Goal: Task Accomplishment & Management: Manage account settings

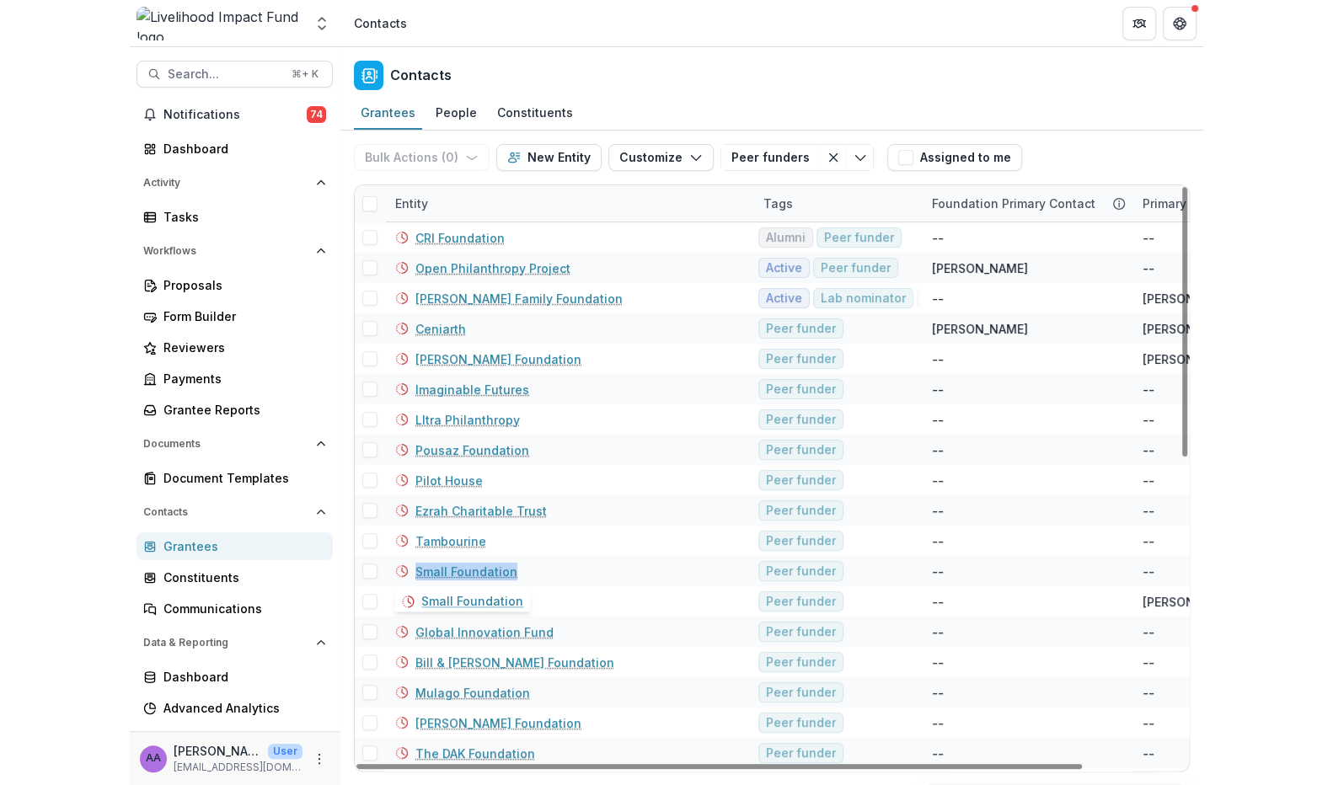
scroll to position [1, 0]
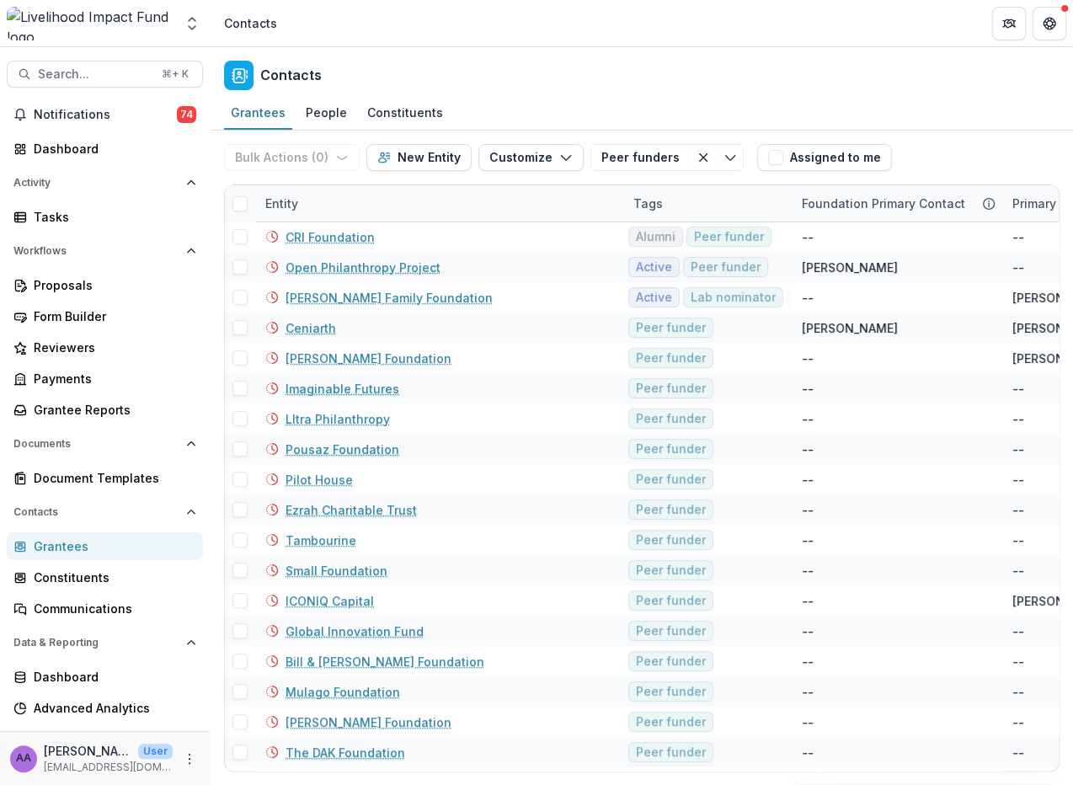
click at [827, 83] on div "Contacts" at bounding box center [642, 72] width 863 height 50
click at [912, 94] on div "Contacts" at bounding box center [642, 72] width 863 height 50
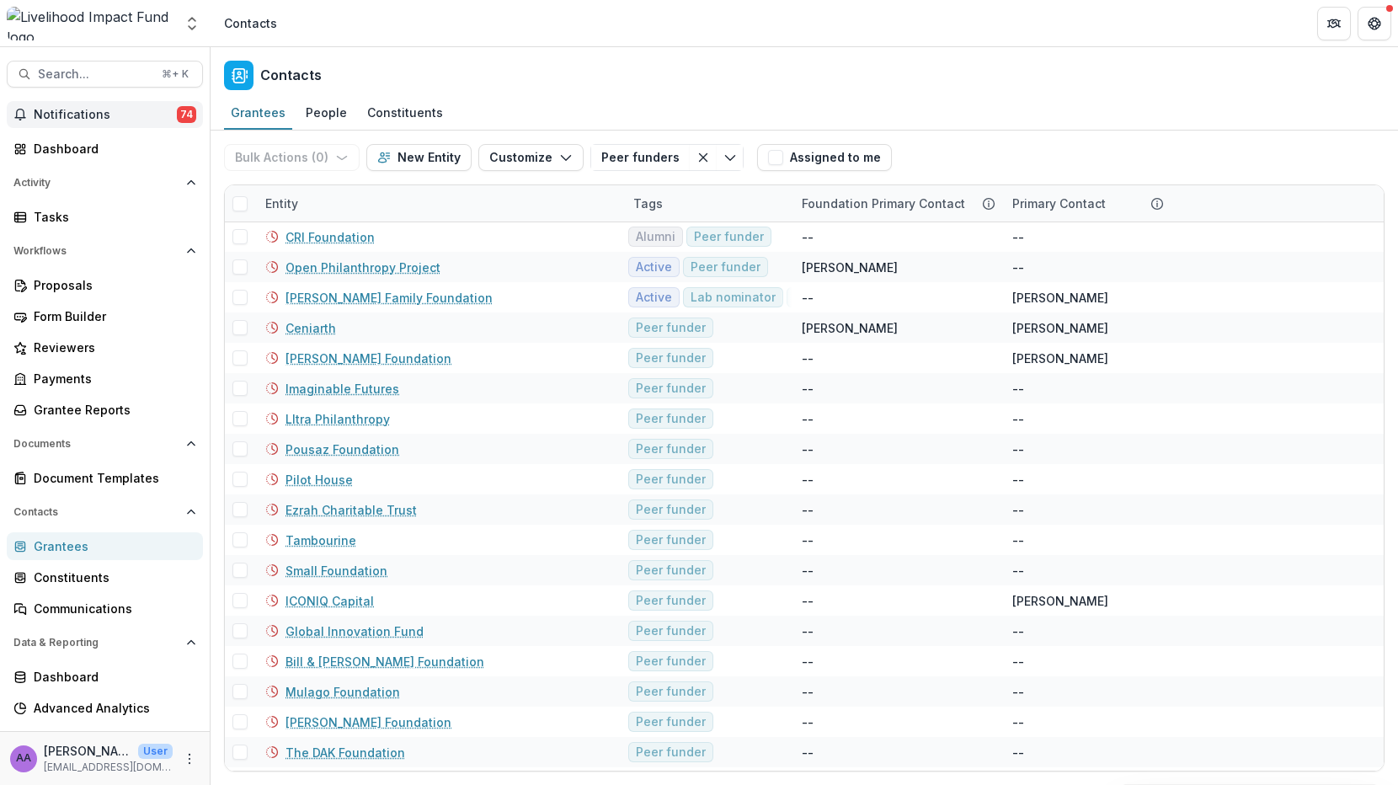
click at [80, 117] on span "Notifications" at bounding box center [105, 115] width 143 height 14
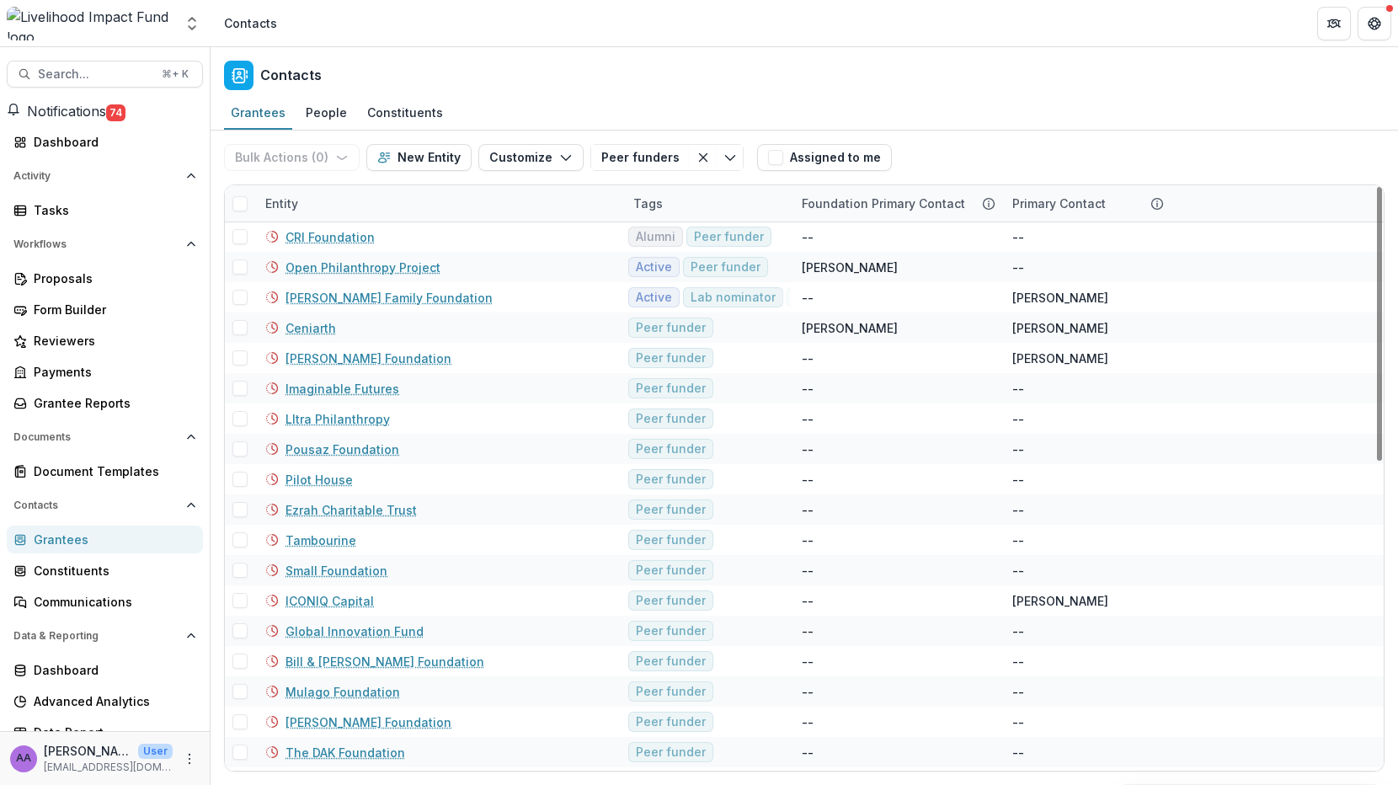
click at [952, 99] on div "Grantees People Constituents" at bounding box center [805, 114] width 1188 height 34
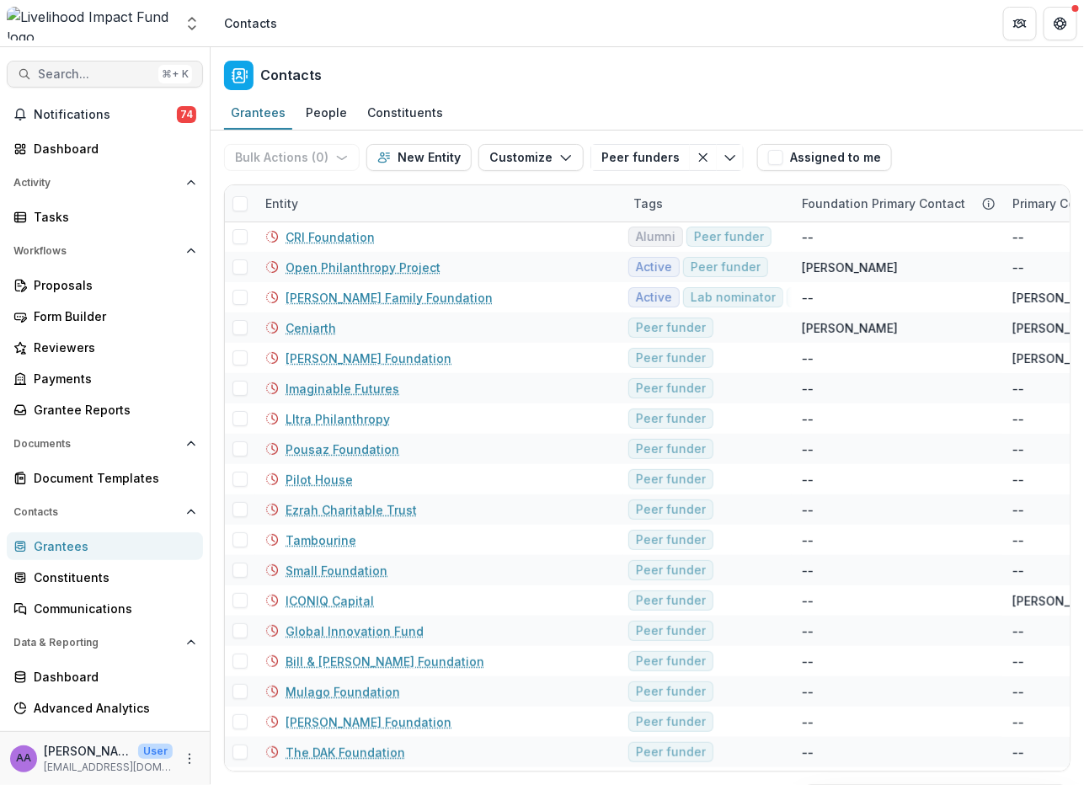
click at [76, 62] on button "Search... ⌘ + K" at bounding box center [105, 74] width 196 height 27
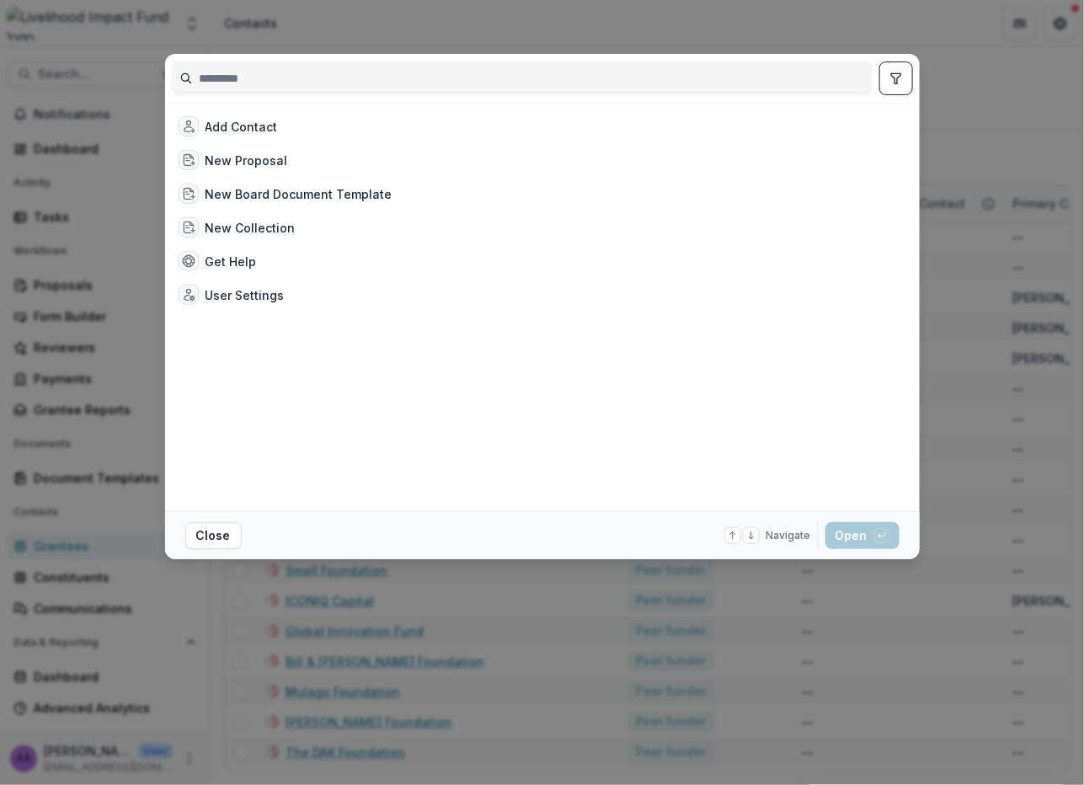
click at [75, 213] on div "Add Contact New Proposal New Board Document Template New Collection Get Help Us…" at bounding box center [542, 392] width 1084 height 785
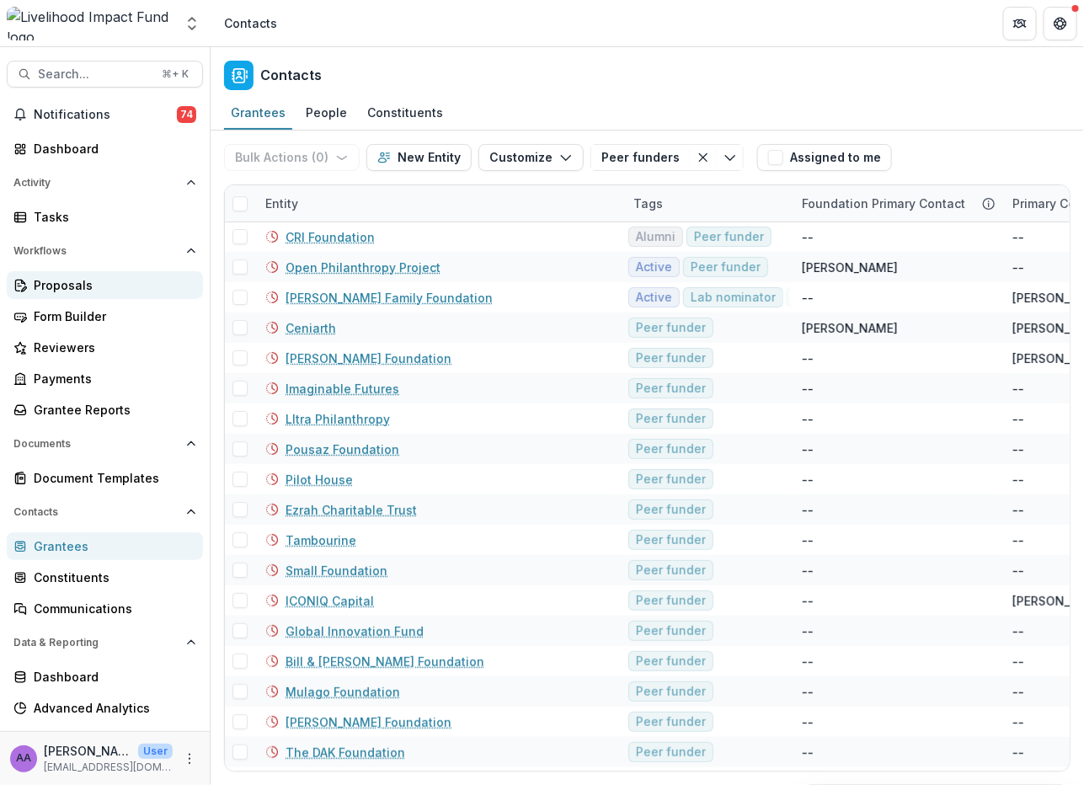
click at [85, 287] on div "Proposals" at bounding box center [112, 285] width 156 height 18
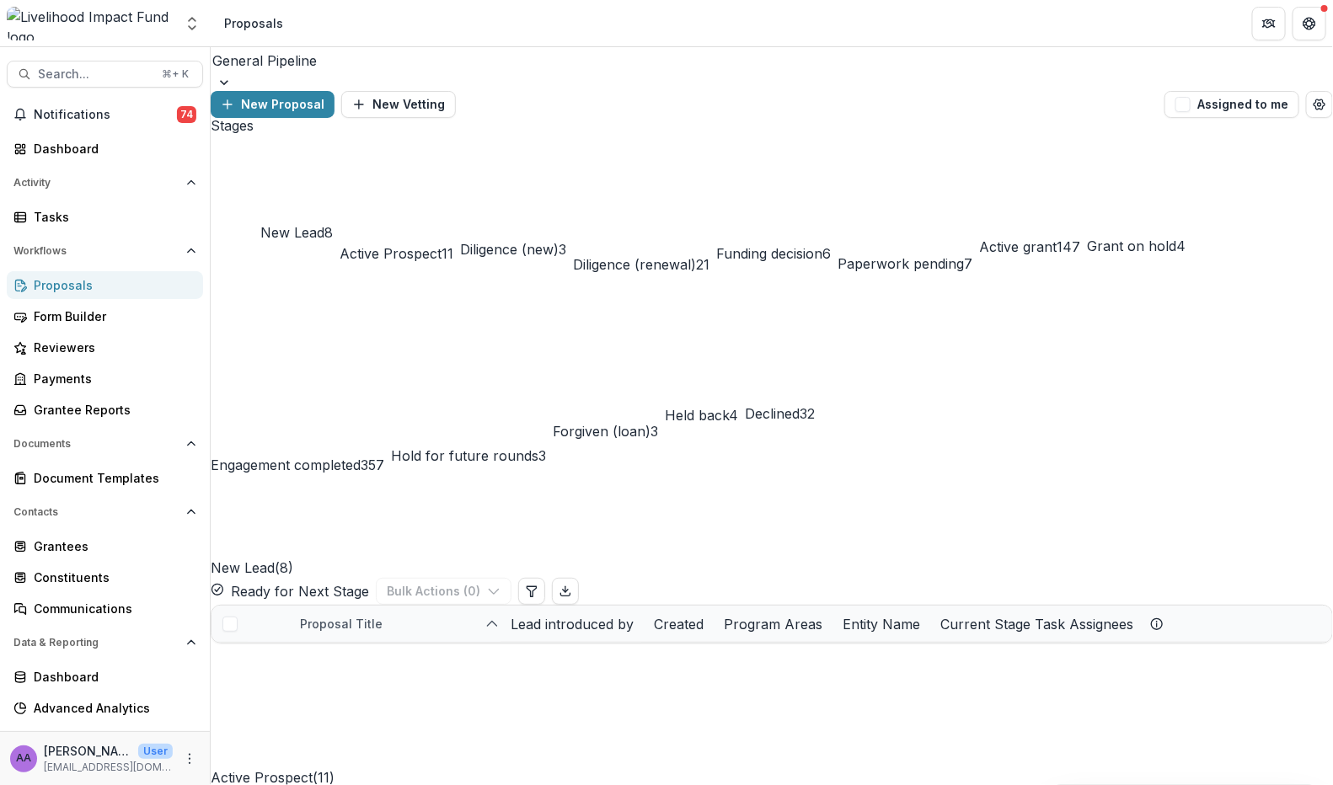
click at [349, 87] on div "General Pipeline" at bounding box center [772, 69] width 1122 height 44
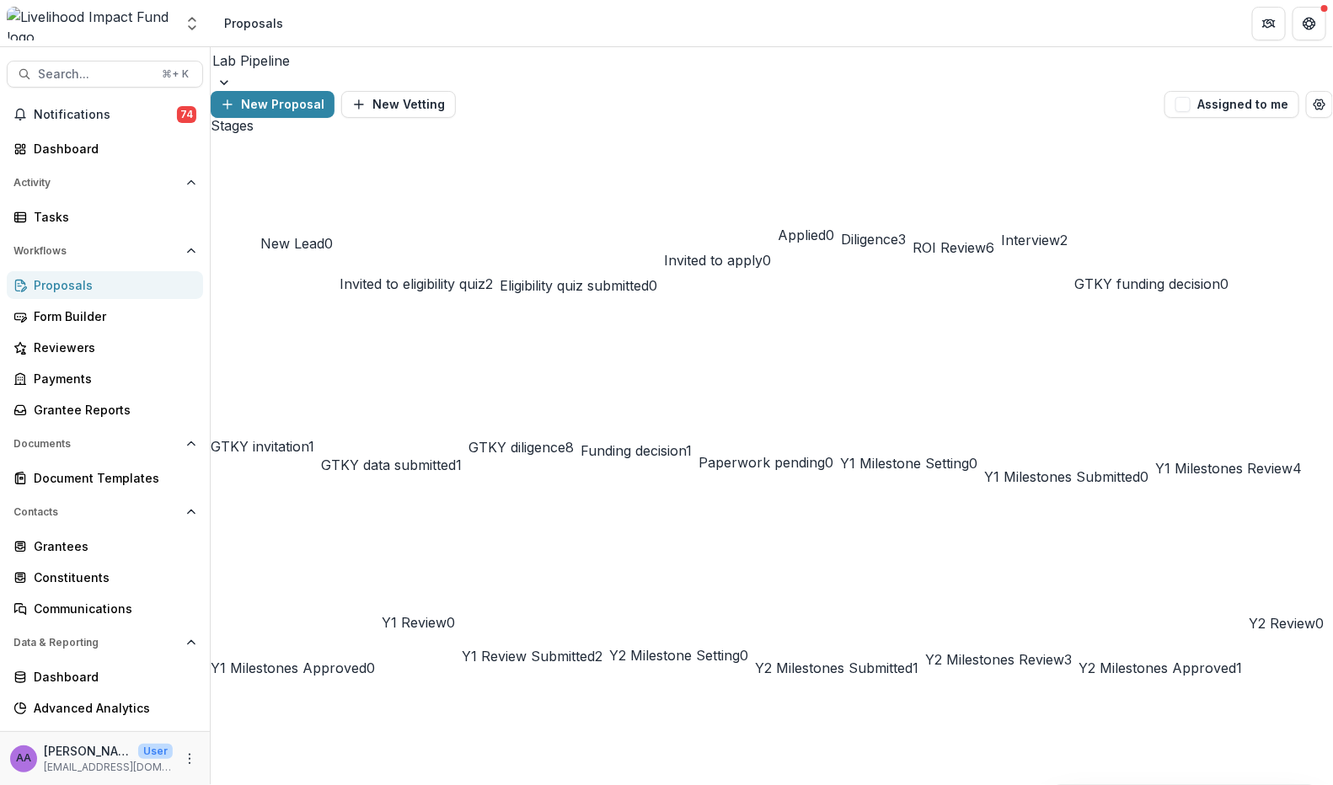
click at [574, 332] on div "GTKY diligence 8" at bounding box center [520, 395] width 105 height 126
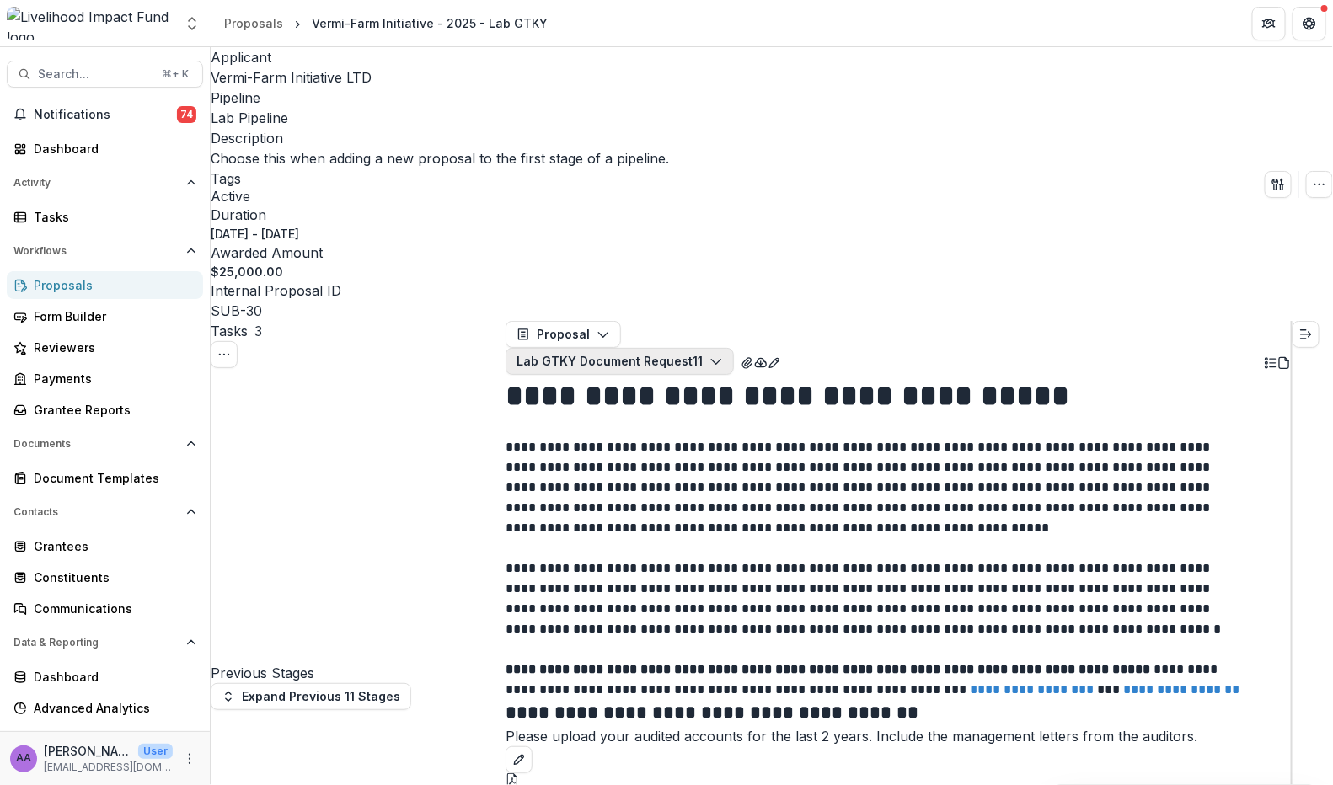
click at [734, 348] on button "Lab GTKY Document Request 11" at bounding box center [619, 361] width 228 height 27
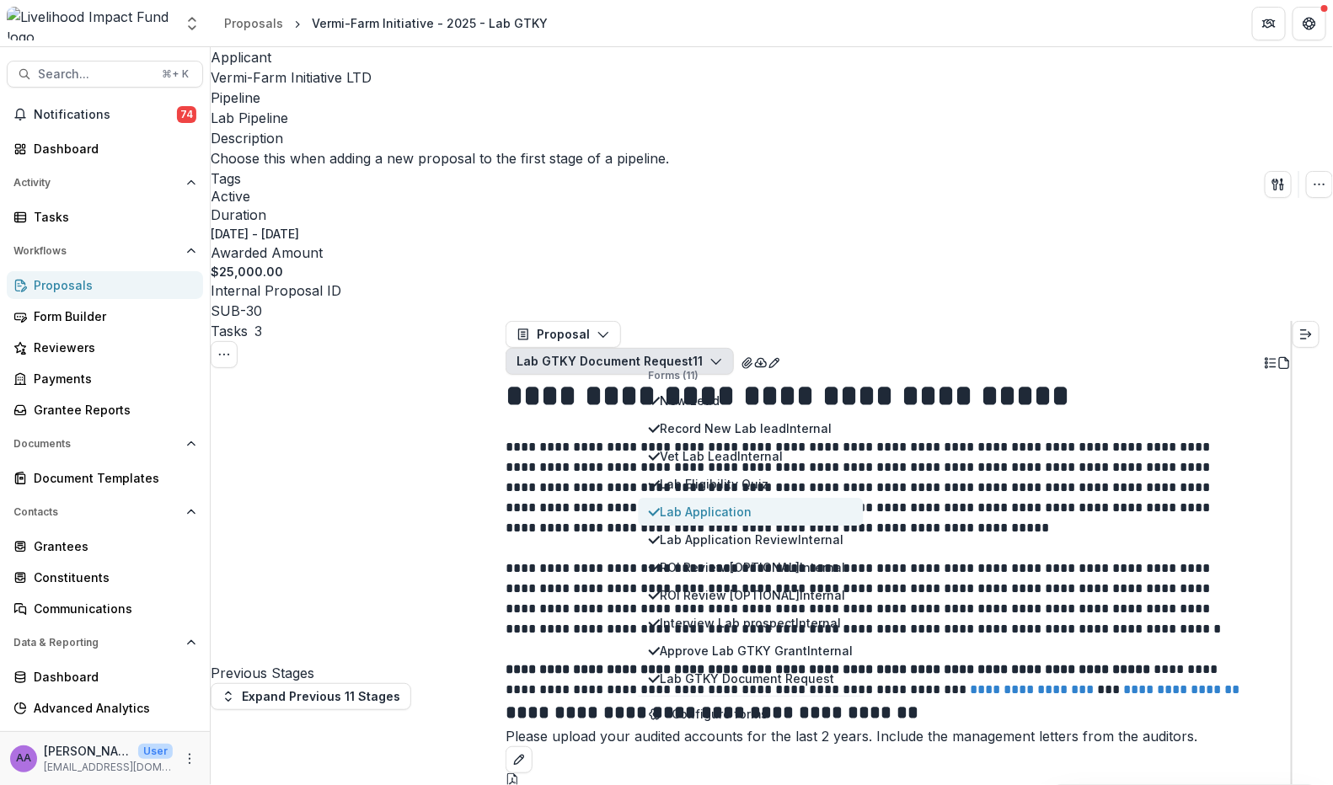
click at [735, 498] on button "Lab Application" at bounding box center [750, 512] width 225 height 28
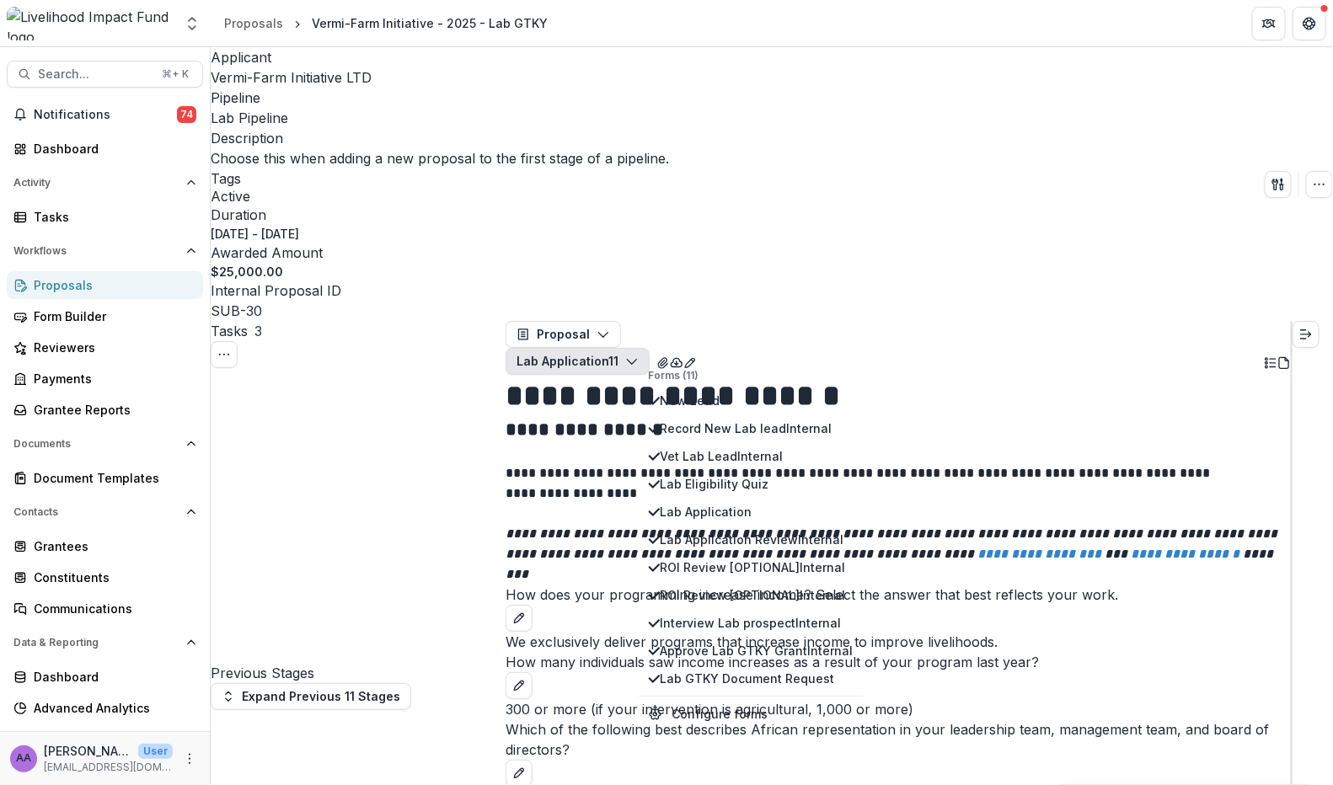
click at [953, 375] on h1 "**********" at bounding box center [875, 396] width 740 height 42
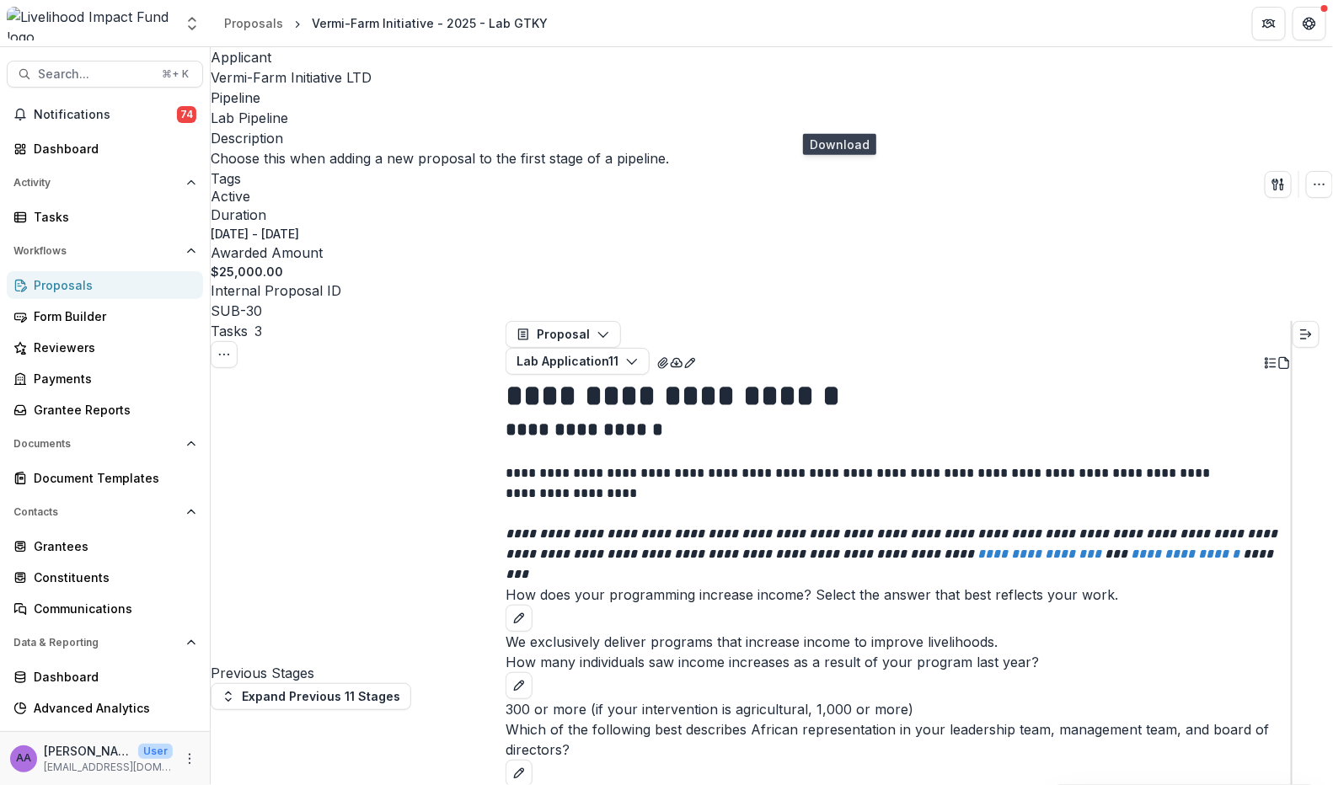
click at [683, 348] on button "button" at bounding box center [676, 361] width 13 height 27
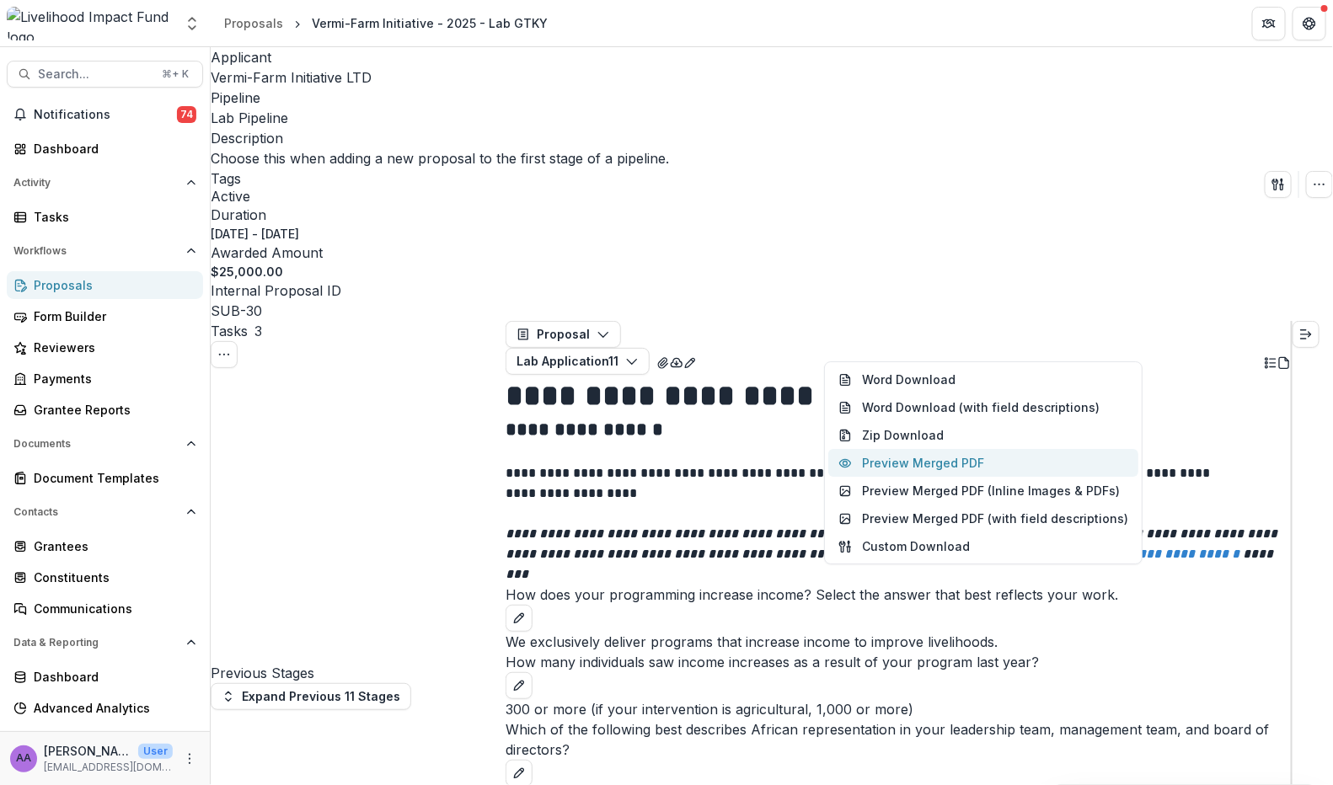
click at [919, 449] on button "Preview Merged PDF" at bounding box center [983, 463] width 310 height 28
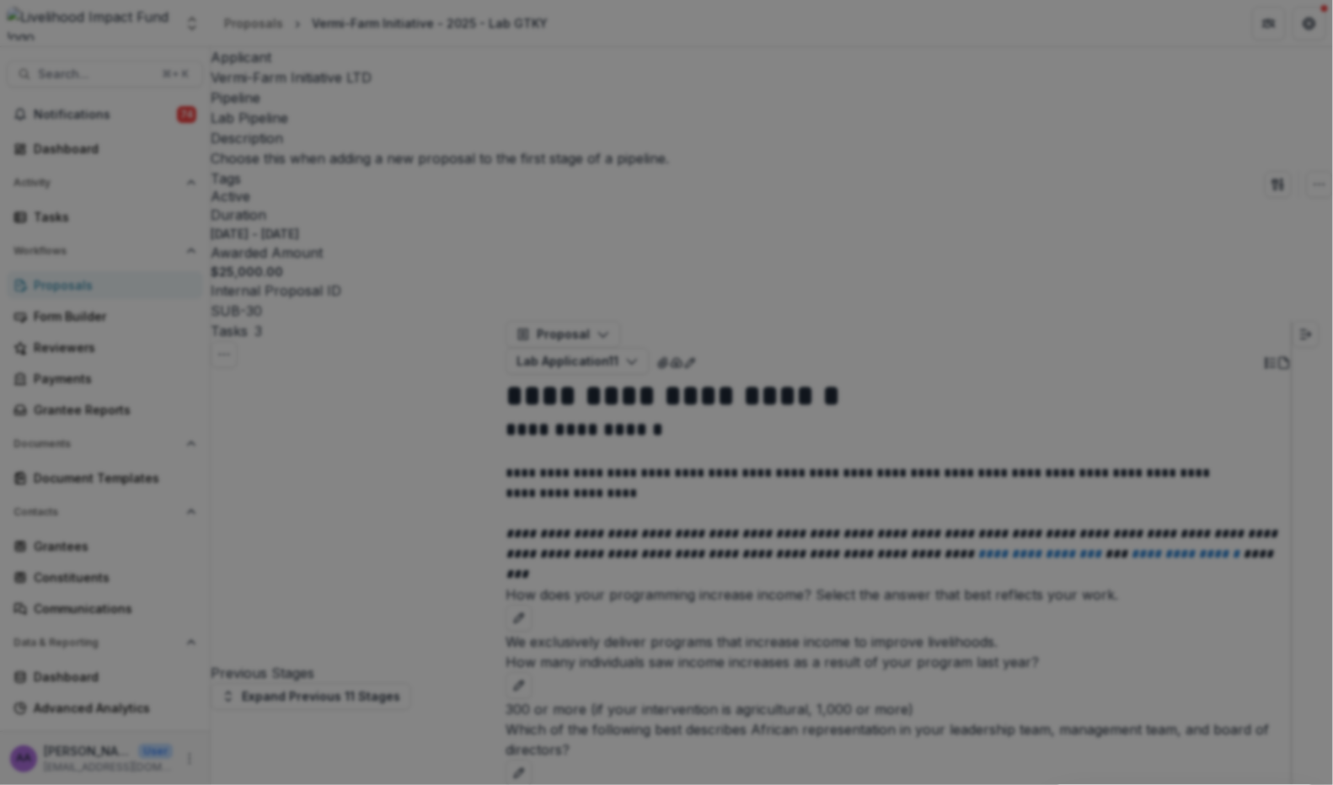
click at [1072, 25] on icon "Close" at bounding box center [1309, 20] width 10 height 10
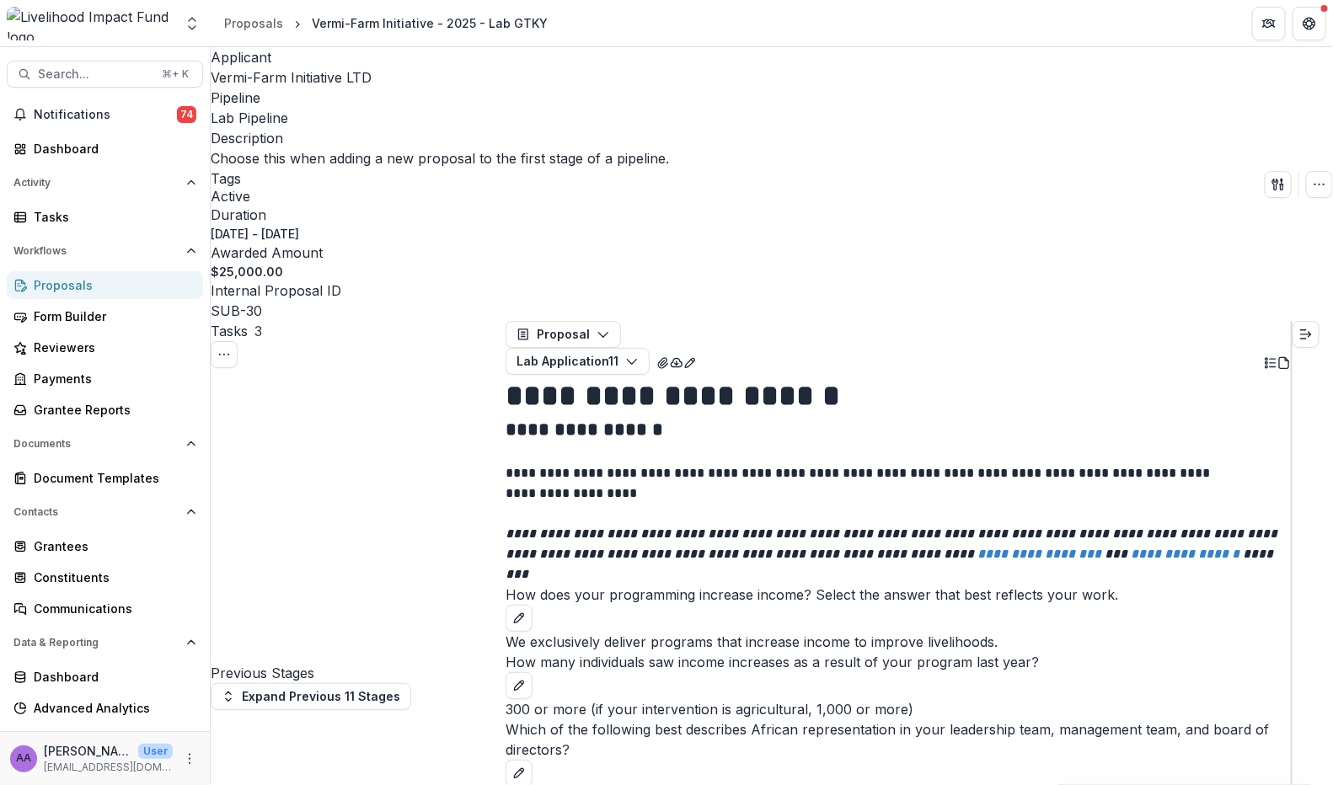
click at [299, 79] on span "Vermi-Farm Initiative LTD" at bounding box center [291, 77] width 161 height 17
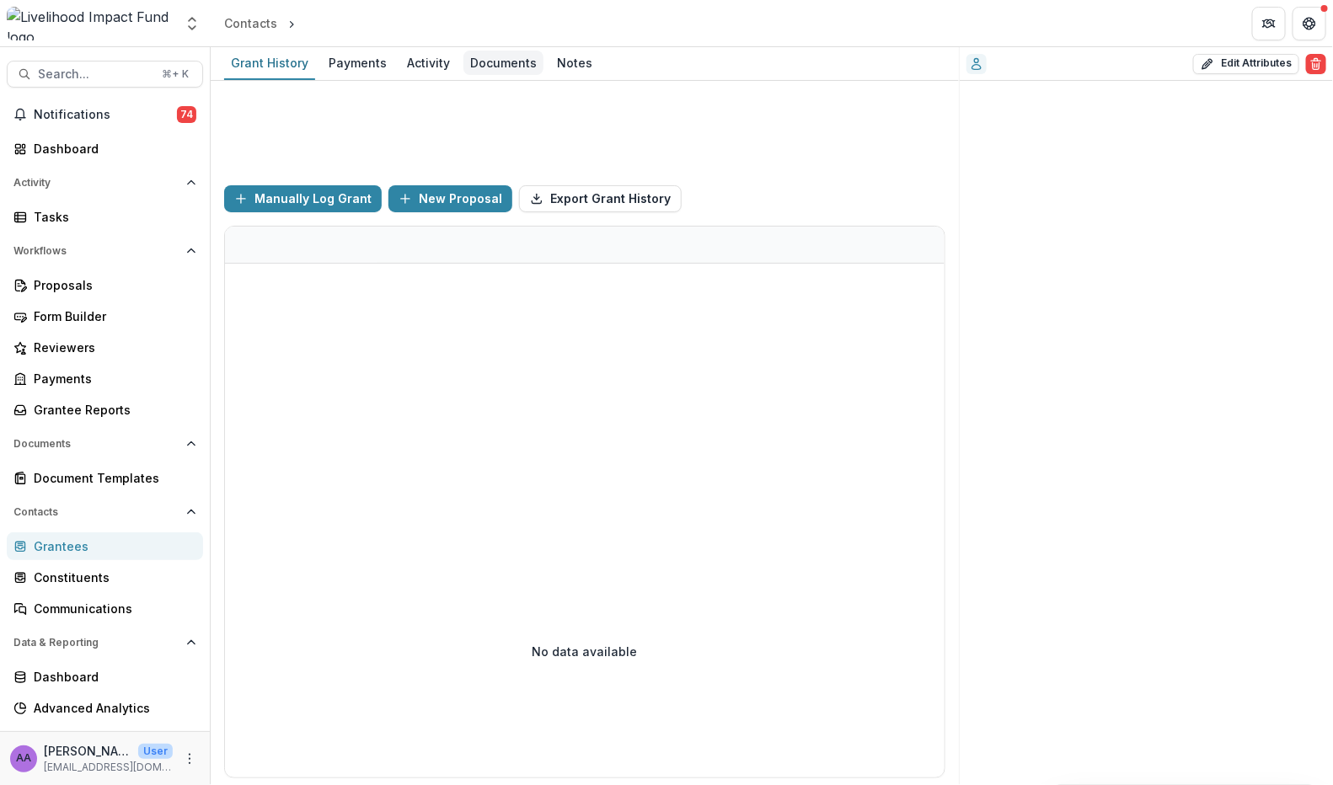
click at [473, 61] on div "Documents" at bounding box center [503, 63] width 80 height 24
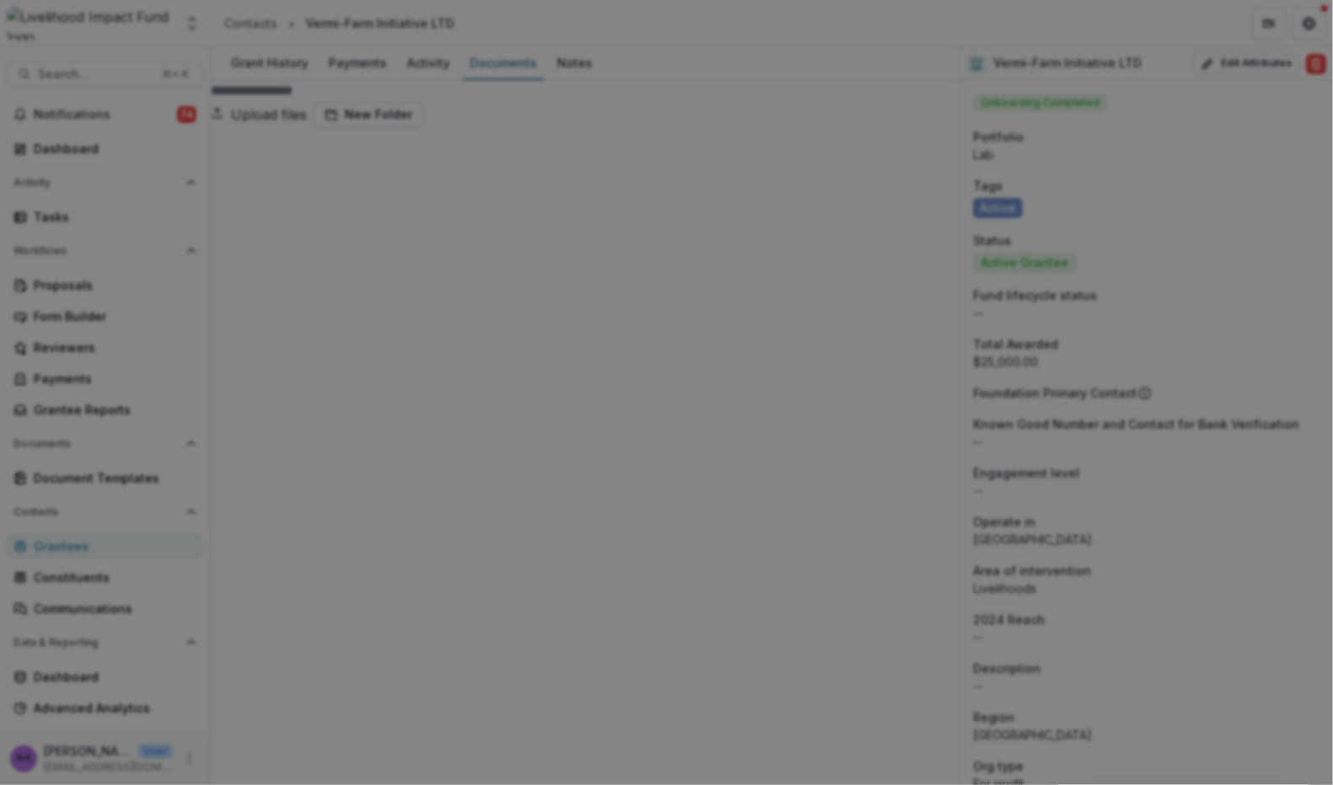
click at [1072, 34] on button "Close" at bounding box center [1308, 20] width 27 height 27
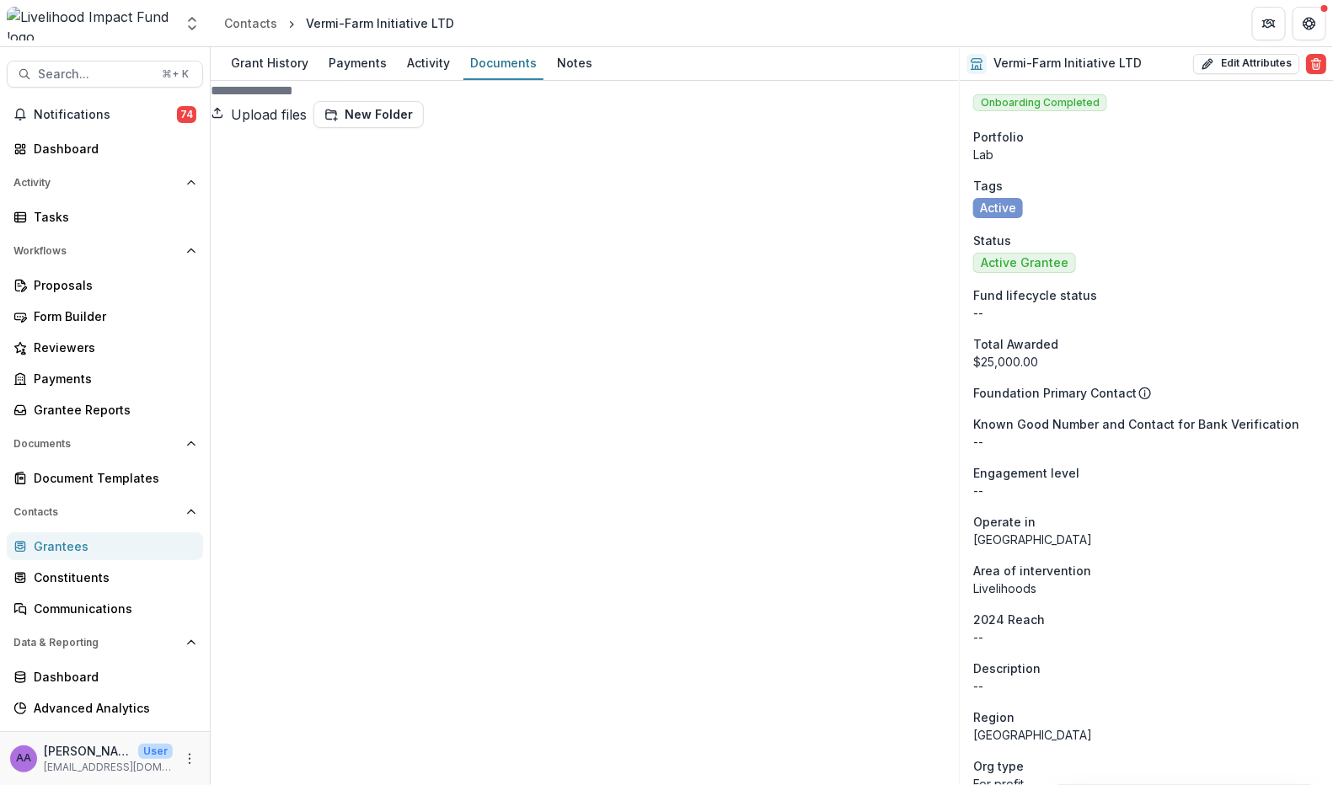
click at [934, 70] on div "Grant History Payments Activity Documents Notes" at bounding box center [585, 64] width 748 height 34
click at [58, 216] on div "Tasks" at bounding box center [112, 217] width 156 height 18
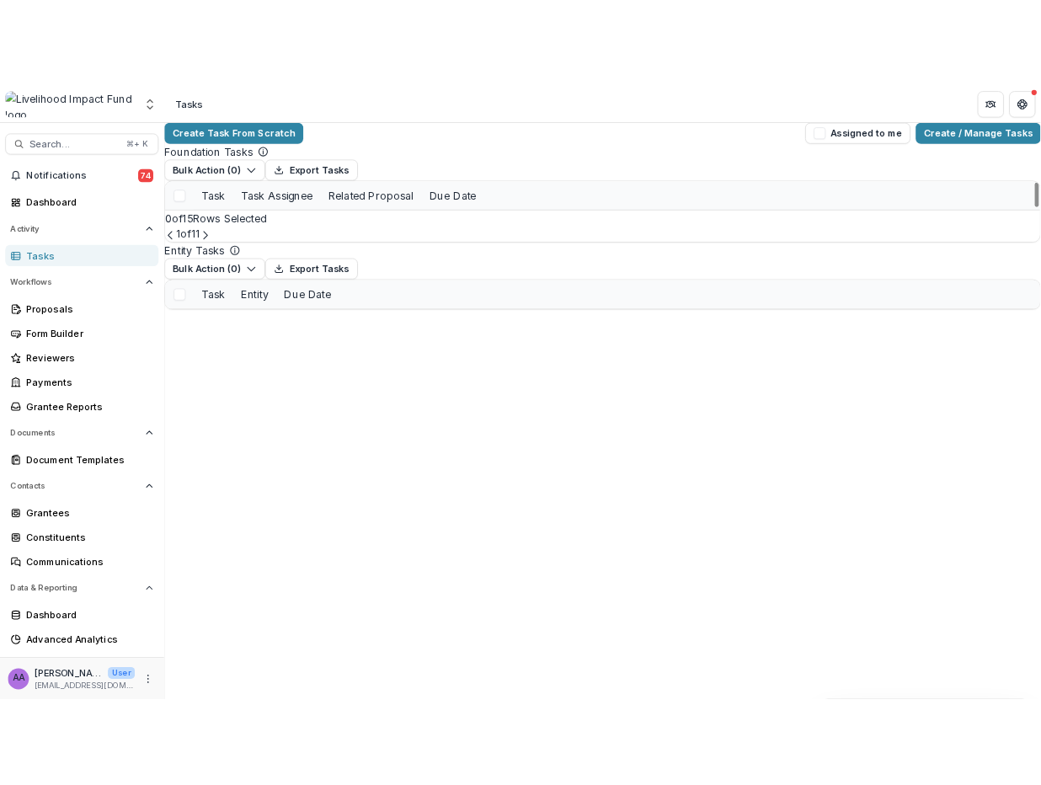
scroll to position [366, 0]
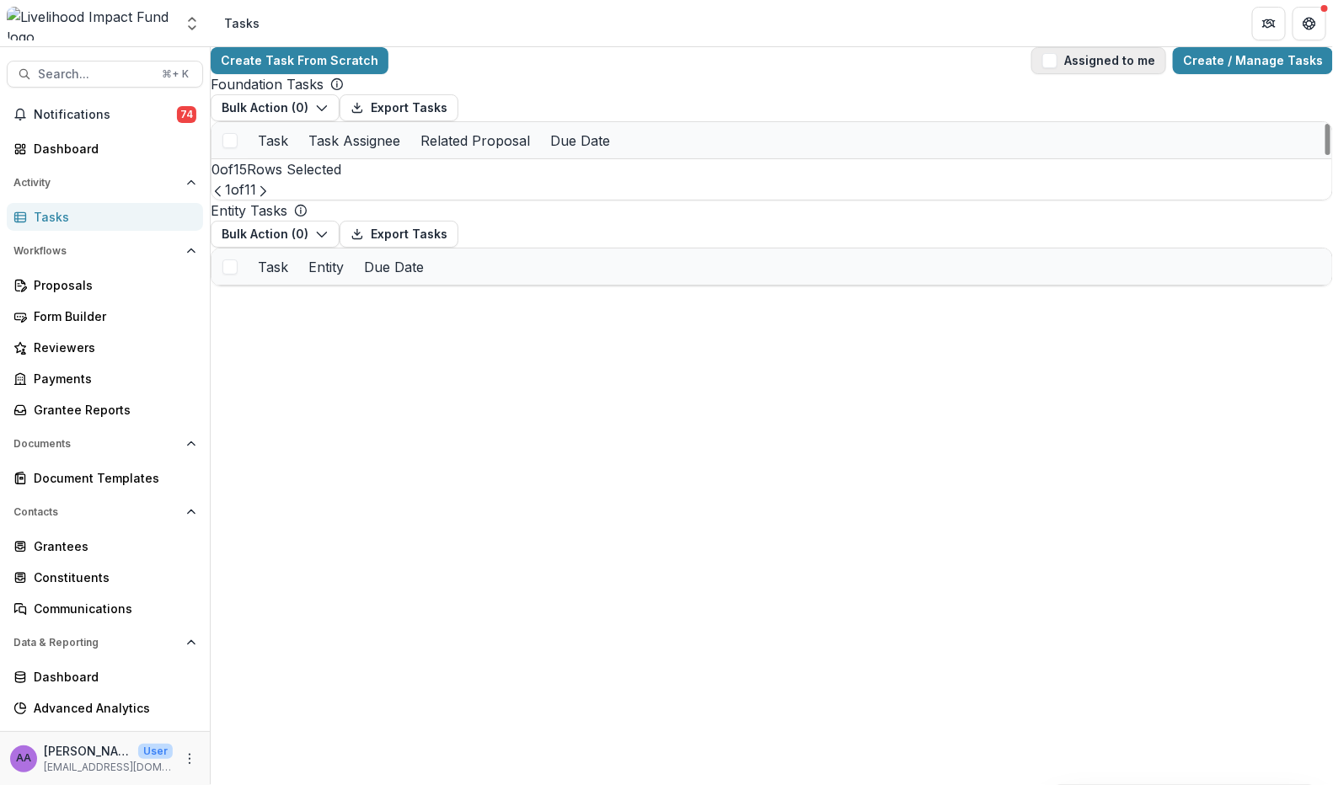
click at [1051, 64] on span "button" at bounding box center [1049, 60] width 15 height 15
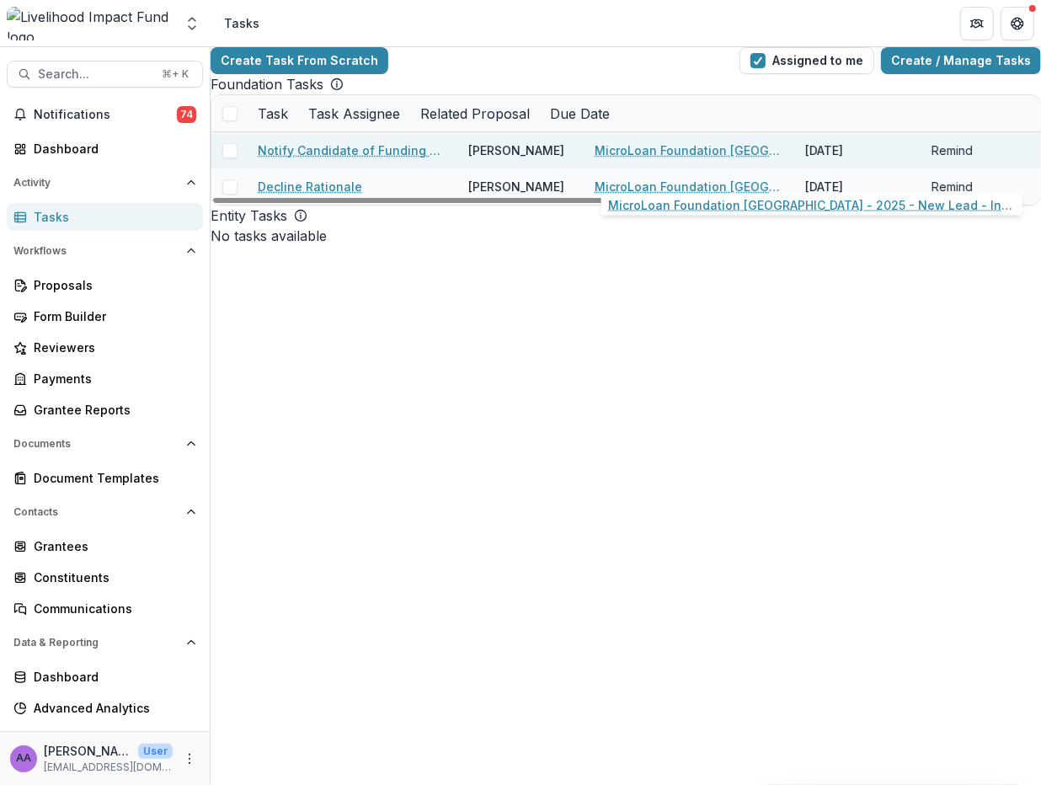
click at [708, 159] on link "MicroLoan Foundation [GEOGRAPHIC_DATA] - 2025 - New Lead - Instructions" at bounding box center [690, 151] width 190 height 18
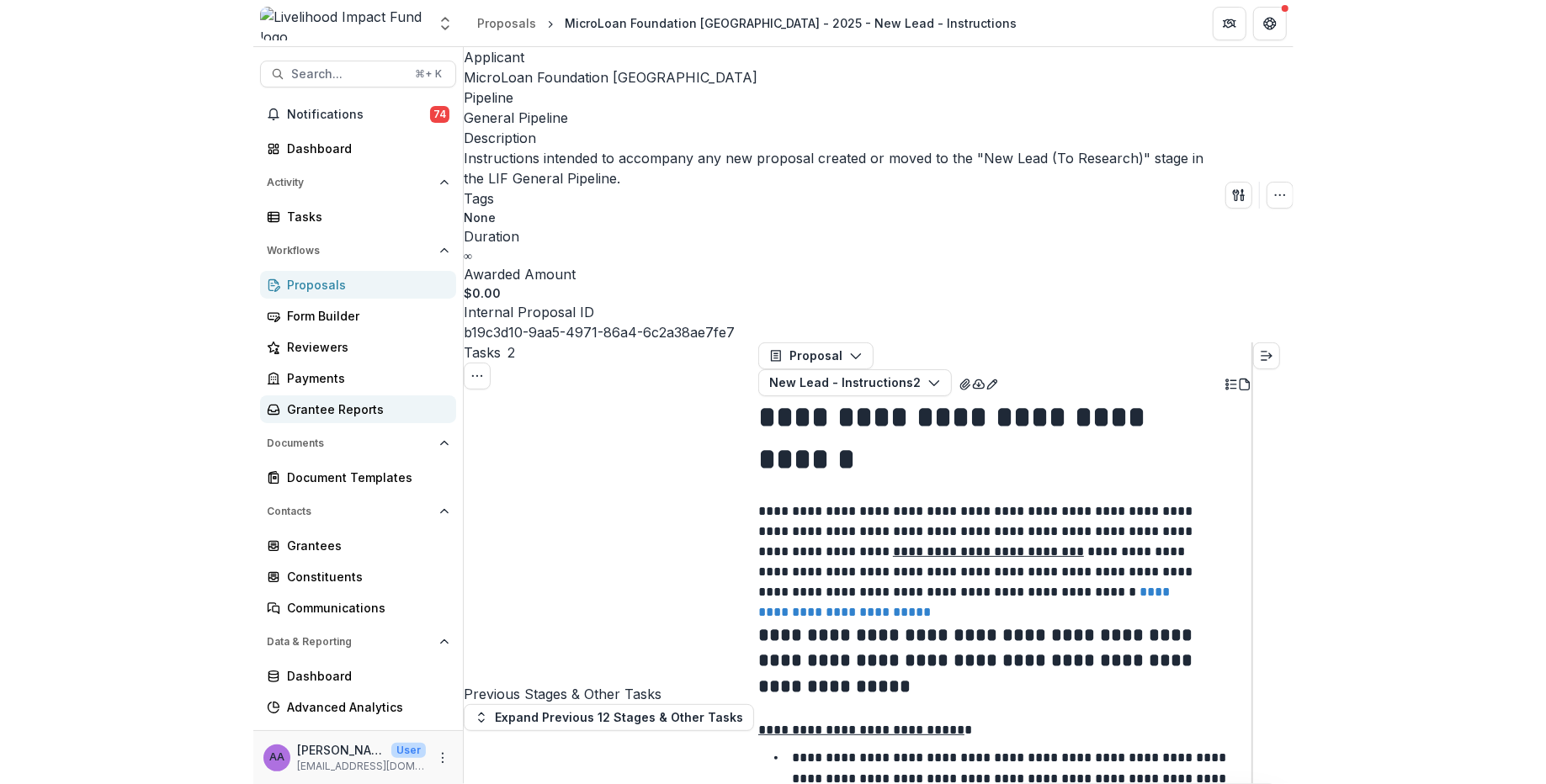
scroll to position [20, 0]
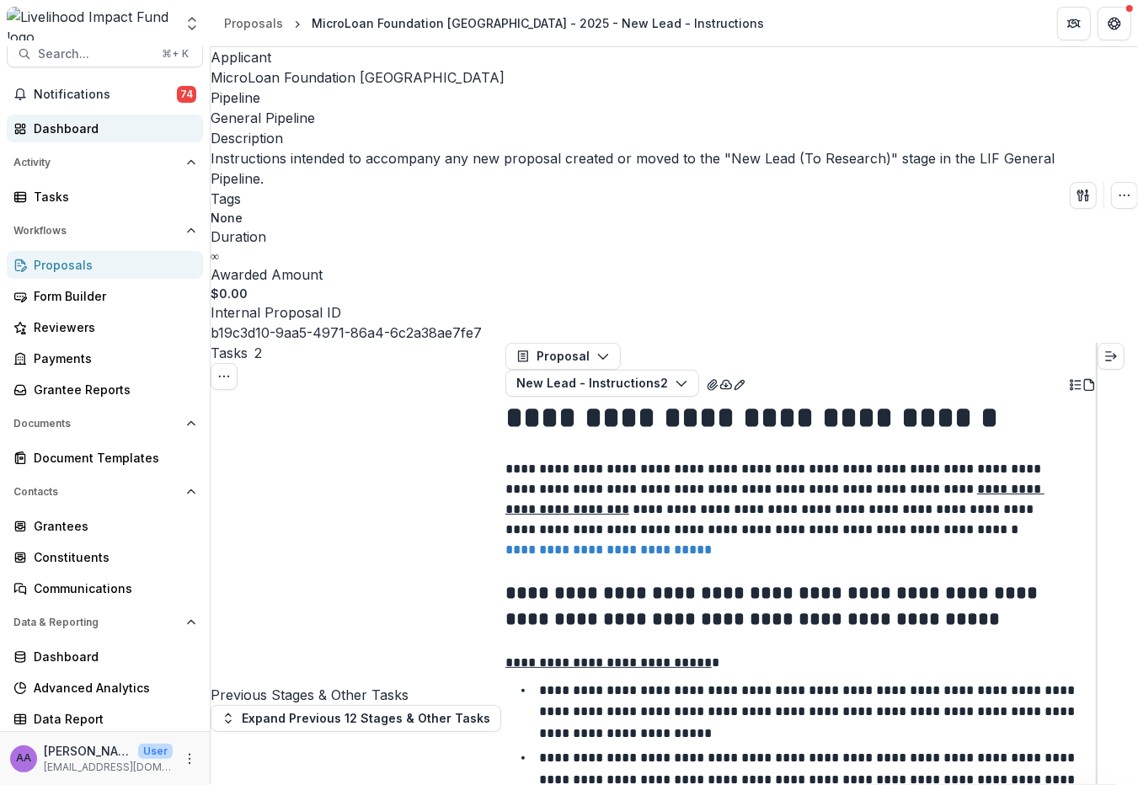
click at [93, 125] on div "Dashboard" at bounding box center [112, 129] width 156 height 18
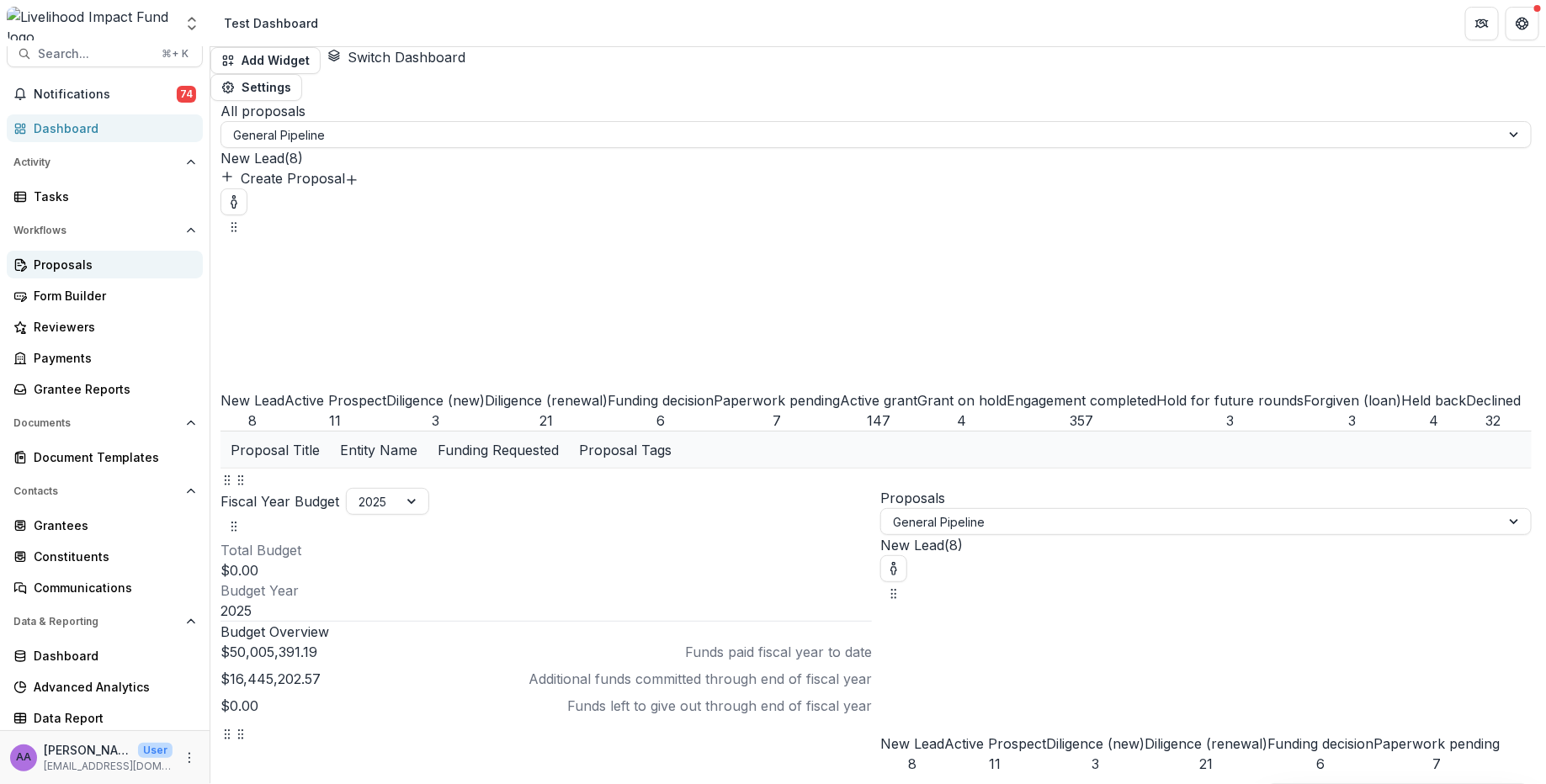
click at [61, 264] on div "Proposals" at bounding box center [112, 265] width 156 height 18
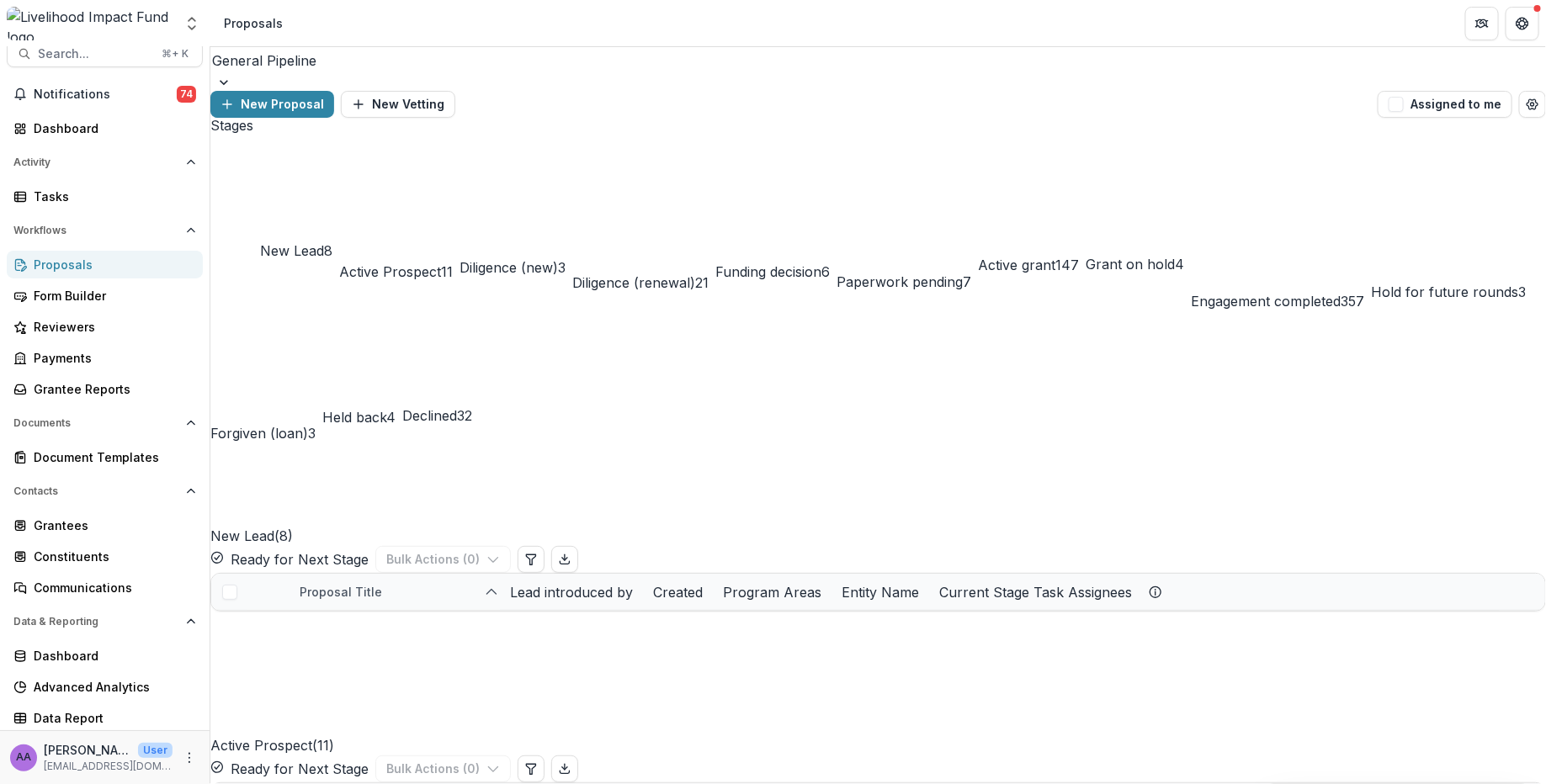
click at [364, 74] on div at bounding box center [878, 82] width 1336 height 17
click at [190, 756] on icon "More" at bounding box center [189, 757] width 13 height 13
click at [249, 730] on link "User Settings" at bounding box center [296, 721] width 180 height 28
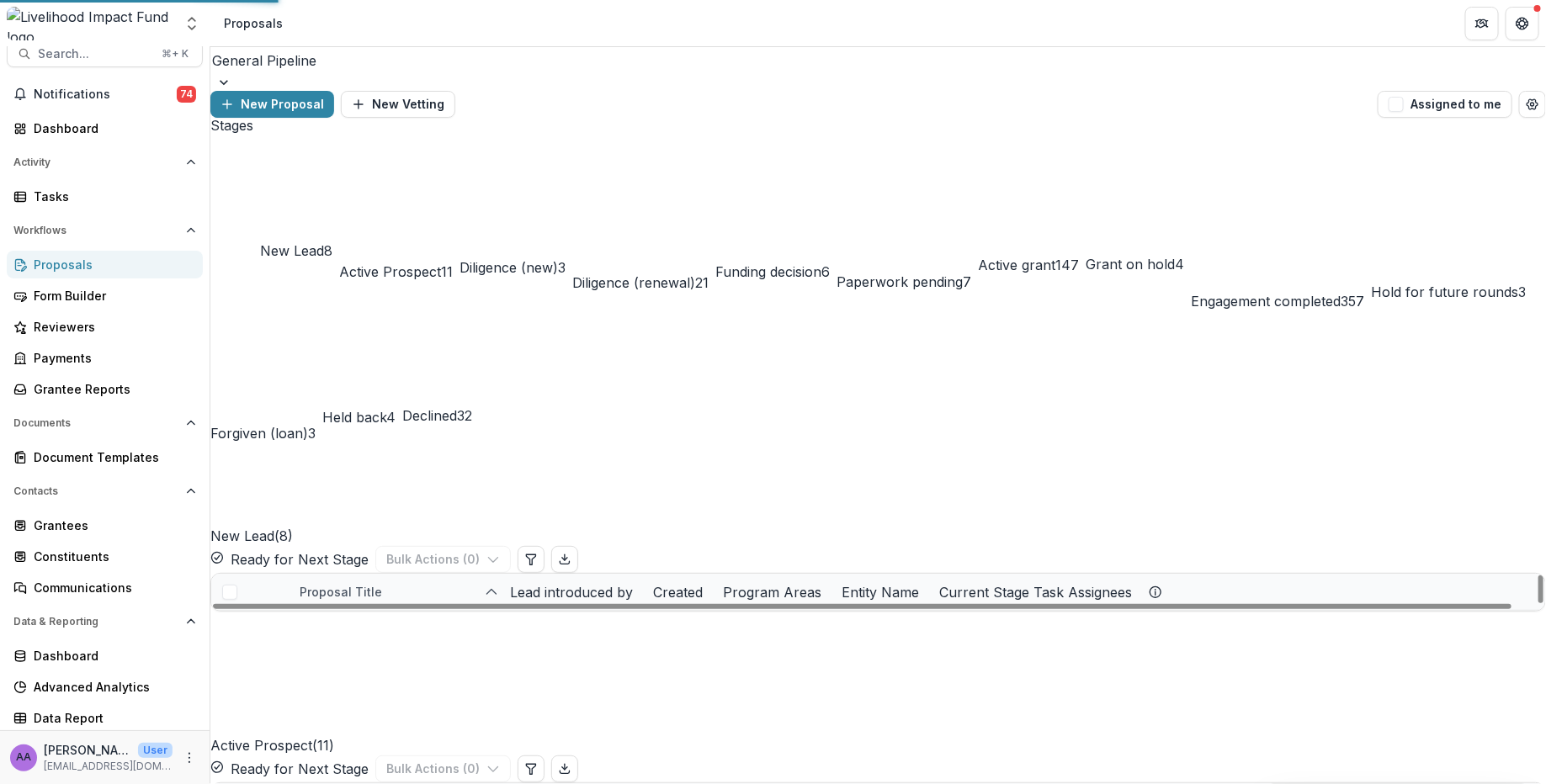
select select "****"
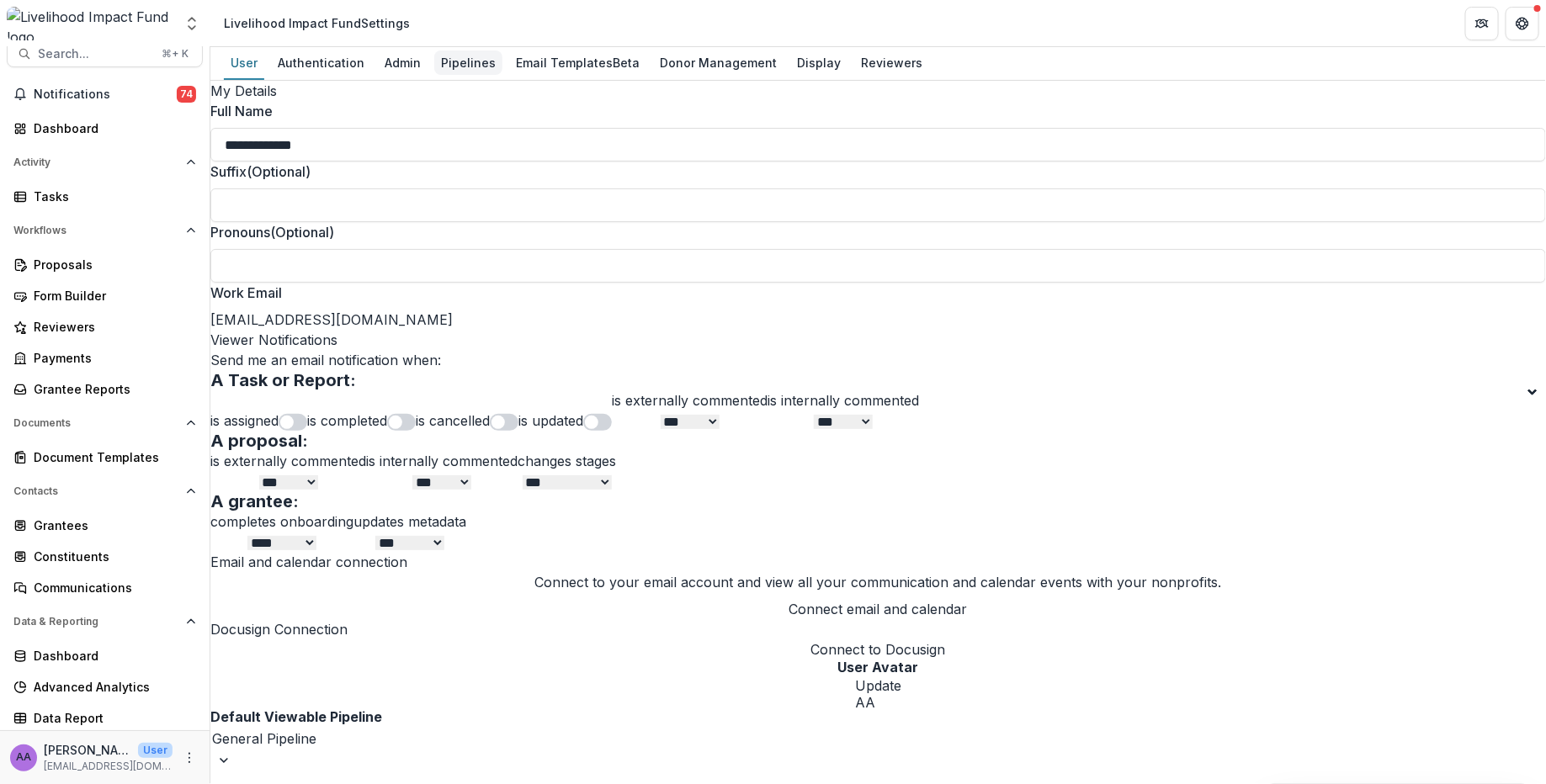
click at [463, 61] on div "Pipelines" at bounding box center [469, 63] width 68 height 24
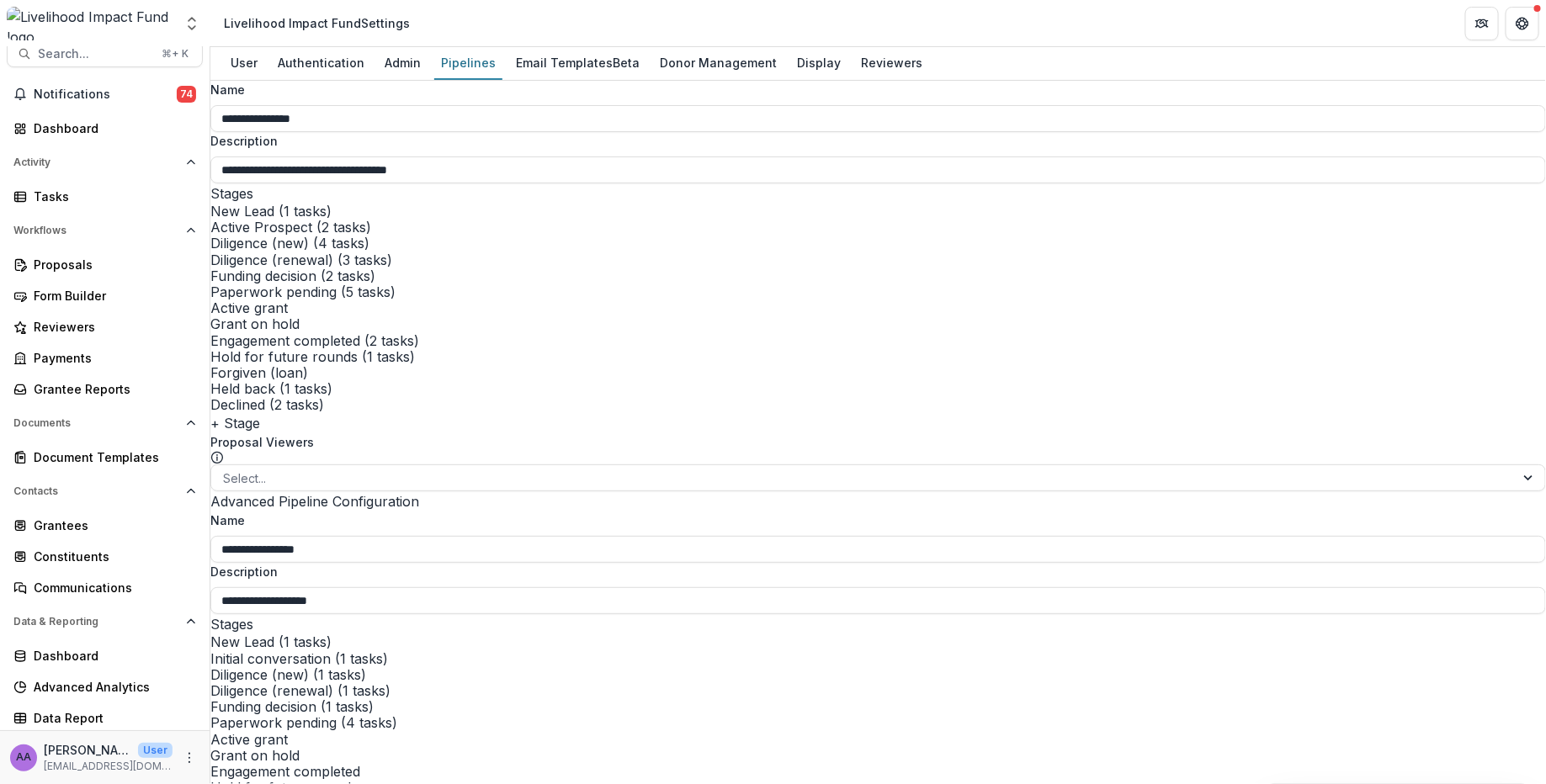
scroll to position [597, 0]
select select "*****"
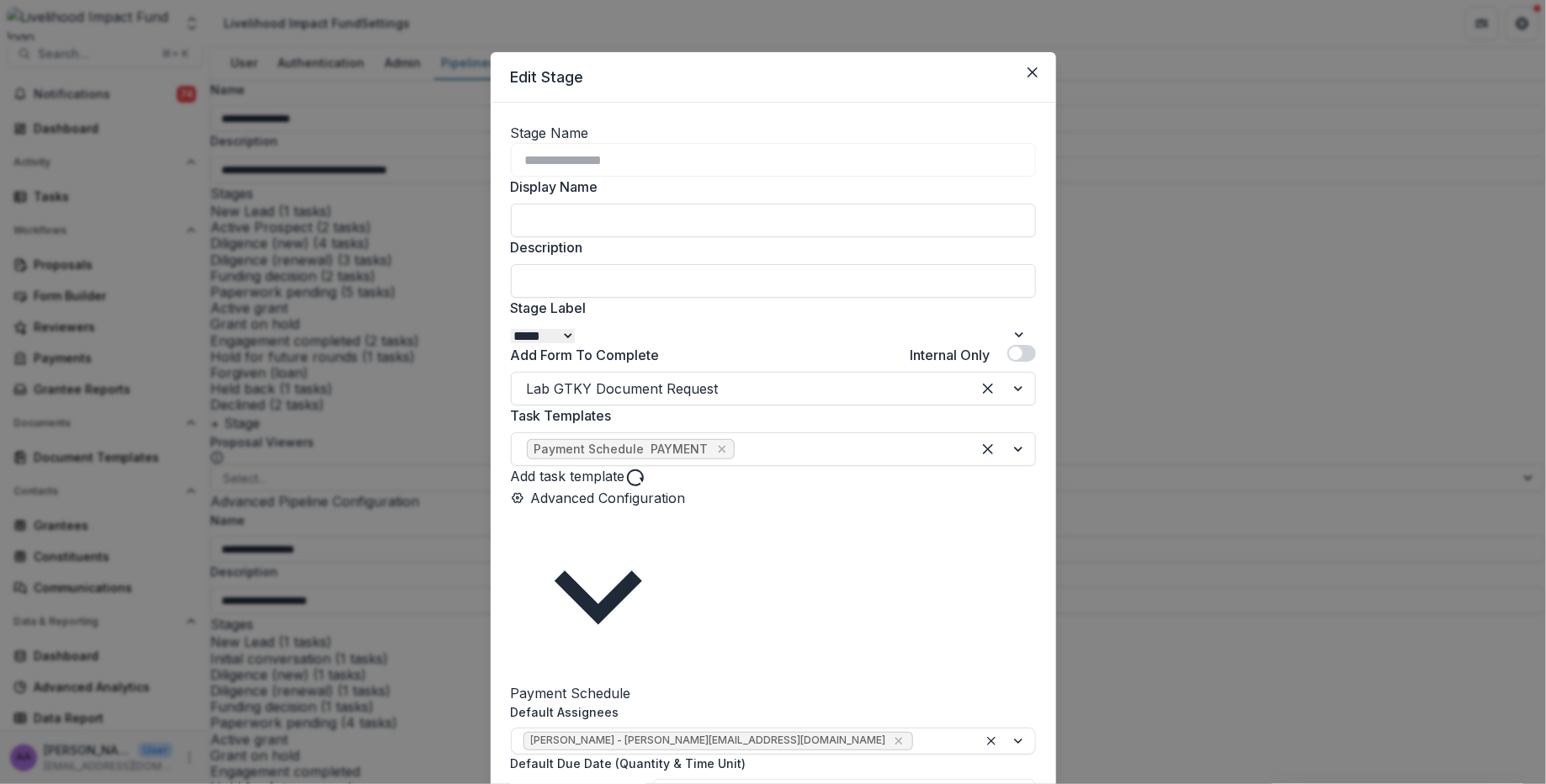
scroll to position [0, 0]
click at [1027, 73] on icon "Close" at bounding box center [1032, 74] width 10 height 10
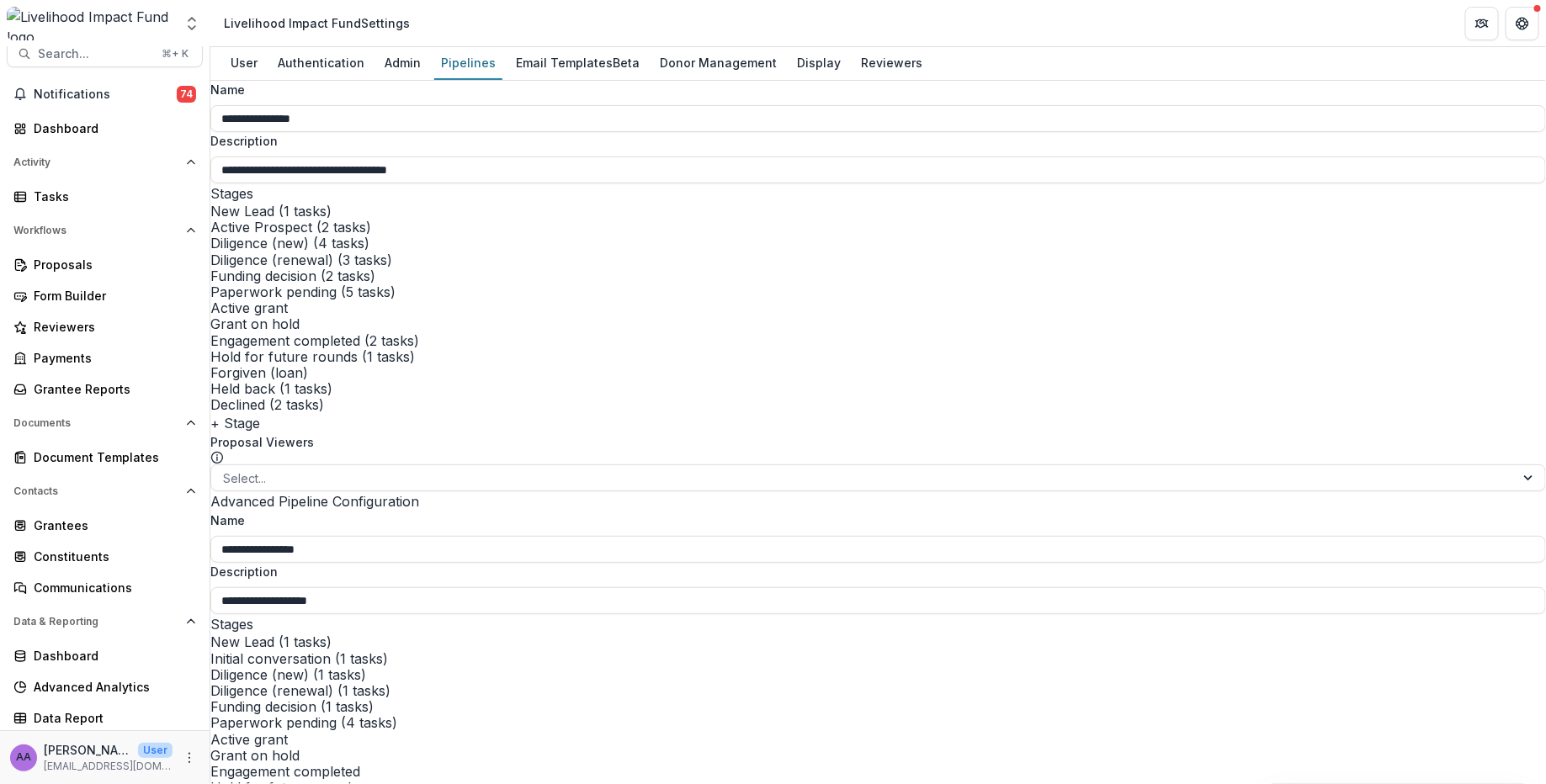
select select "******"
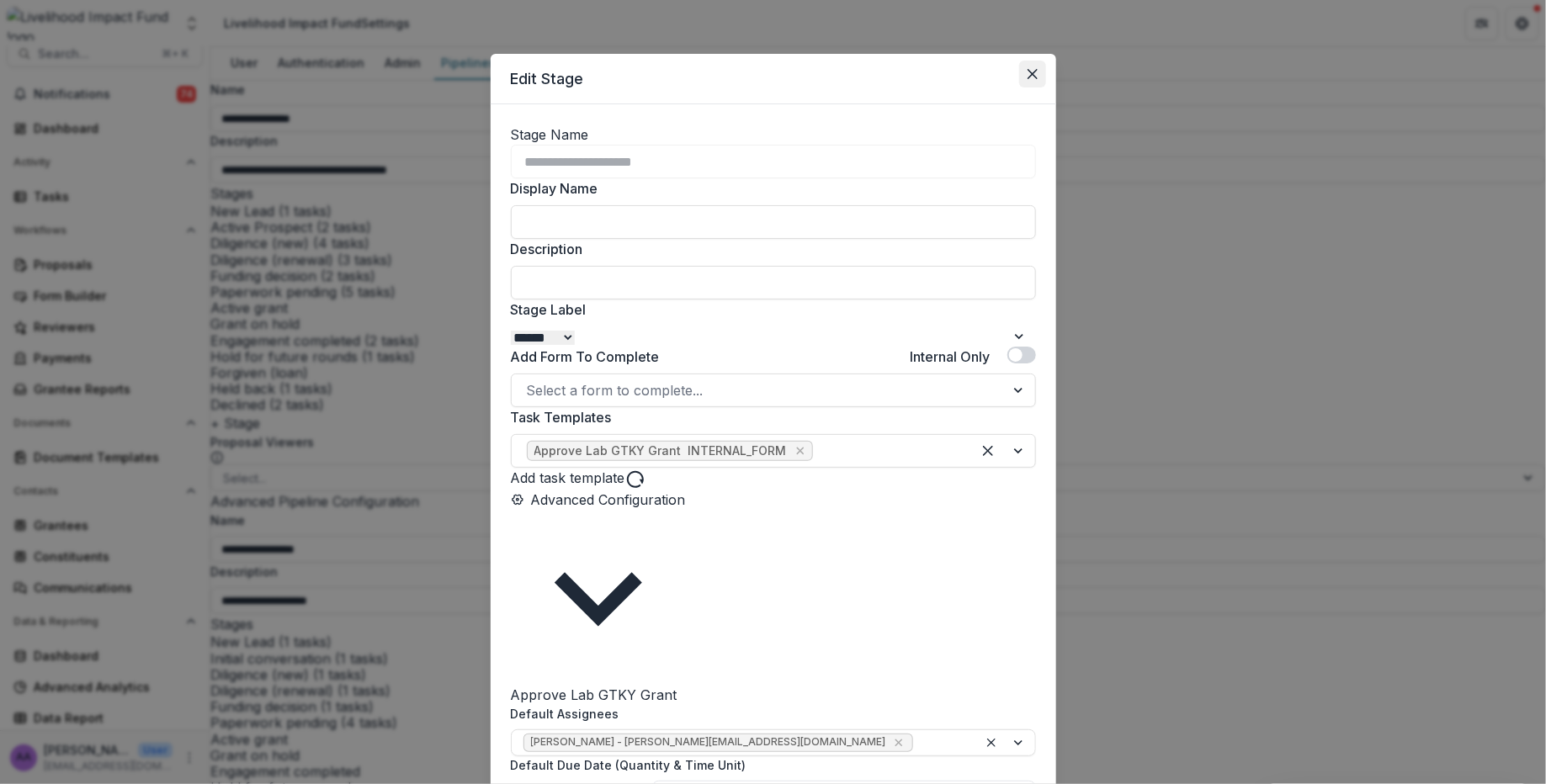
click at [1035, 83] on button "Close" at bounding box center [1032, 74] width 27 height 27
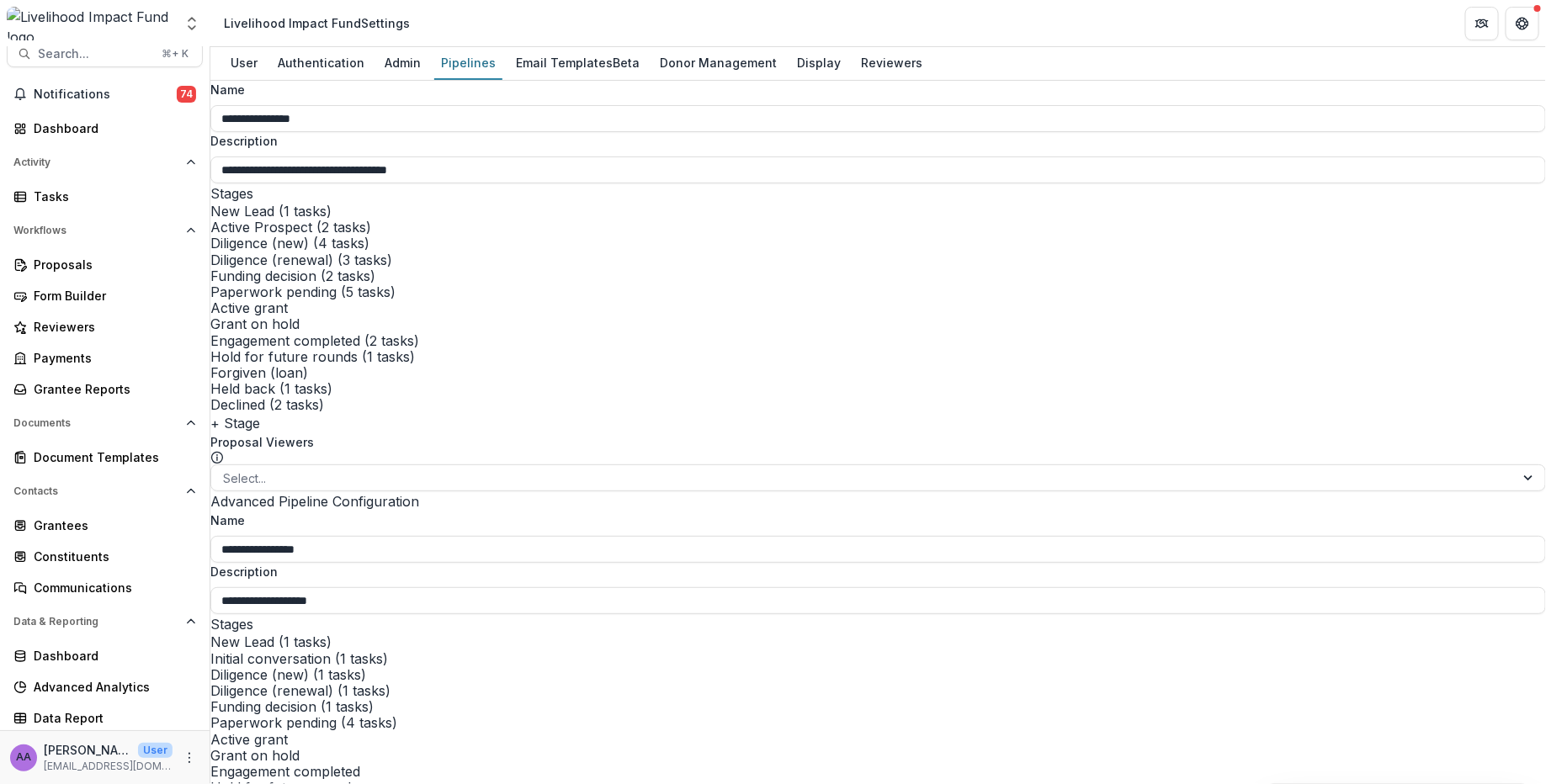
scroll to position [995, 0]
click at [69, 258] on div "Proposals" at bounding box center [112, 265] width 156 height 18
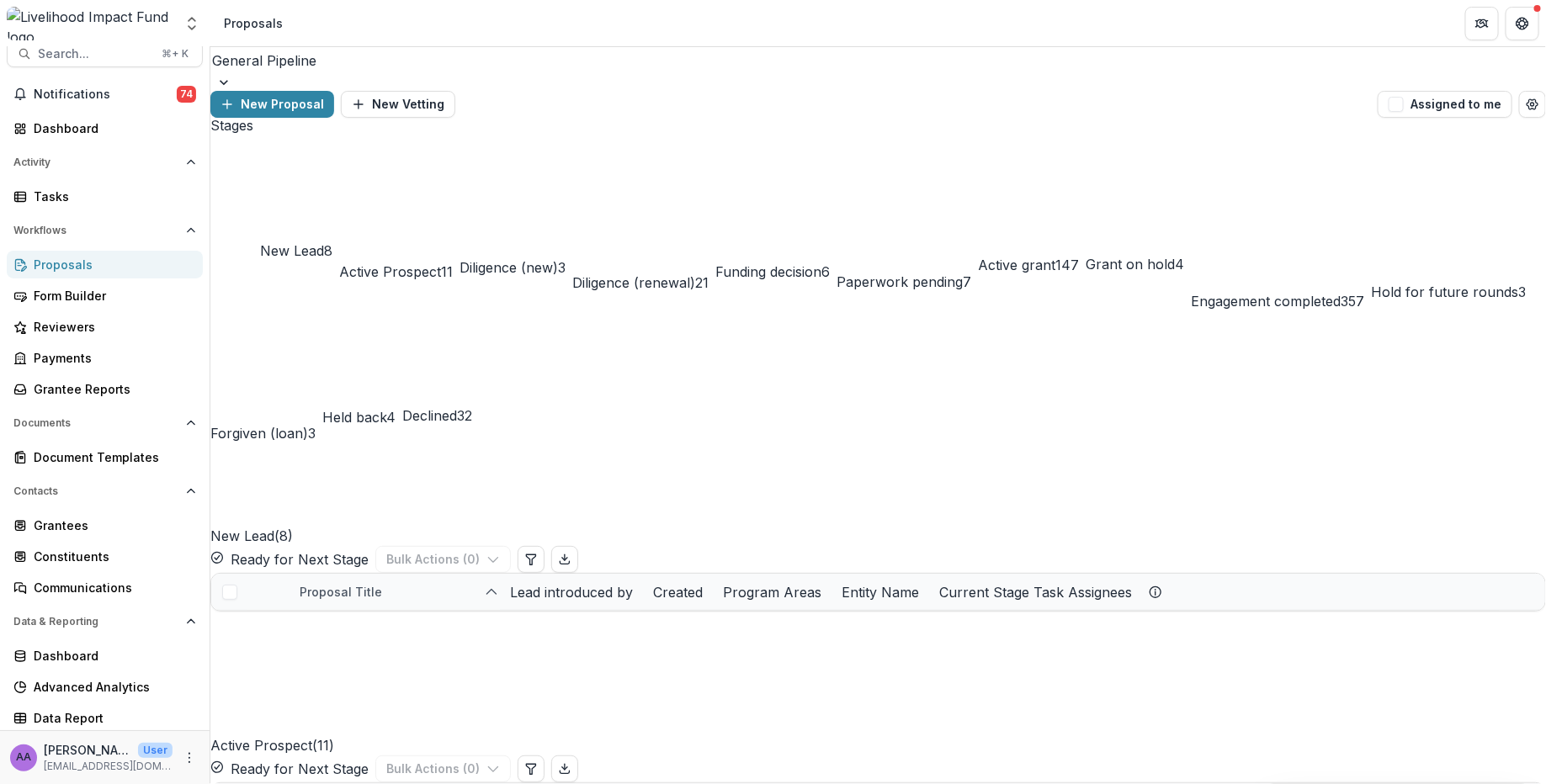
click at [340, 72] on div at bounding box center [877, 61] width 1332 height 24
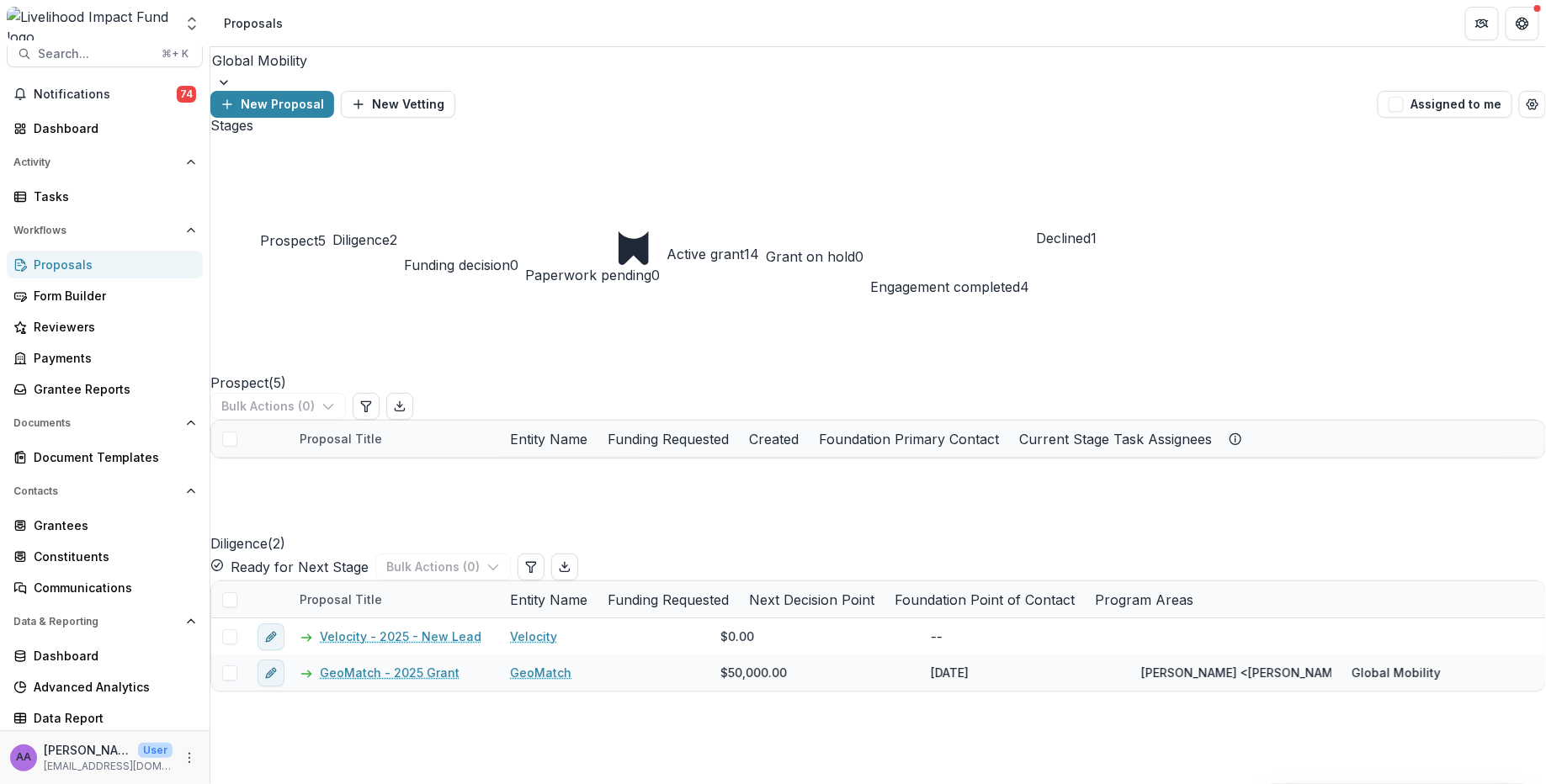
click at [342, 69] on div at bounding box center [877, 61] width 1332 height 24
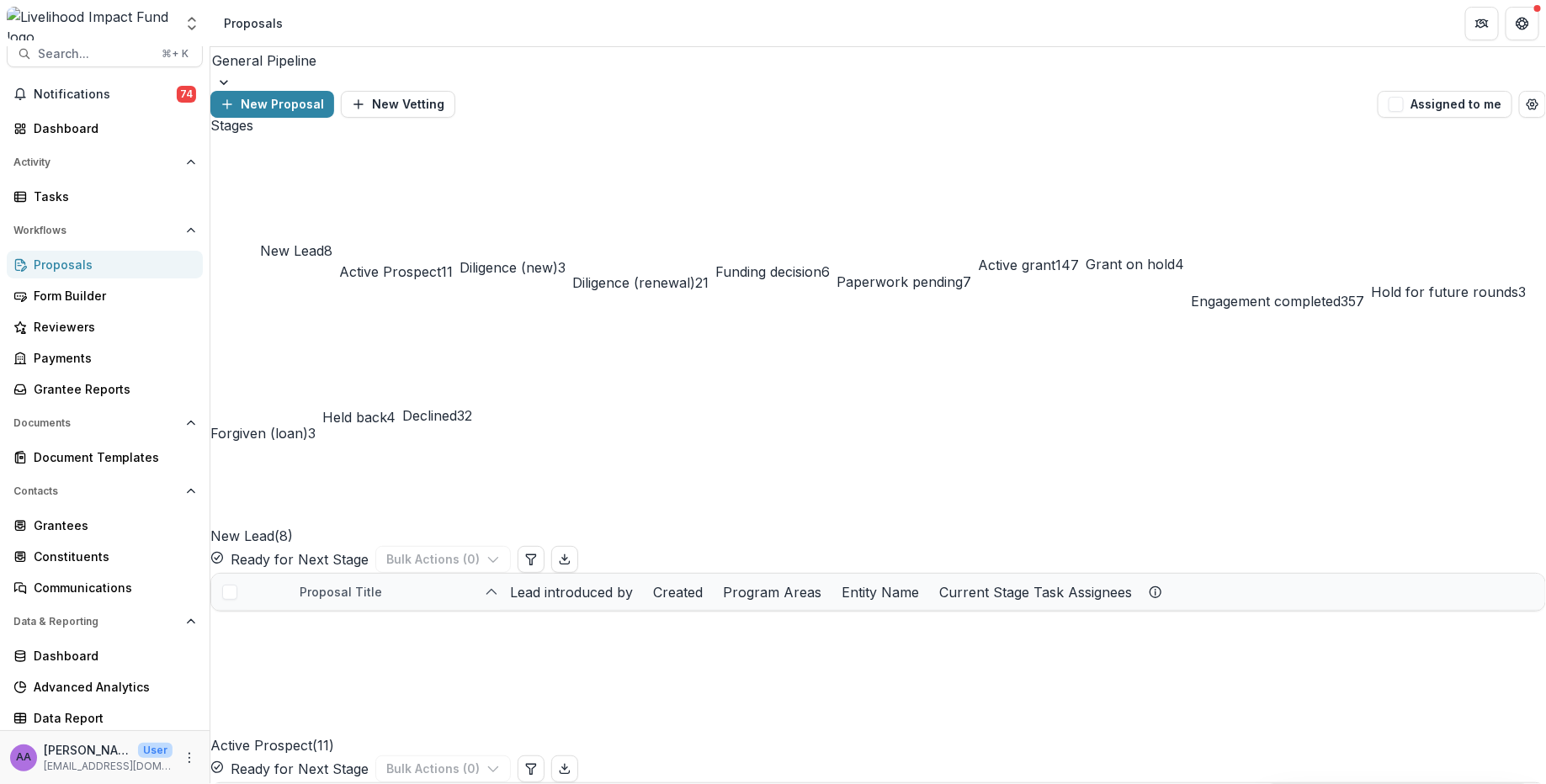
click at [696, 275] on span "Diligence (renewal)" at bounding box center [634, 283] width 123 height 17
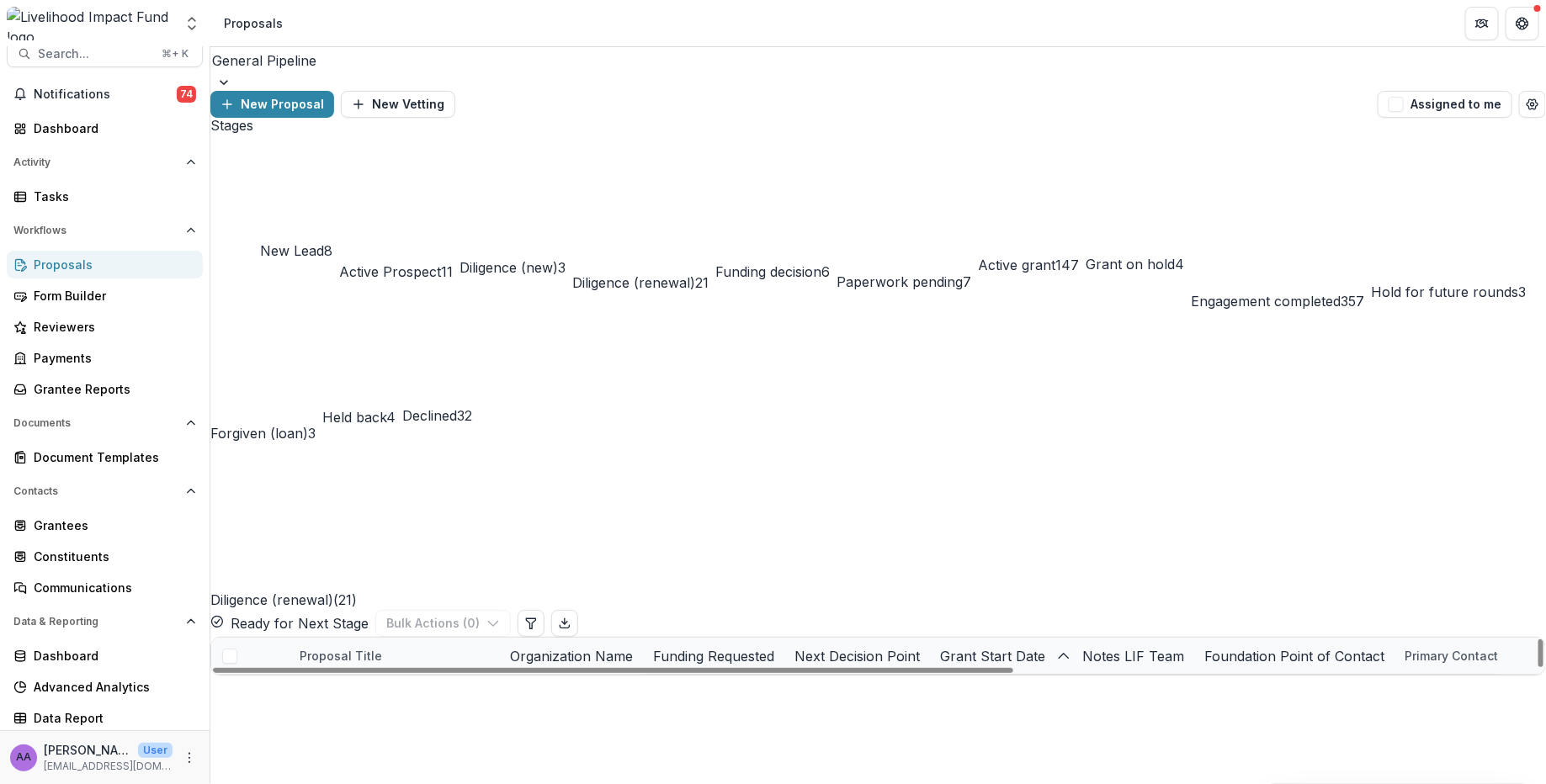
click at [391, 684] on link "Kickstart - 2025 RCT Grant" at bounding box center [399, 693] width 158 height 18
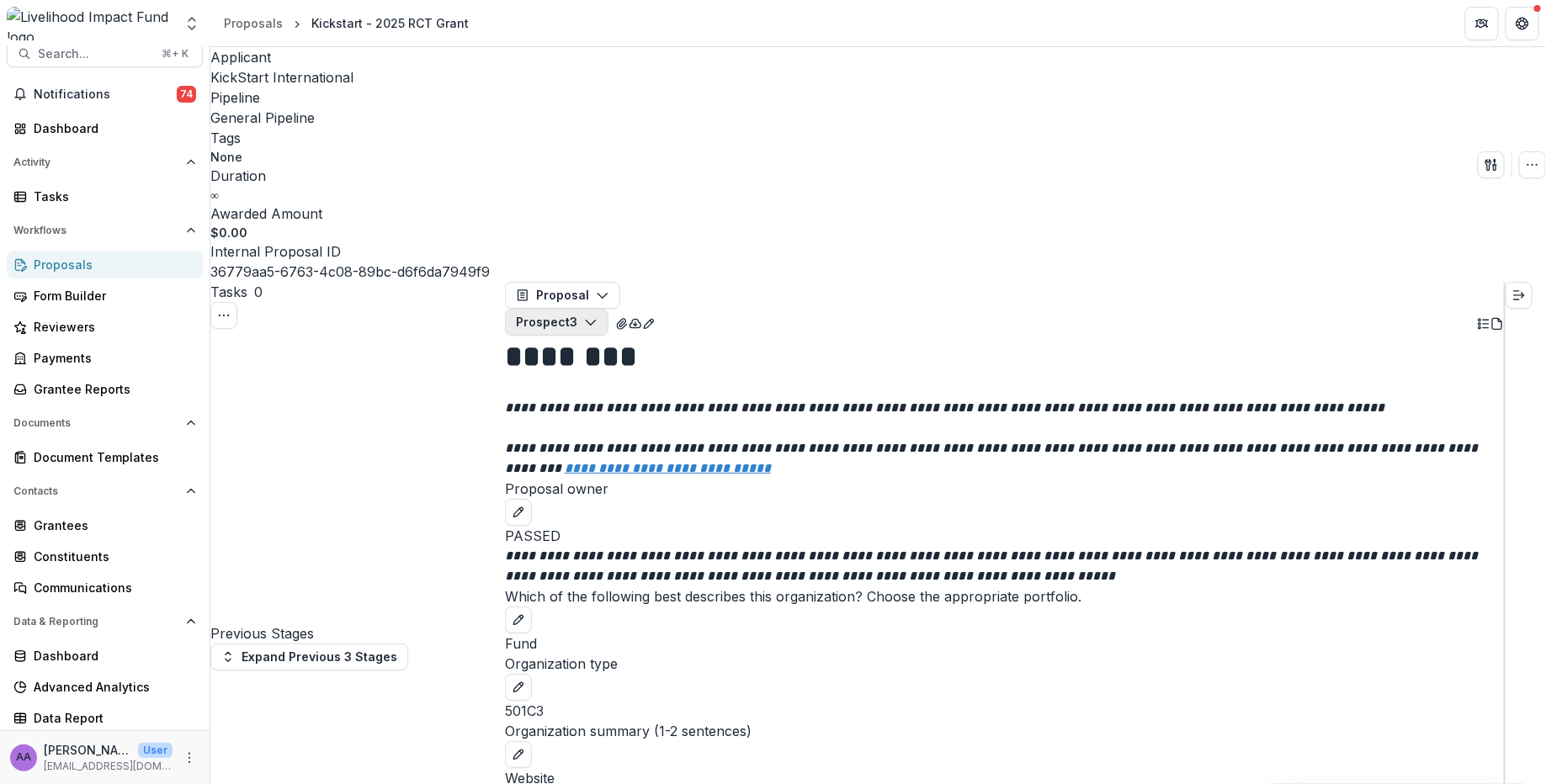
click at [609, 309] on button "Prospect 3" at bounding box center [557, 322] width 104 height 27
click at [102, 681] on div "Advanced Analytics" at bounding box center [112, 687] width 156 height 18
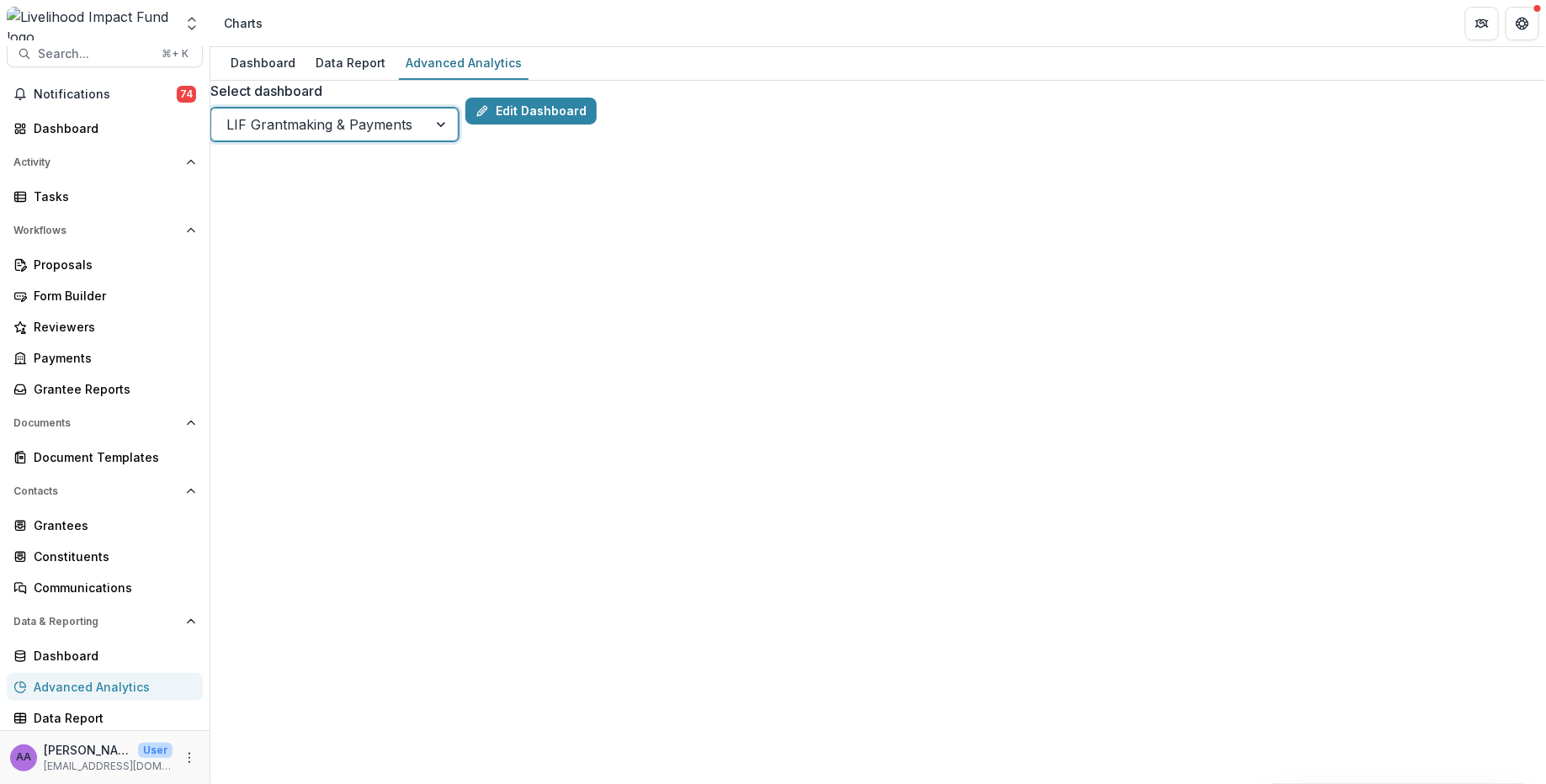
click at [458, 123] on div at bounding box center [443, 125] width 30 height 32
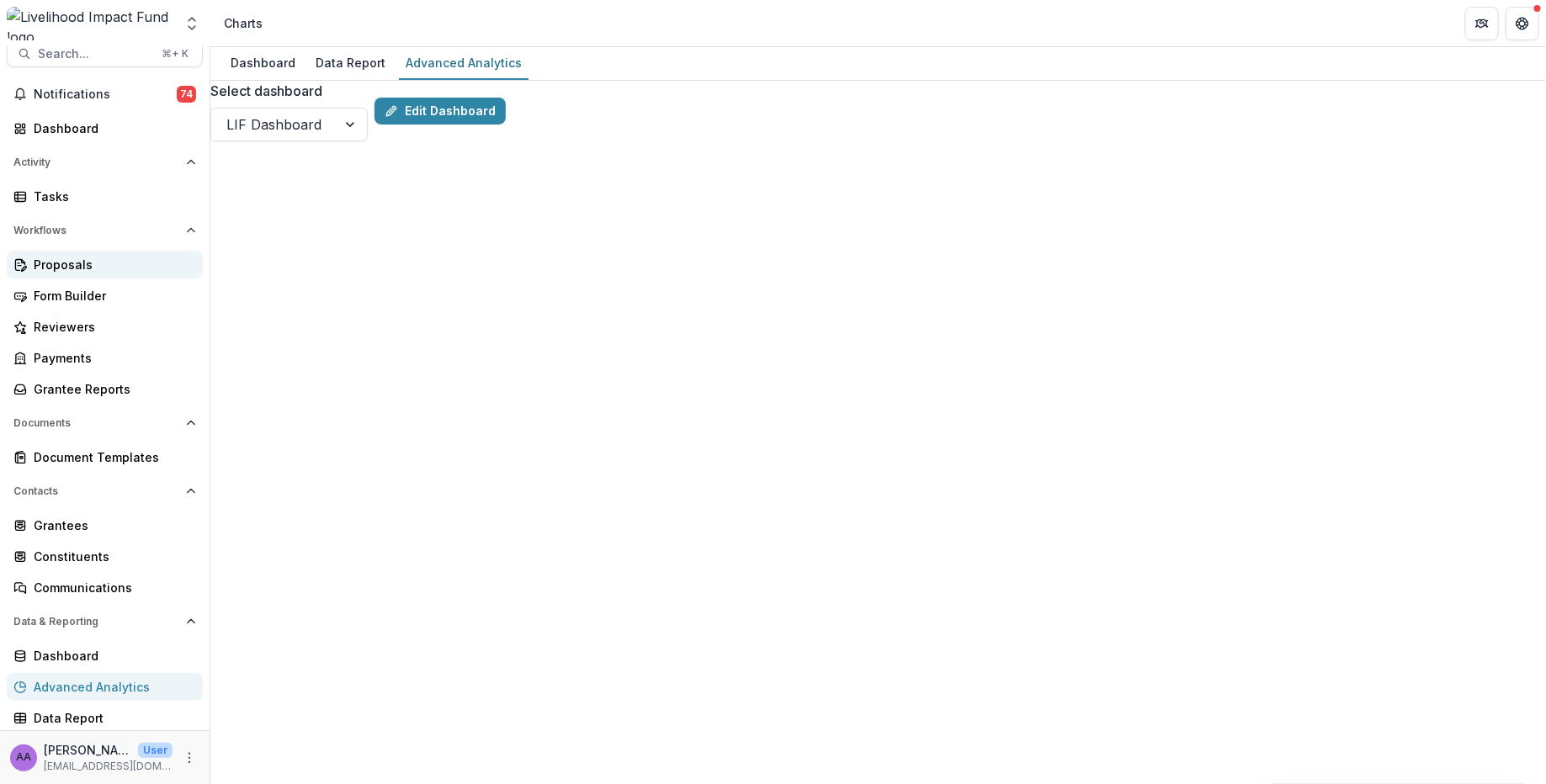
click at [62, 264] on div "Proposals" at bounding box center [112, 265] width 156 height 18
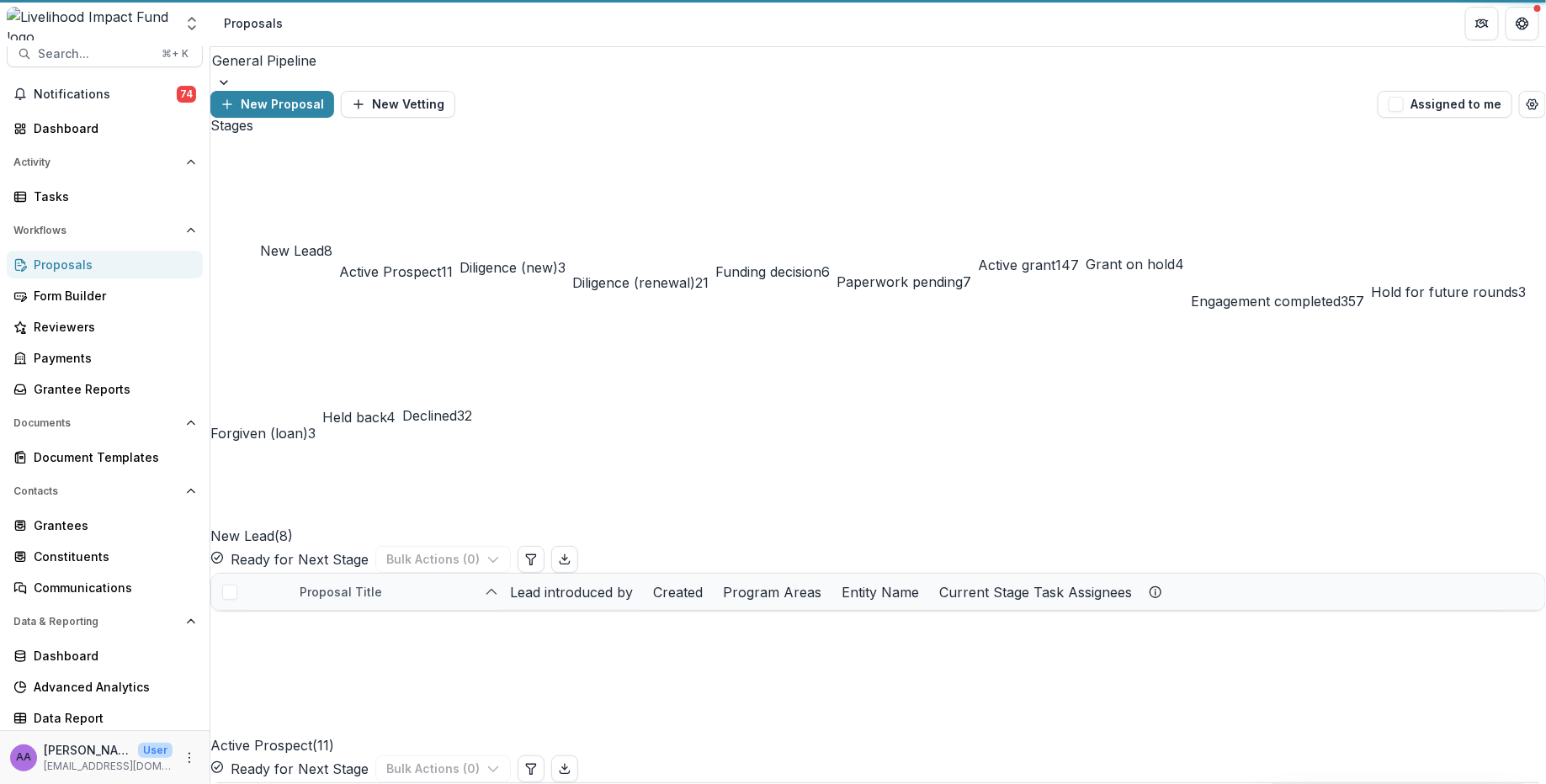
click at [66, 266] on div "Proposals" at bounding box center [112, 265] width 156 height 18
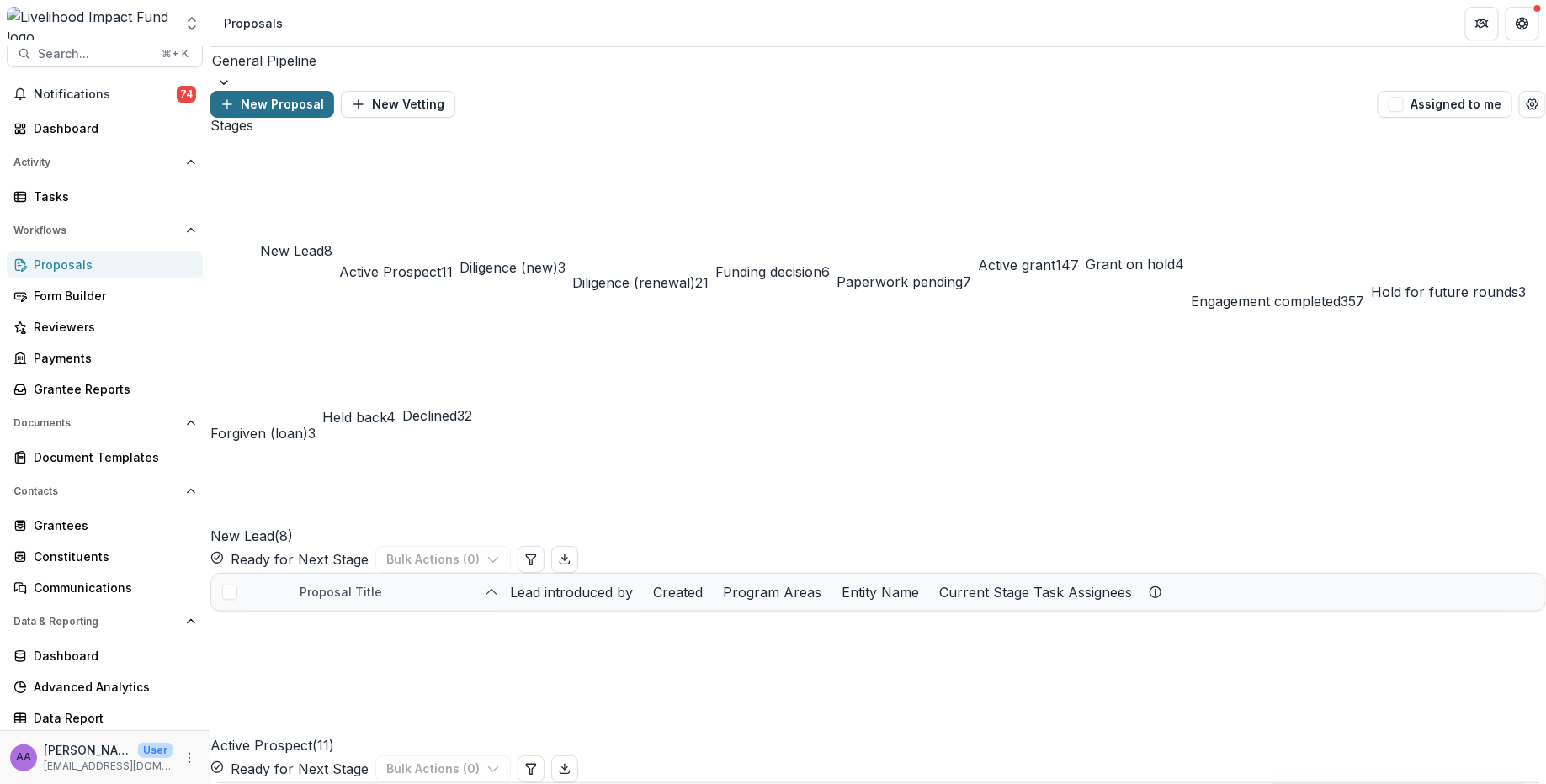
click at [334, 91] on button "New Proposal" at bounding box center [273, 104] width 124 height 27
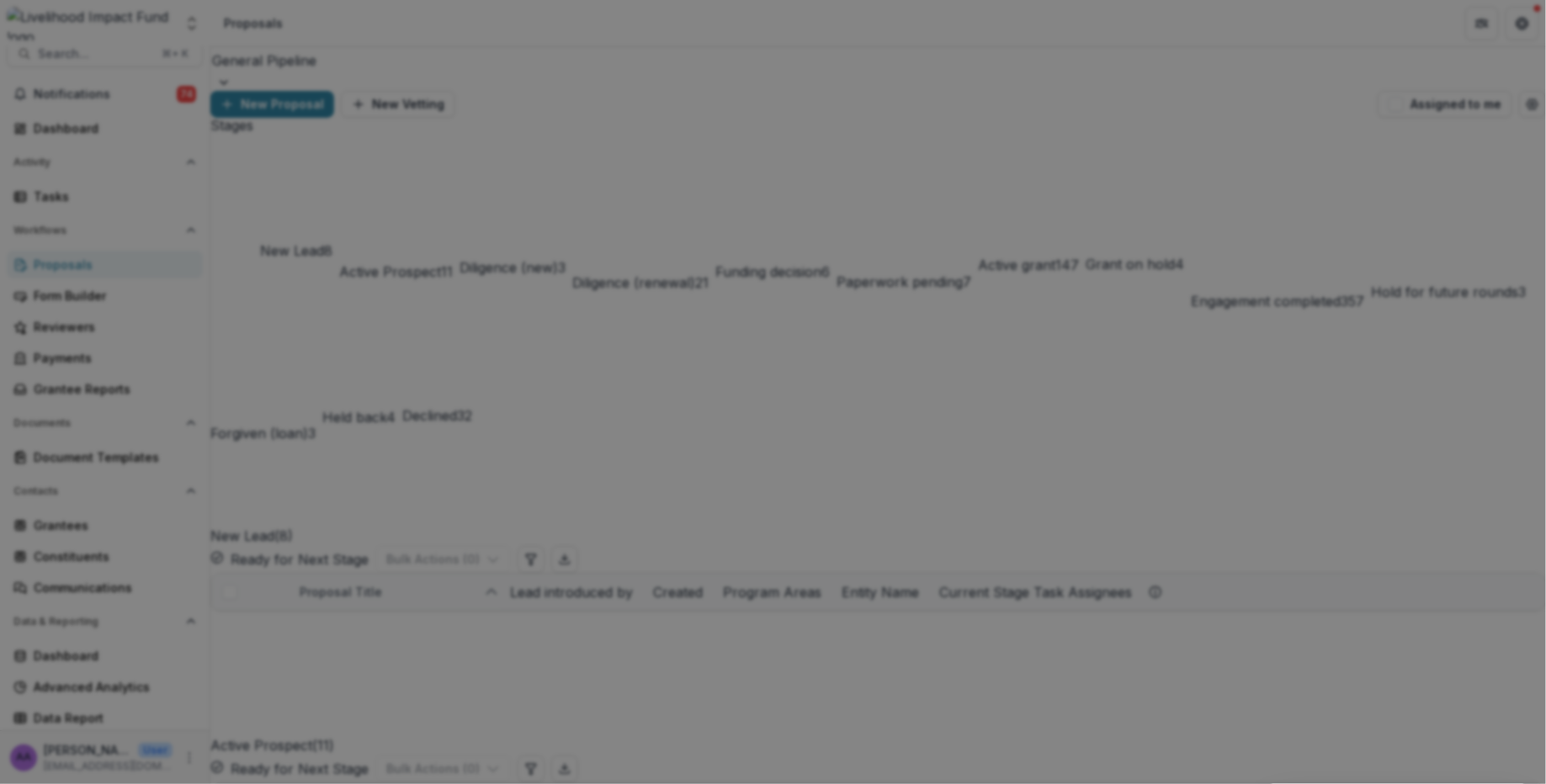
click at [1071, 25] on icon "Close" at bounding box center [1523, 20] width 10 height 10
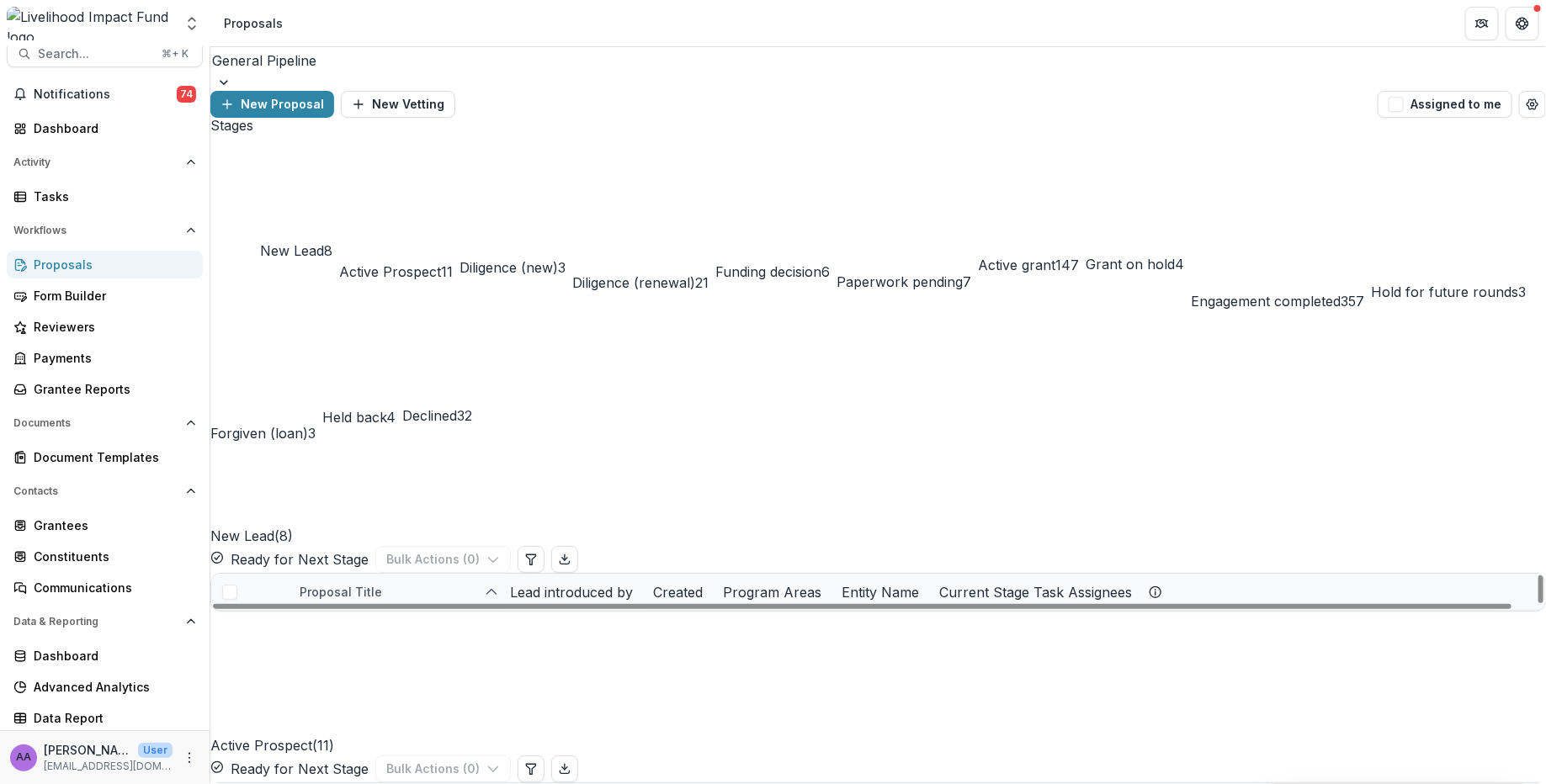
click at [821, 264] on span "Funding decision" at bounding box center [769, 272] width 106 height 17
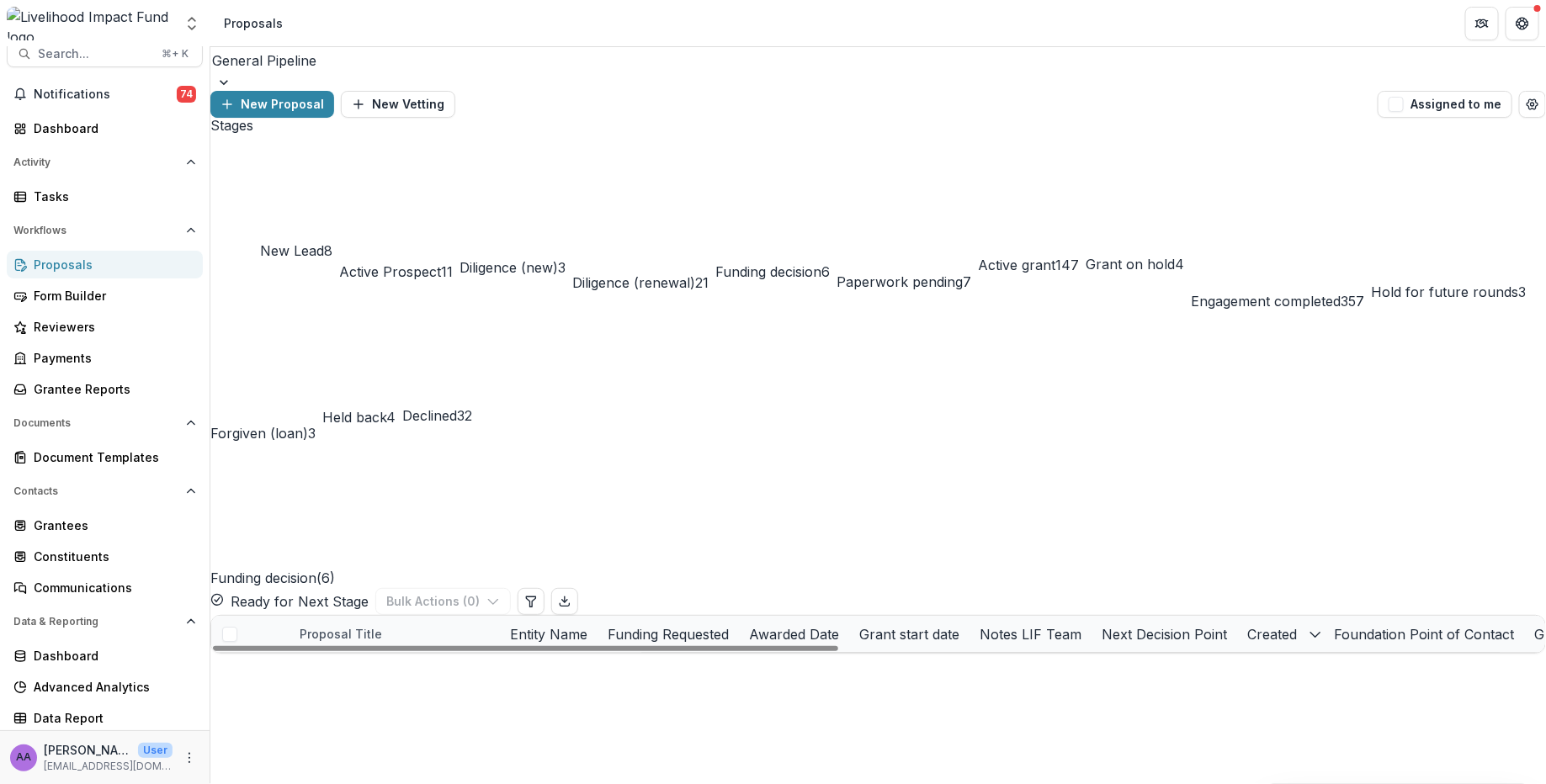
click at [377, 771] on link "The Arc Fund investment-2026-27" at bounding box center [395, 780] width 190 height 18
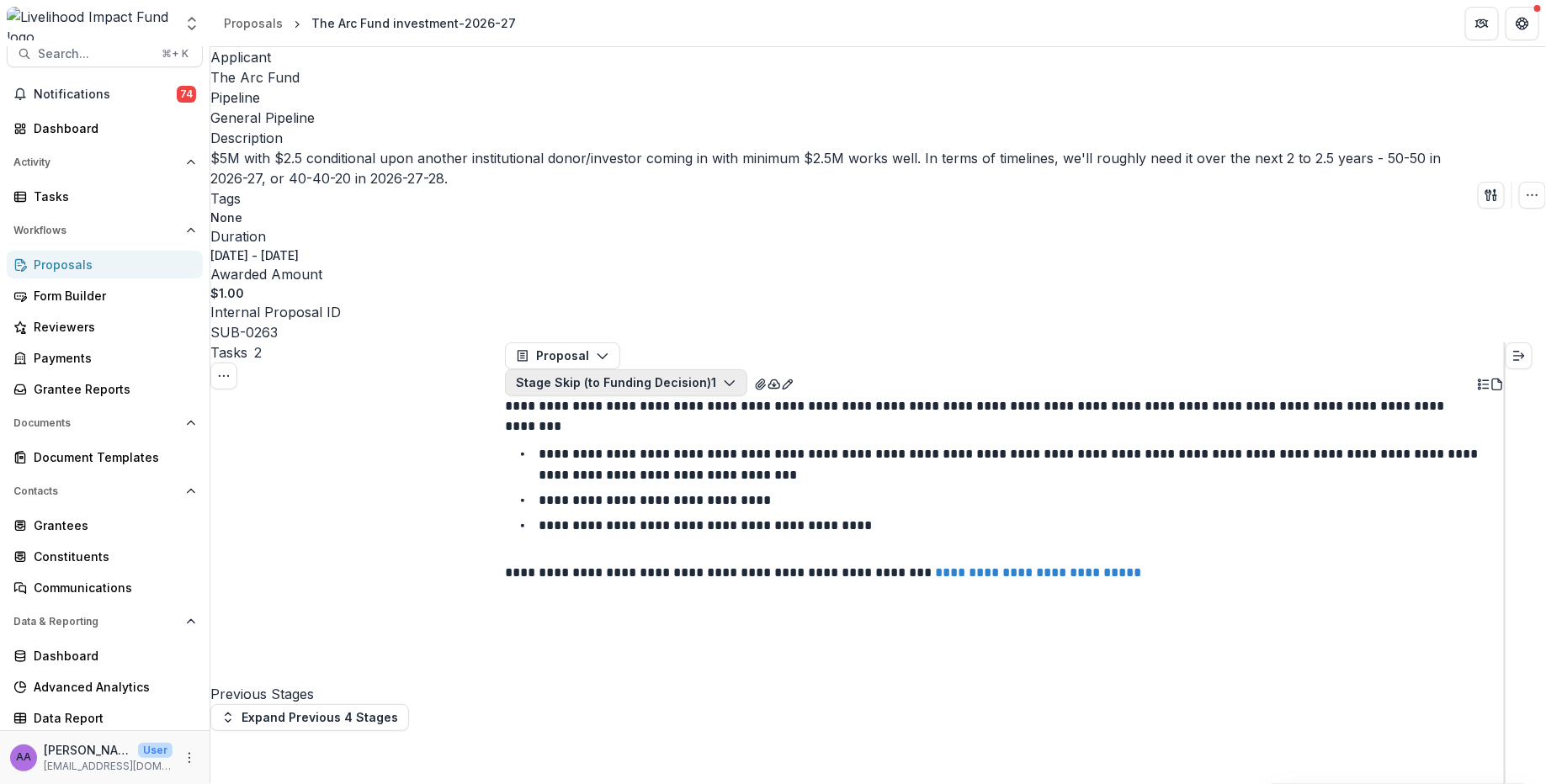
click at [739, 370] on button "Stage Skip (to Funding Decision) 1" at bounding box center [626, 383] width 243 height 27
click at [709, 497] on div "**********" at bounding box center [1004, 489] width 999 height 187
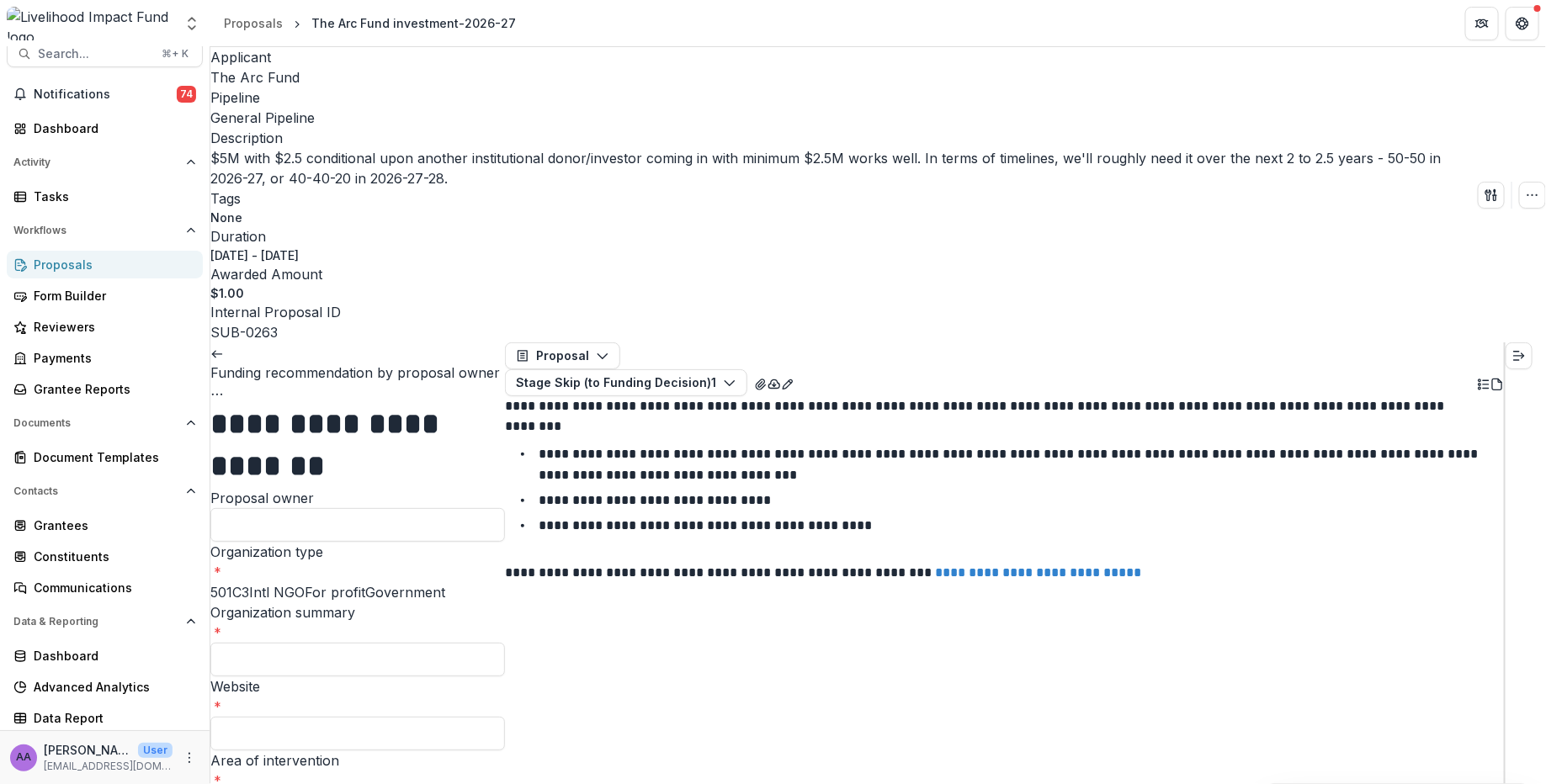
scroll to position [2776, 0]
click at [80, 259] on div "Proposals" at bounding box center [112, 265] width 156 height 18
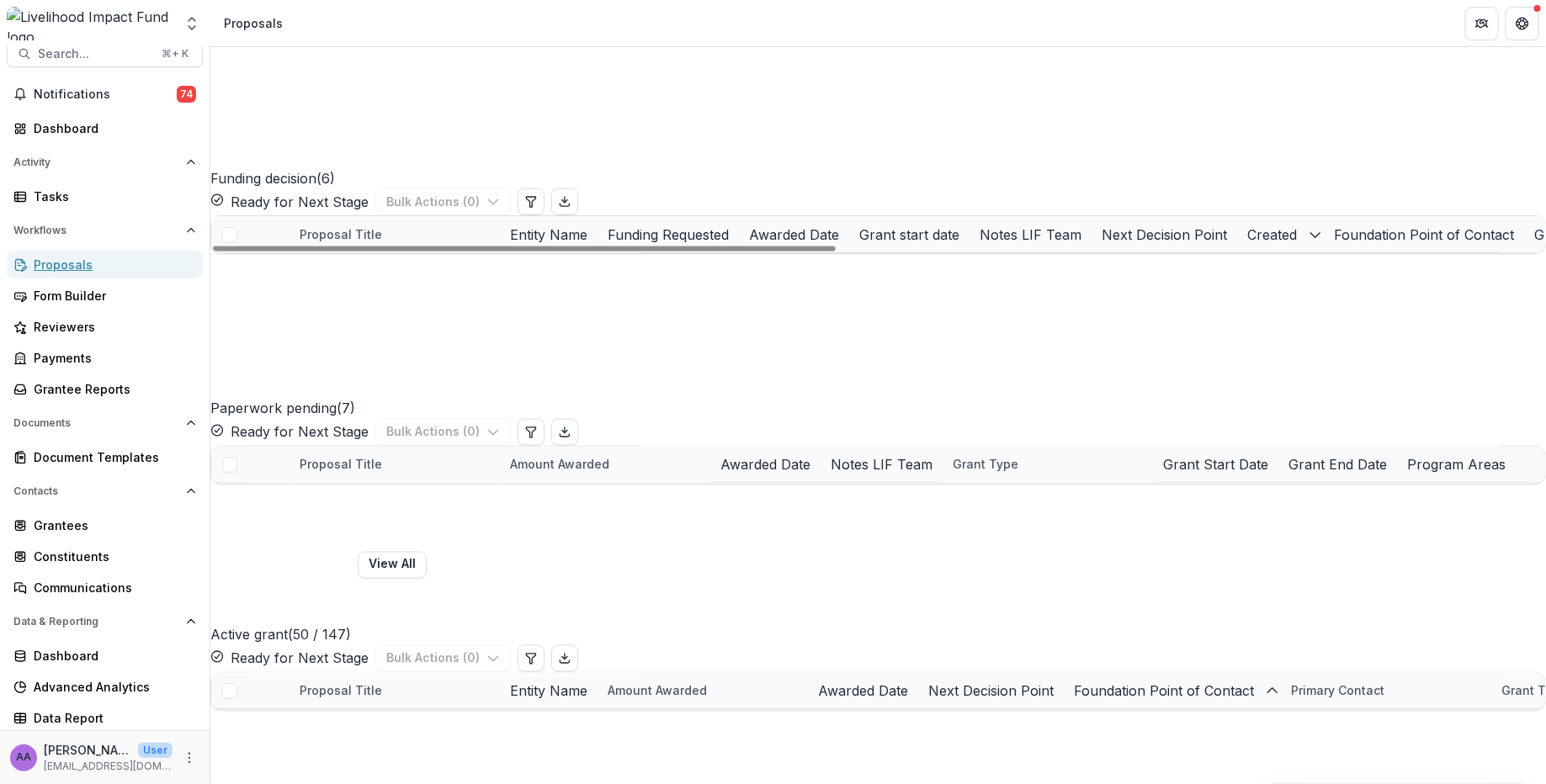
scroll to position [1150, 0]
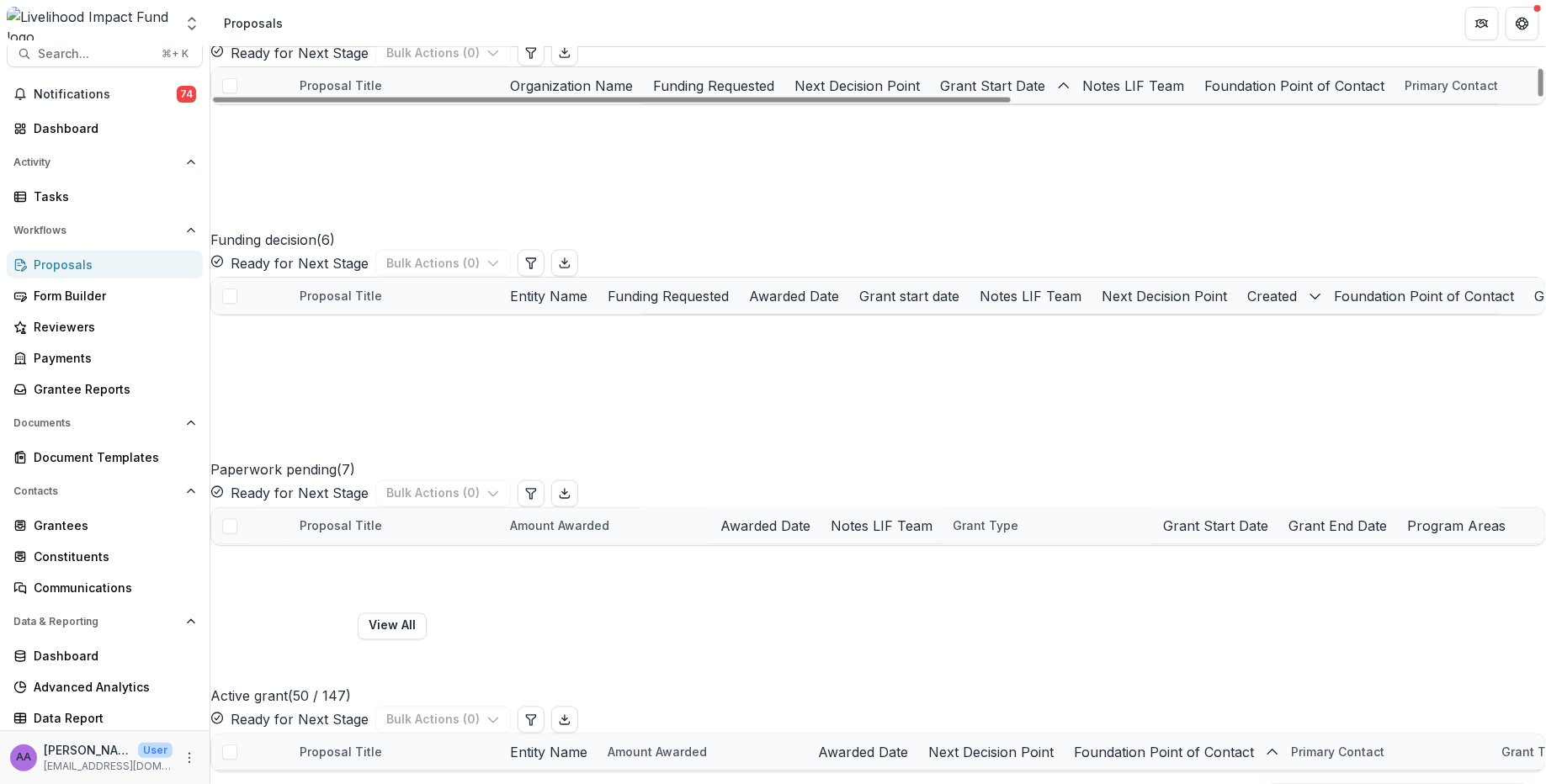
click at [369, 131] on link "Kickstart - 2025 RCT Grant" at bounding box center [399, 123] width 158 height 18
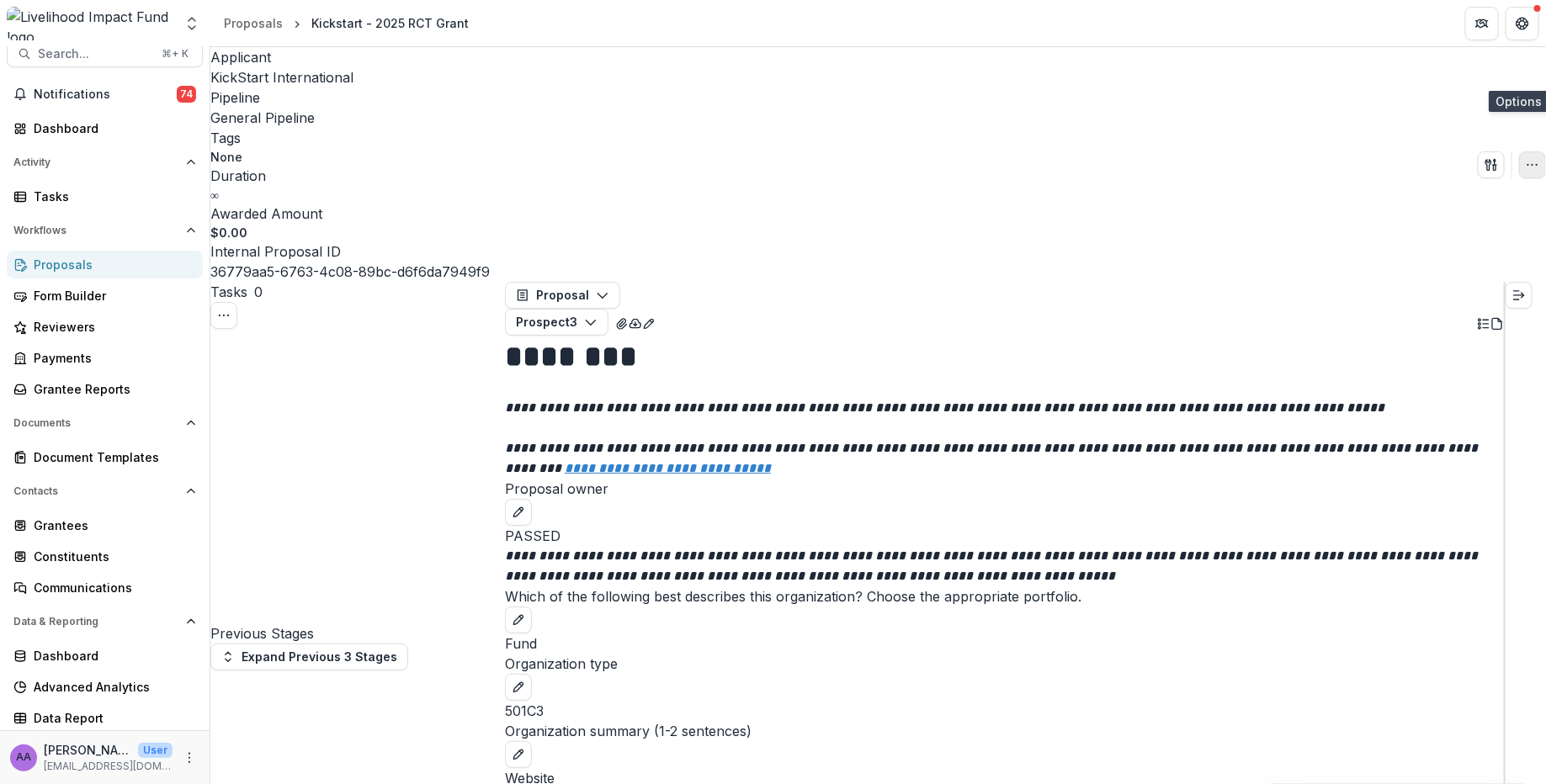
click at [1071, 158] on icon "button" at bounding box center [1532, 164] width 13 height 13
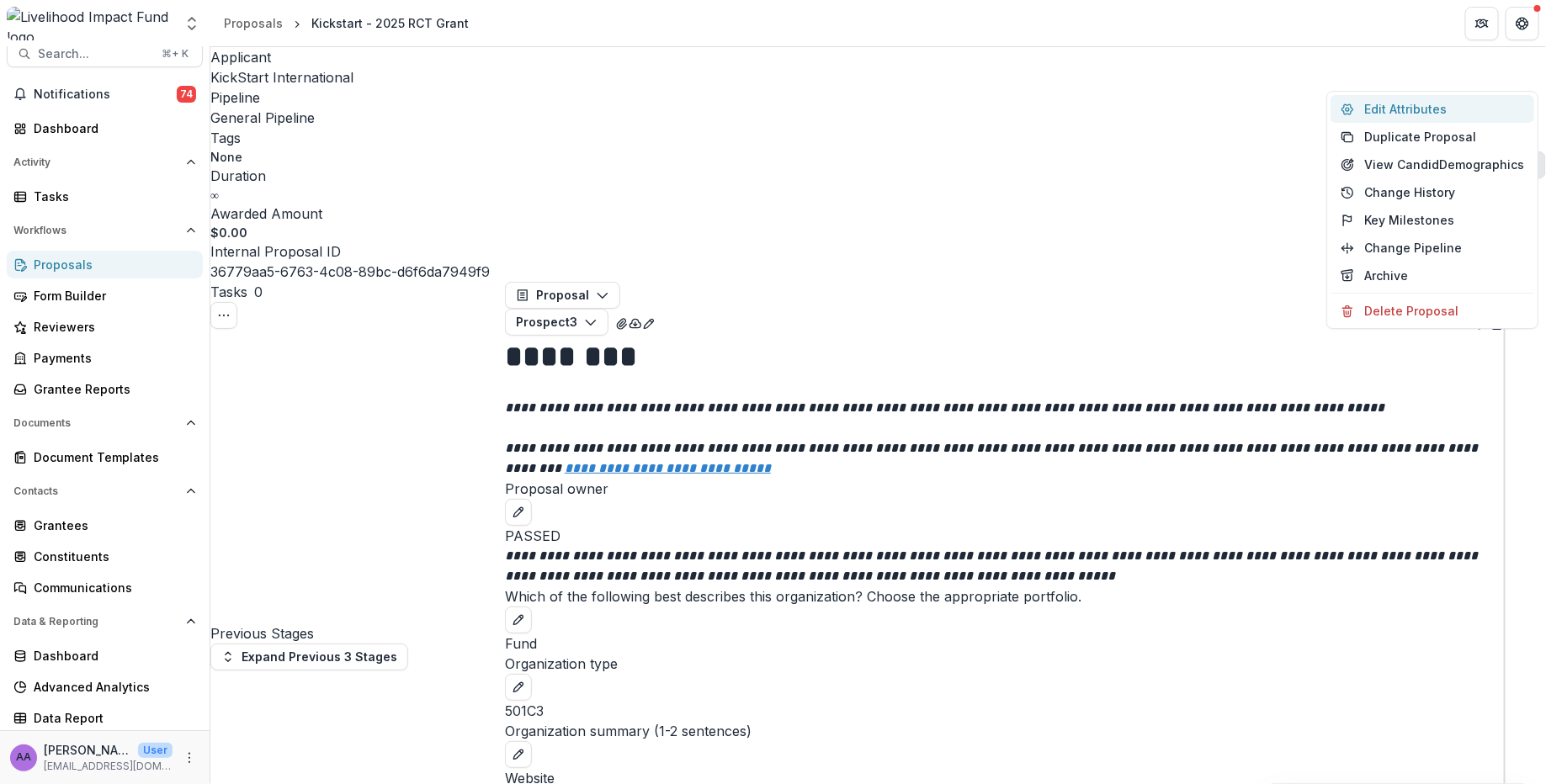
click at [1071, 111] on button "Edit Attributes" at bounding box center [1433, 109] width 204 height 28
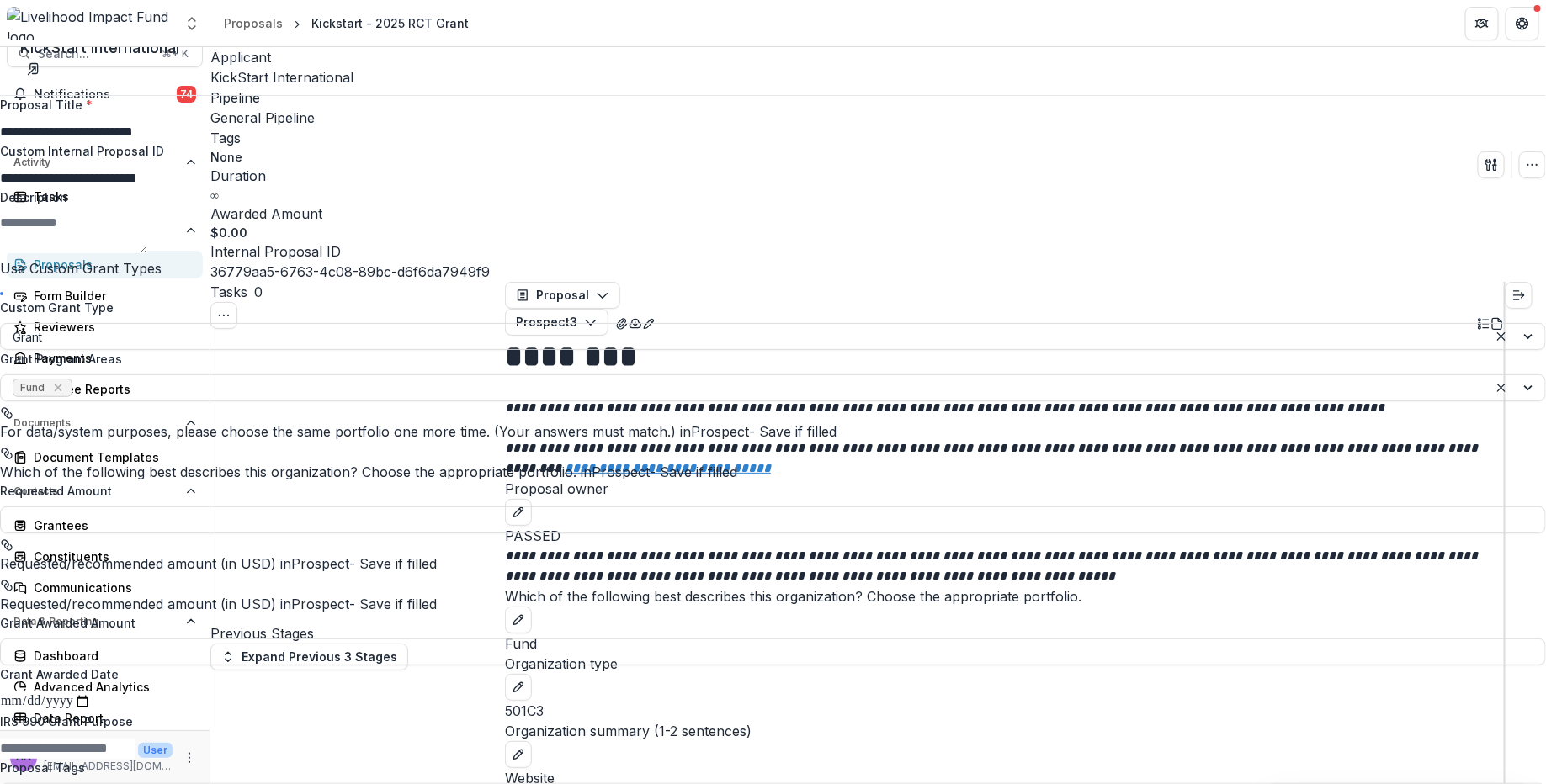
scroll to position [866, 0]
click at [1071, 23] on icon "Close" at bounding box center [1523, 20] width 10 height 10
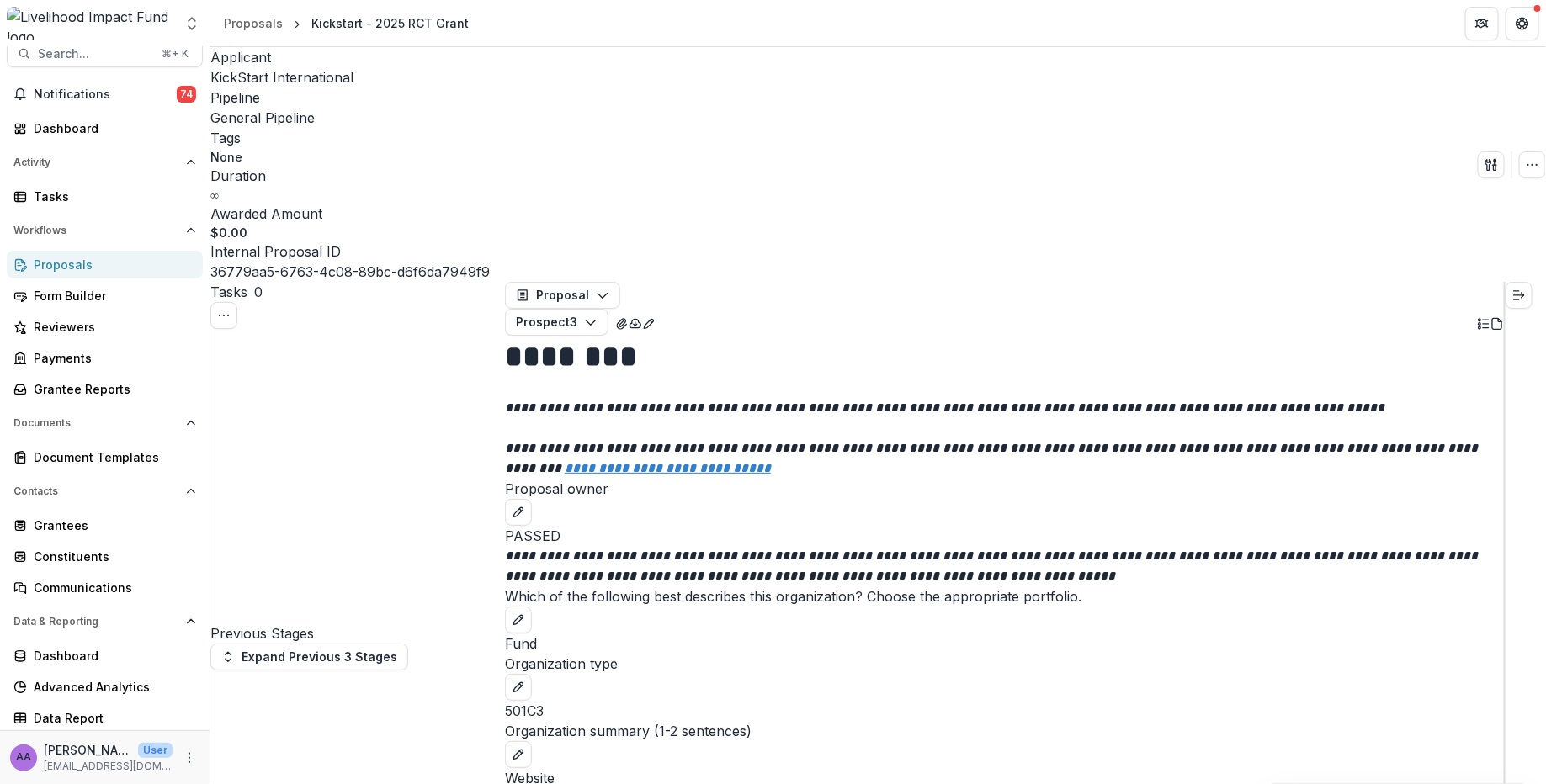
click at [61, 265] on div "Proposals" at bounding box center [112, 265] width 156 height 18
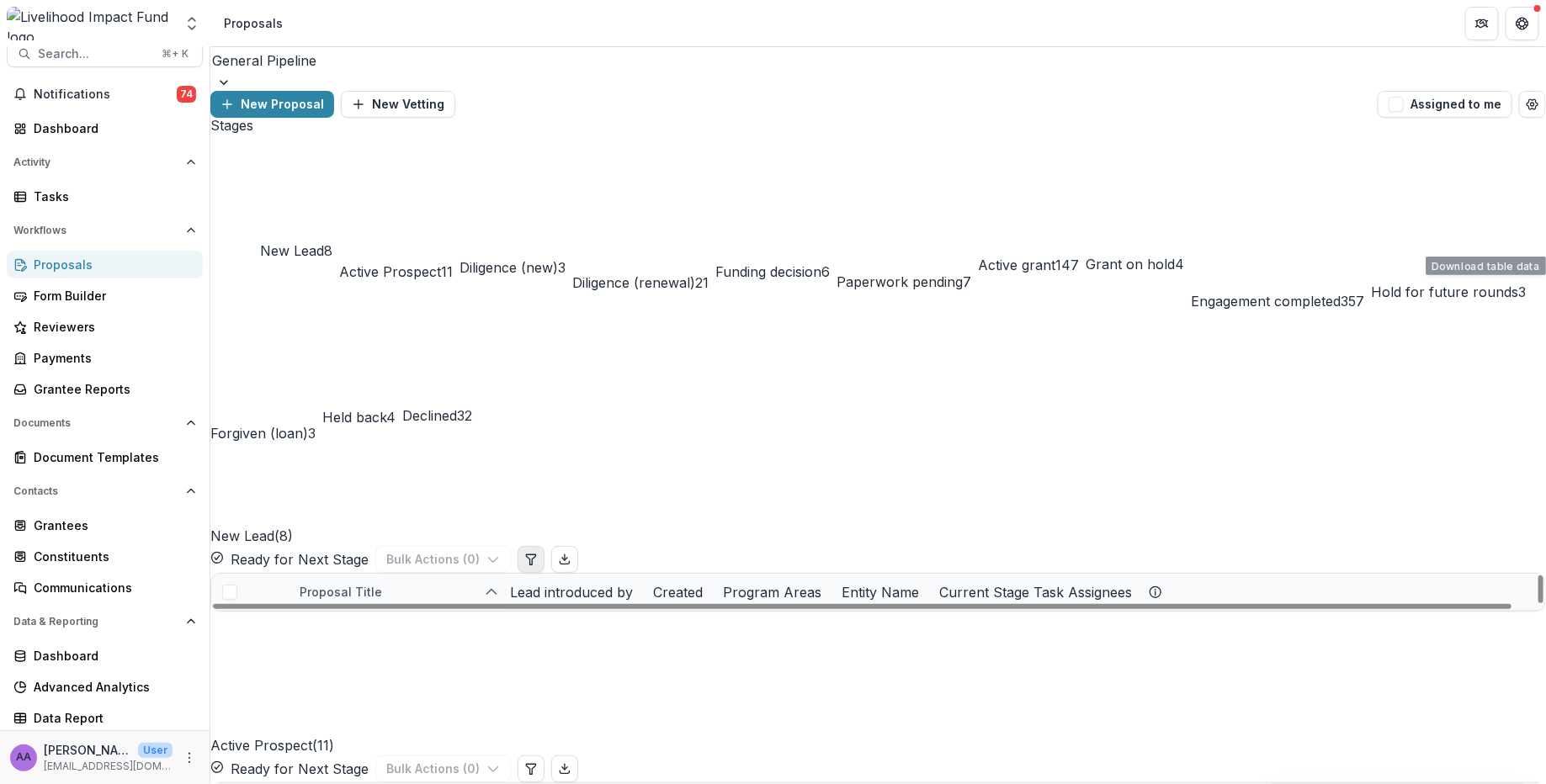
click at [538, 552] on icon "Edit table settings" at bounding box center [531, 558] width 13 height 13
select select "******"
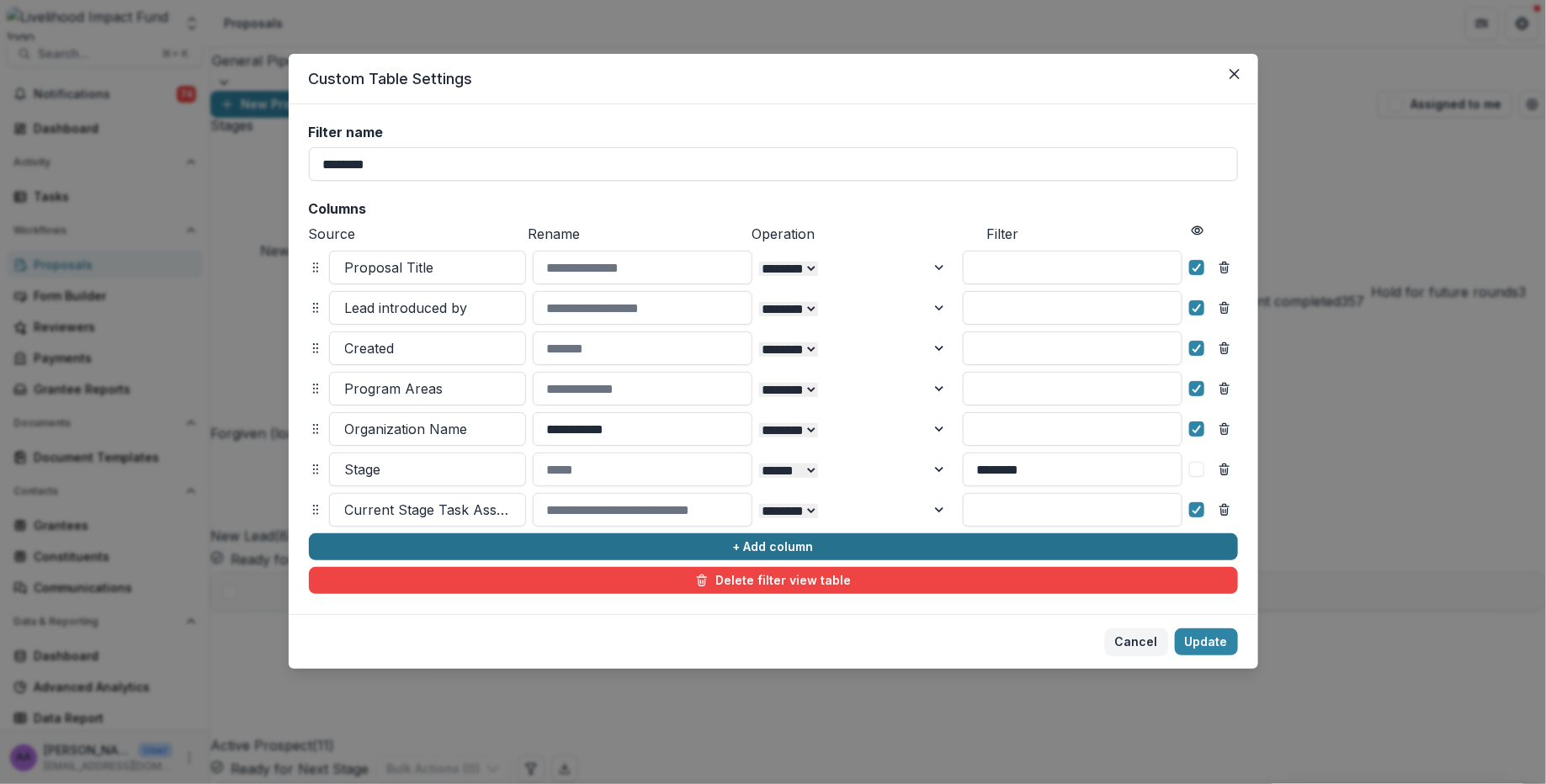
click at [724, 539] on button "+ Add column" at bounding box center [773, 546] width 929 height 27
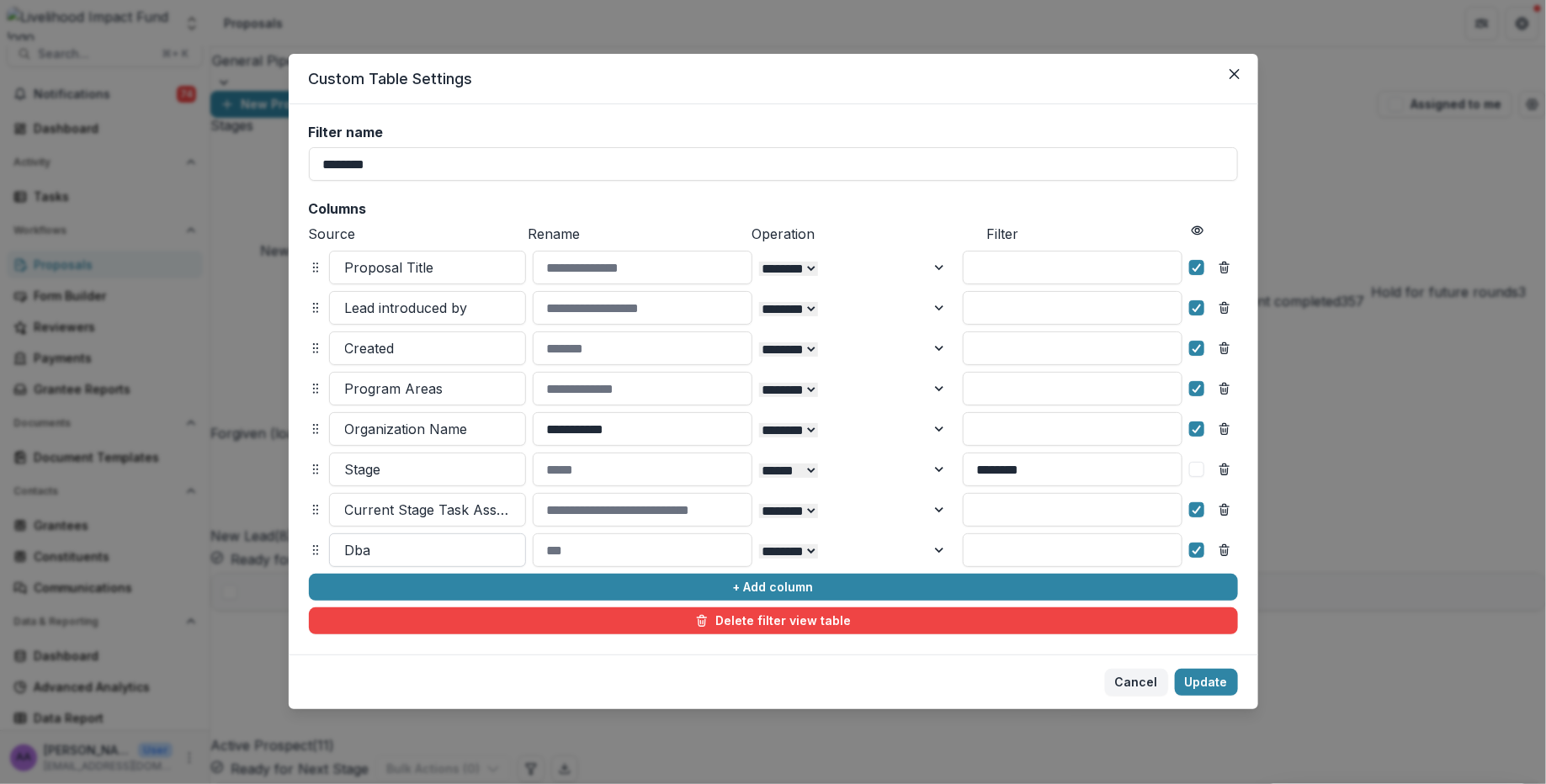
click at [389, 541] on div at bounding box center [427, 550] width 165 height 24
type input "*******"
click at [1071, 72] on icon "Close" at bounding box center [1234, 74] width 10 height 10
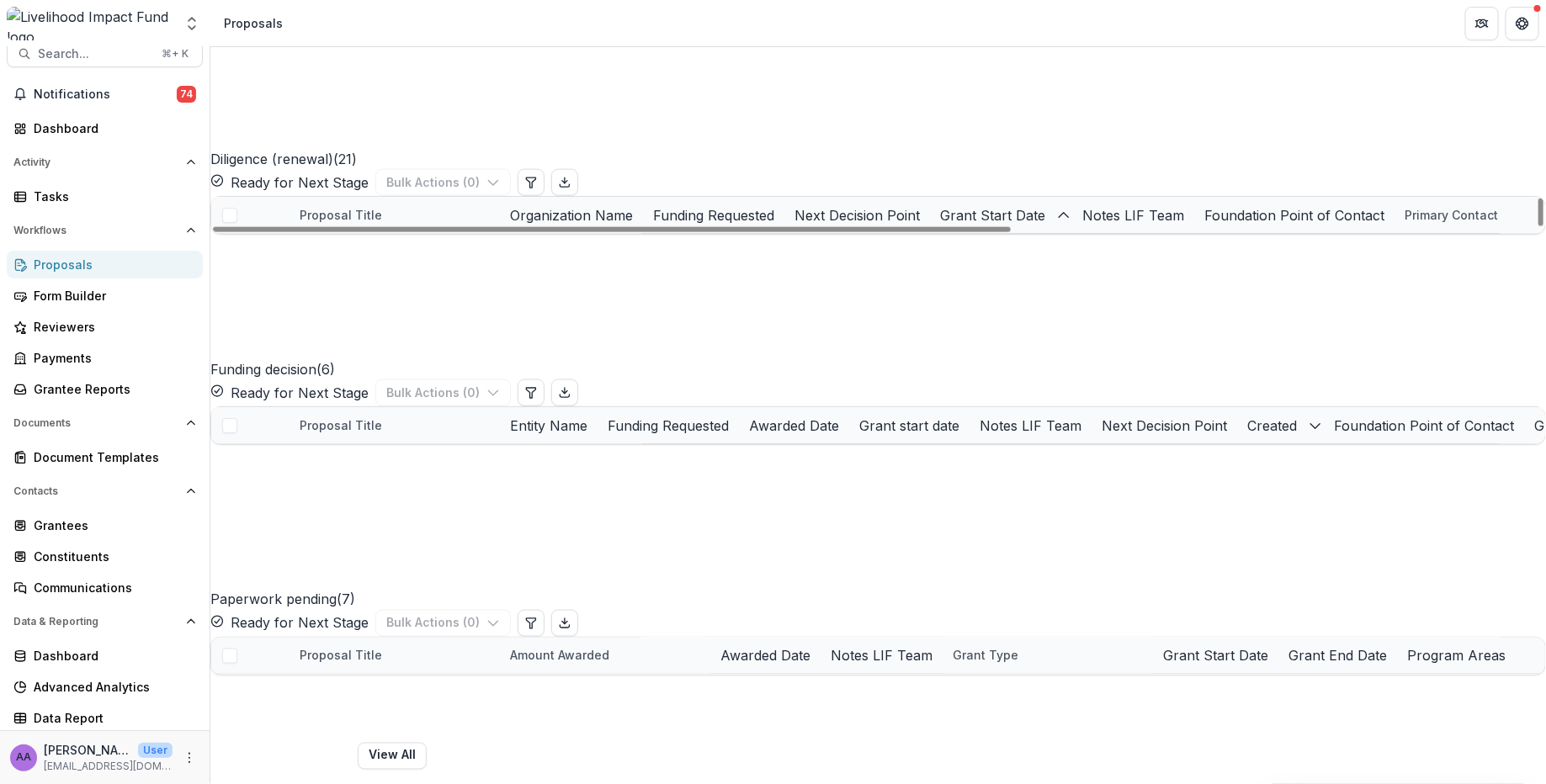
scroll to position [363, 0]
click at [113, 682] on div "Advanced Analytics" at bounding box center [112, 687] width 156 height 18
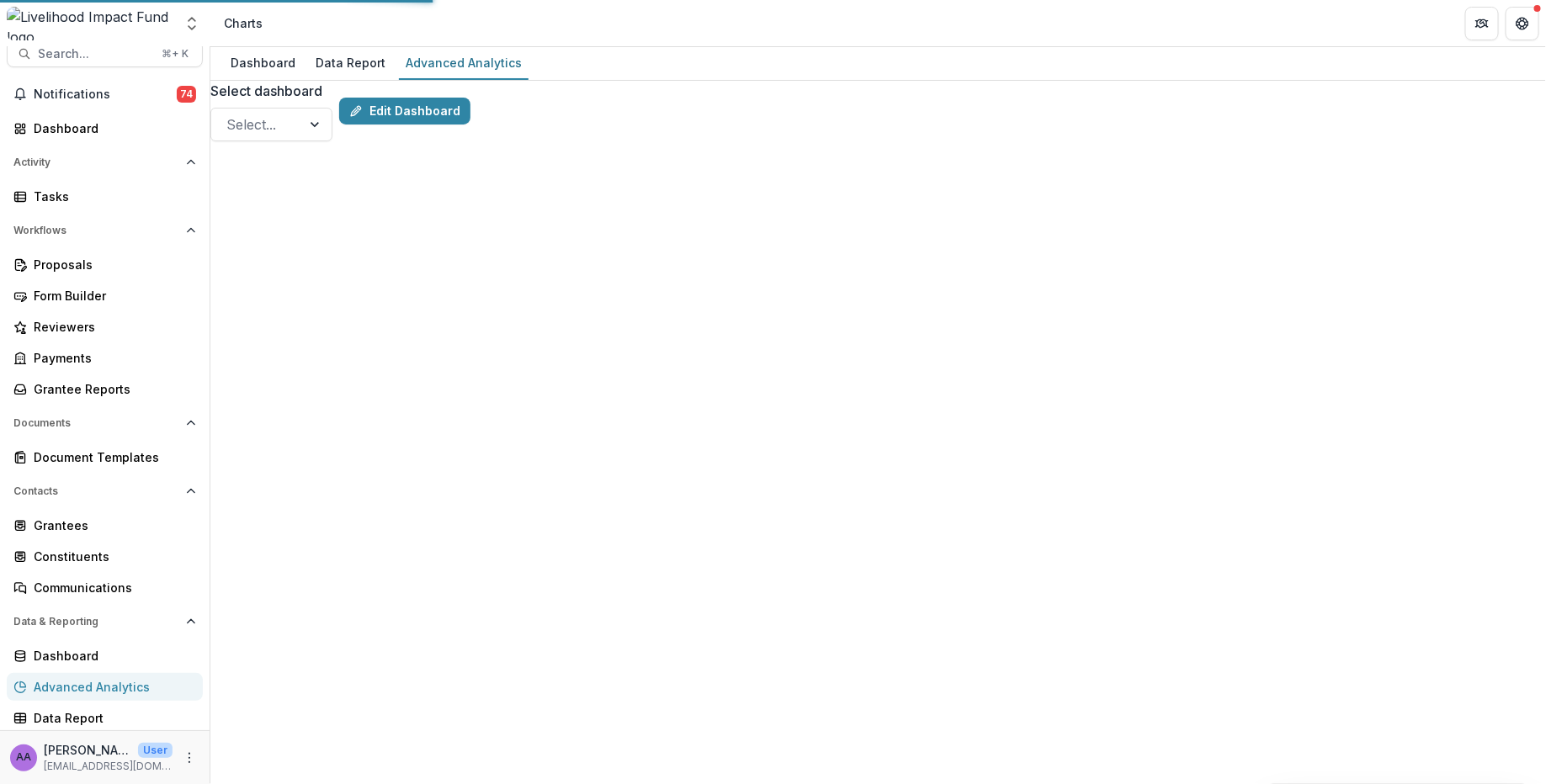
scroll to position [40, 0]
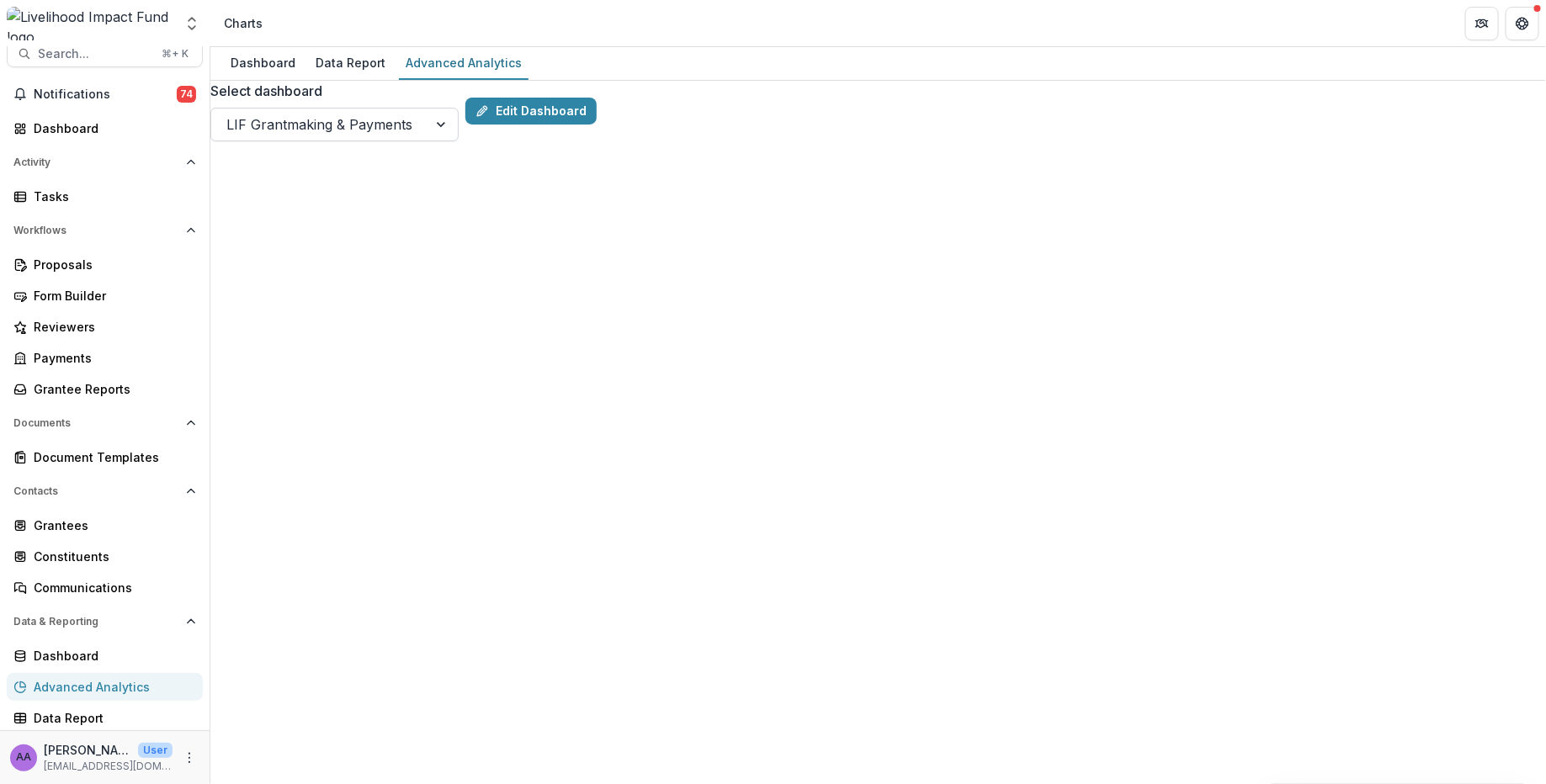
click at [458, 109] on div at bounding box center [443, 125] width 30 height 32
click at [413, 113] on div at bounding box center [320, 125] width 186 height 24
click at [340, 111] on div "LIF Forecasting" at bounding box center [275, 124] width 129 height 27
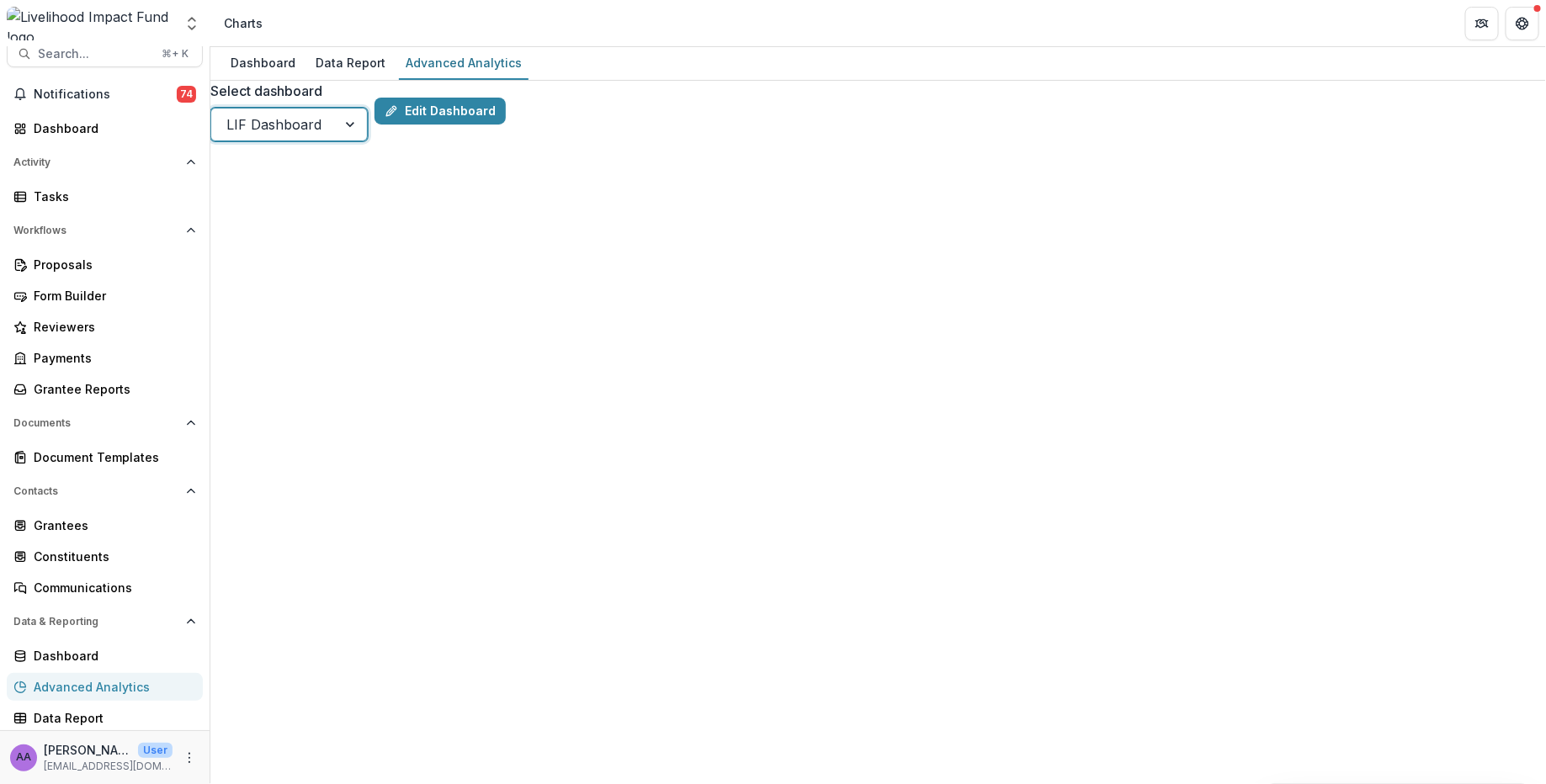
click at [337, 111] on div "LIF Dashboard" at bounding box center [274, 124] width 126 height 27
click at [345, 111] on div "LIF Data checks" at bounding box center [278, 124] width 134 height 27
click at [506, 98] on link "Edit Dashboard" at bounding box center [440, 111] width 131 height 27
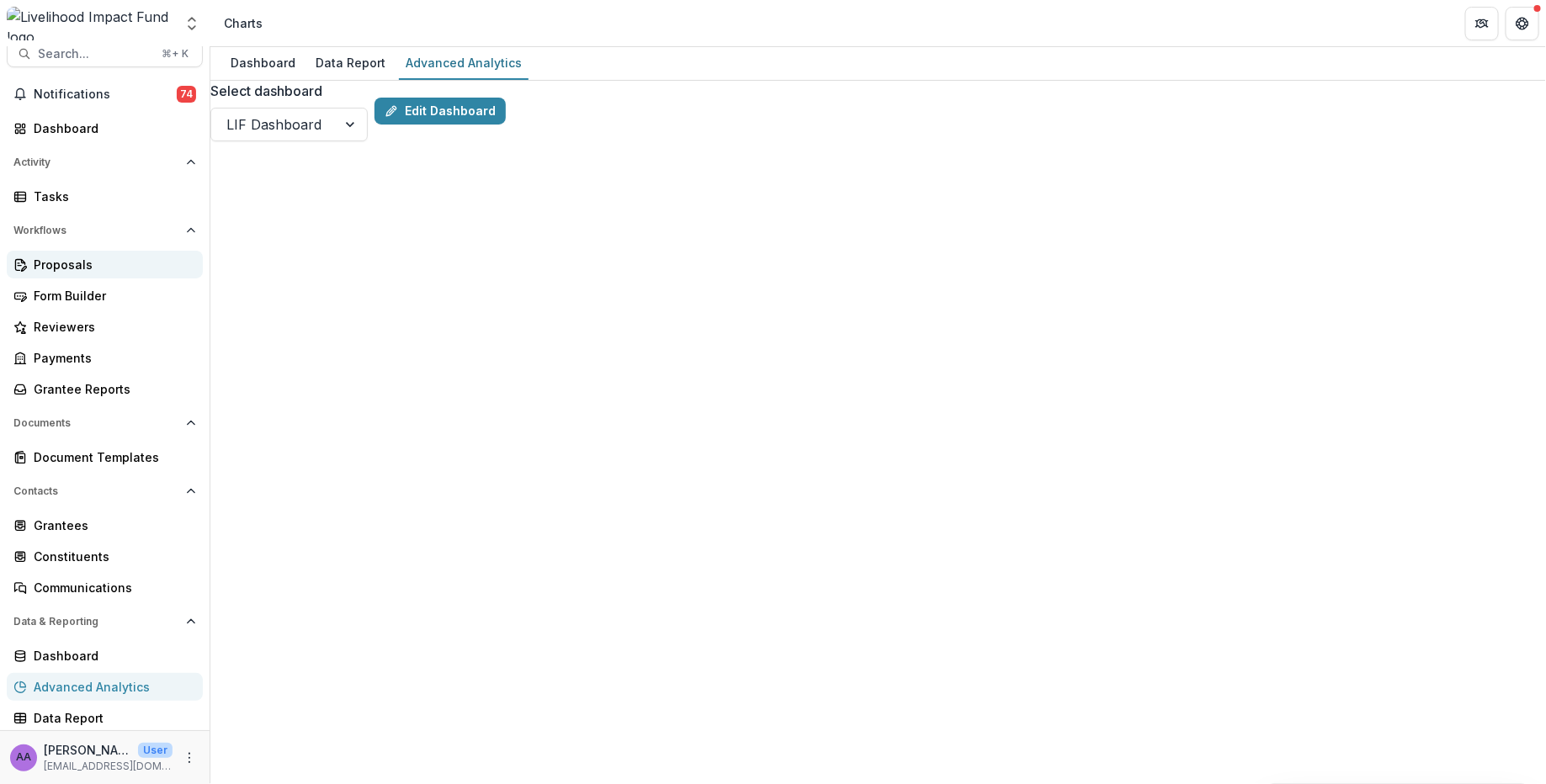
click at [60, 262] on div "Proposals" at bounding box center [112, 265] width 156 height 18
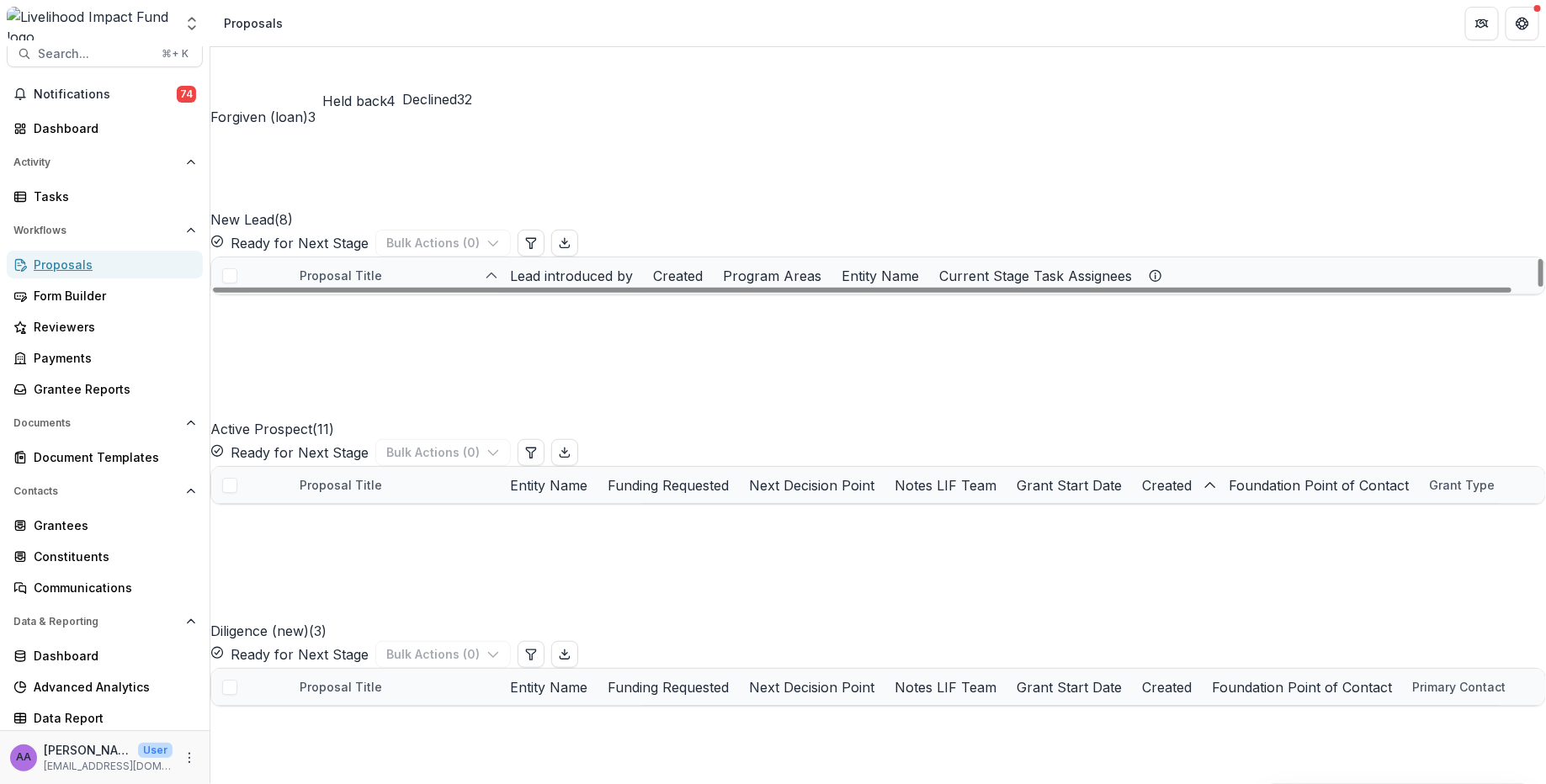
scroll to position [328, 0]
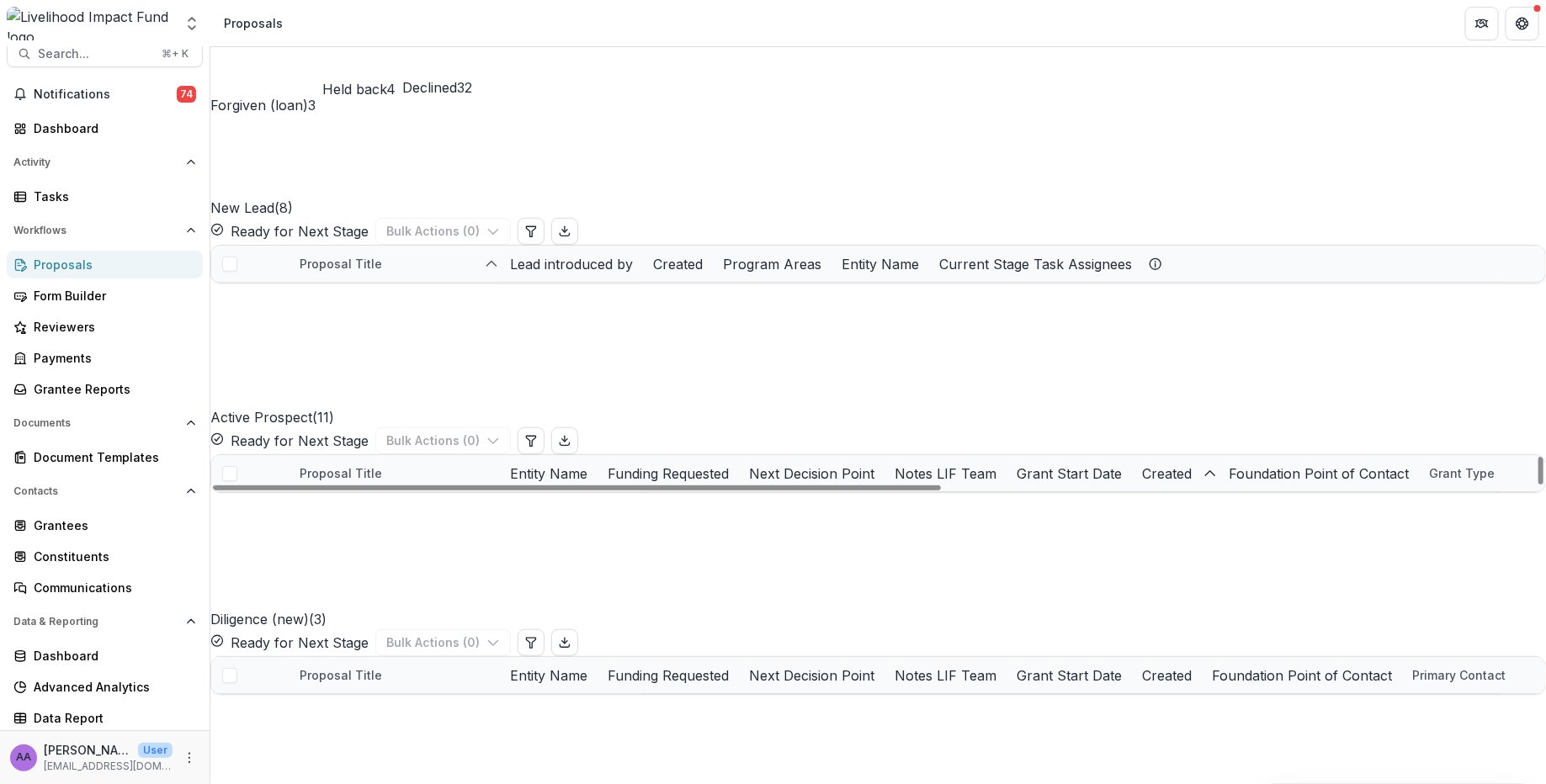
click at [548, 501] on link "Founders Pledge" at bounding box center [559, 510] width 99 height 18
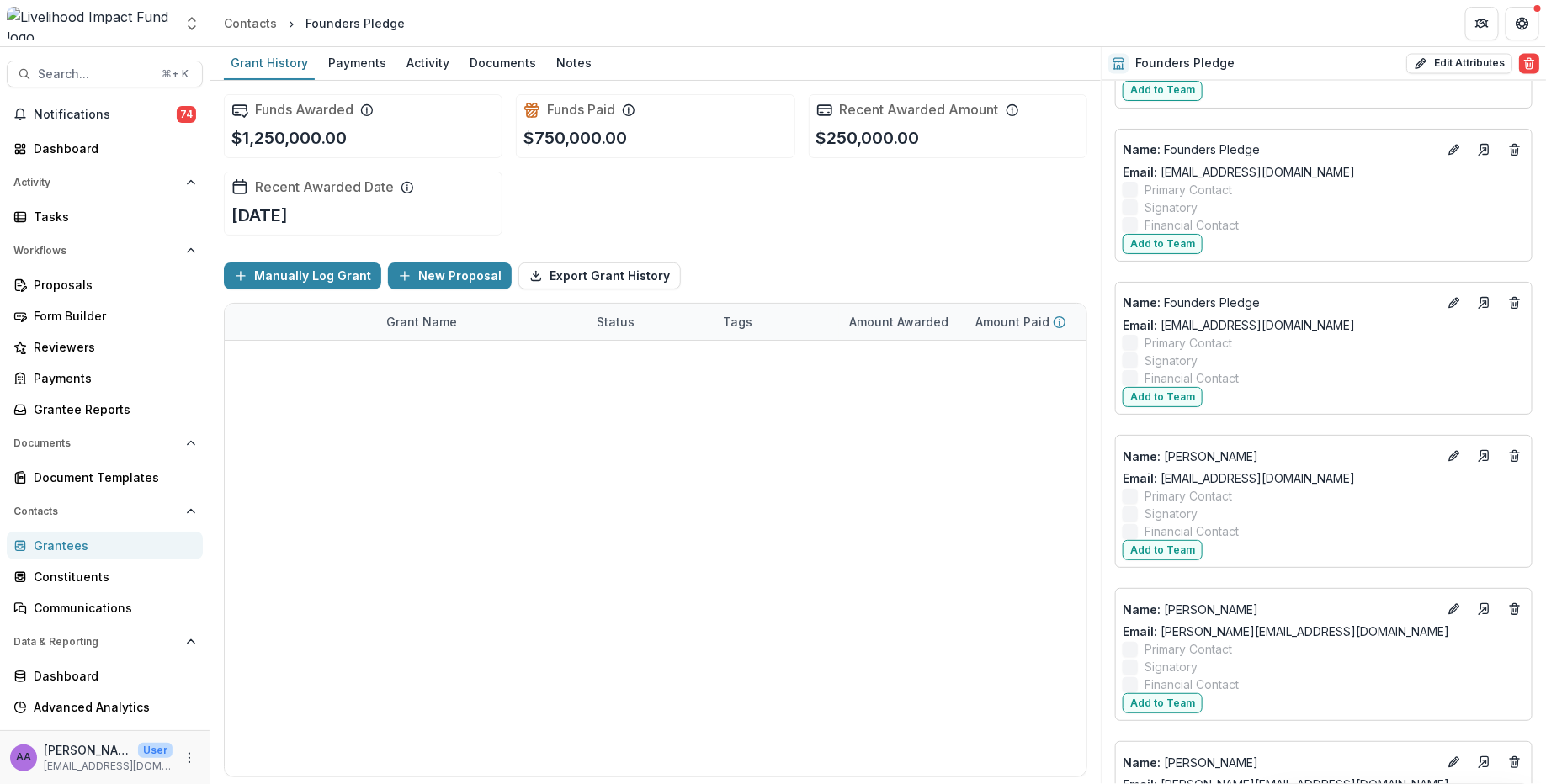
scroll to position [1527, 0]
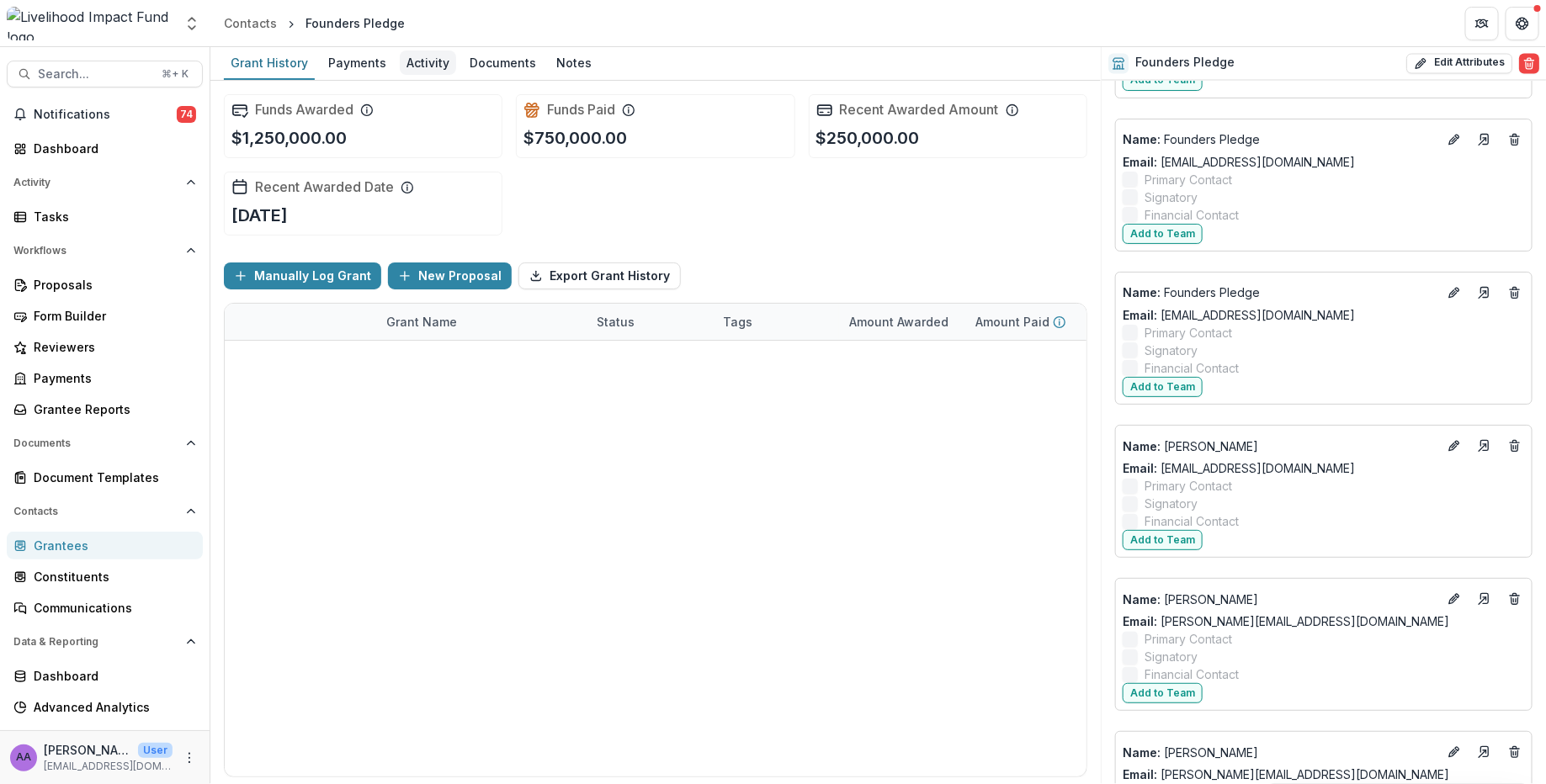
click at [420, 59] on div "Activity" at bounding box center [428, 63] width 56 height 24
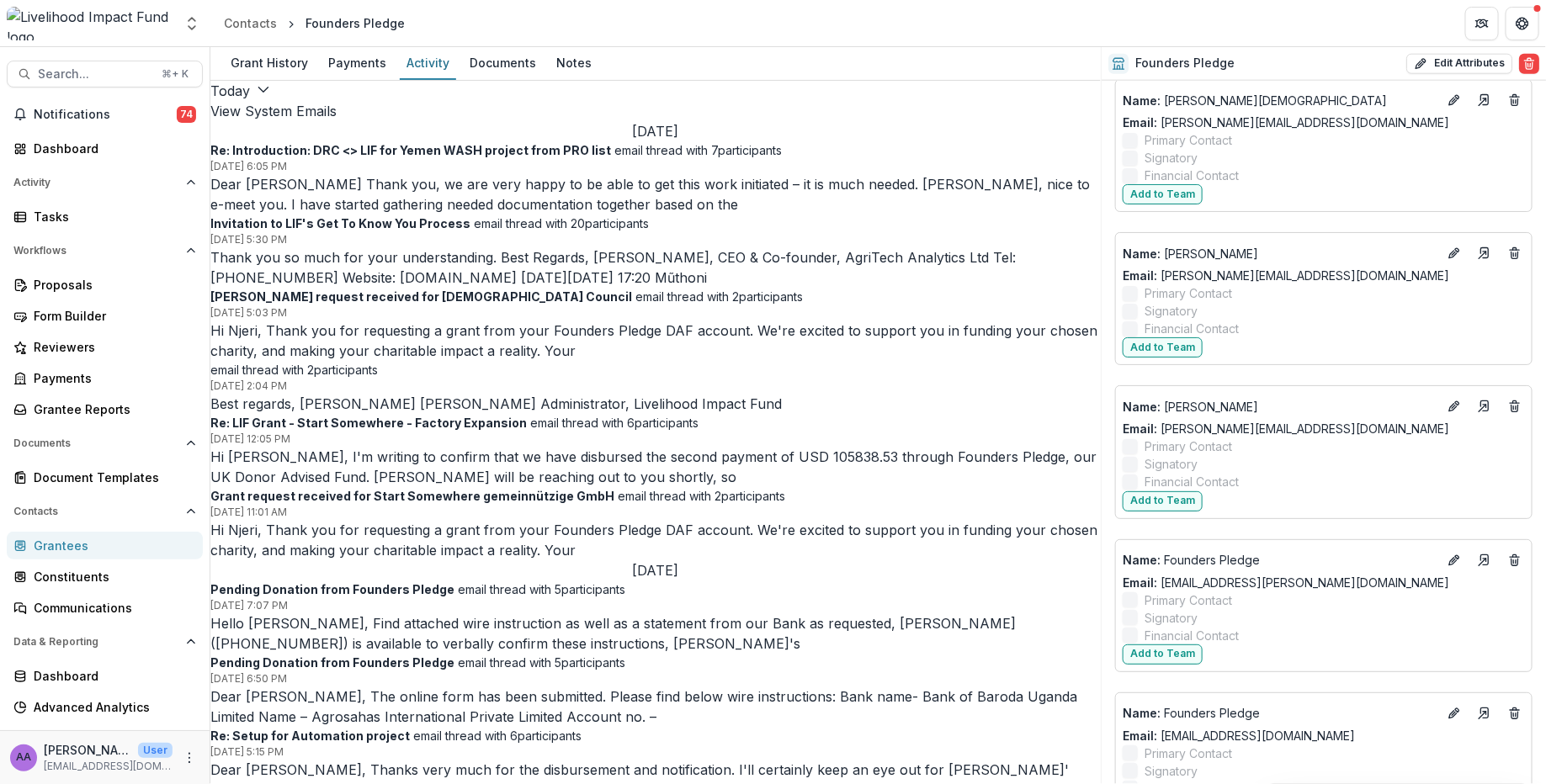
scroll to position [884, 0]
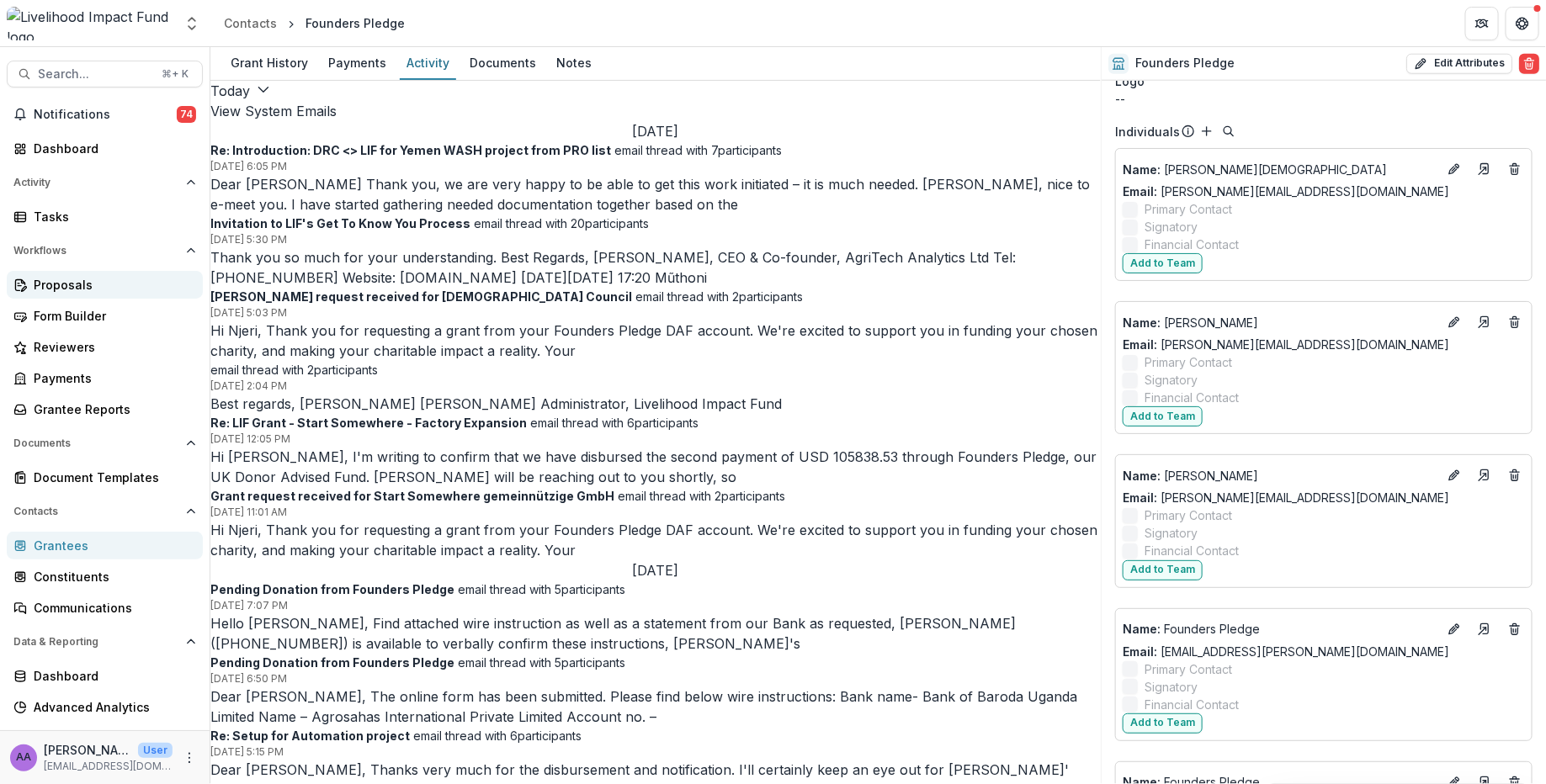
click at [78, 271] on link "Proposals" at bounding box center [105, 285] width 196 height 28
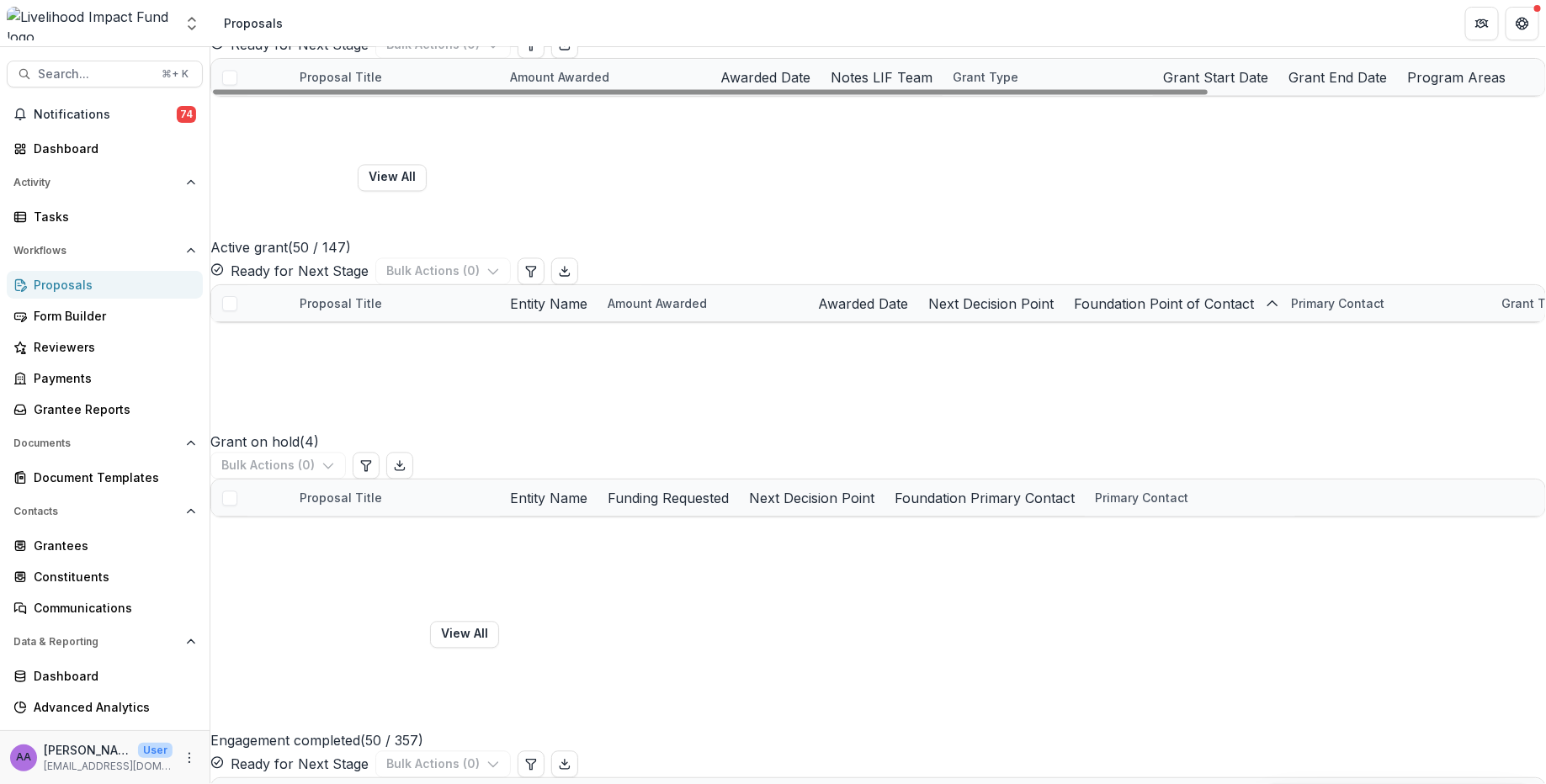
scroll to position [1600, 0]
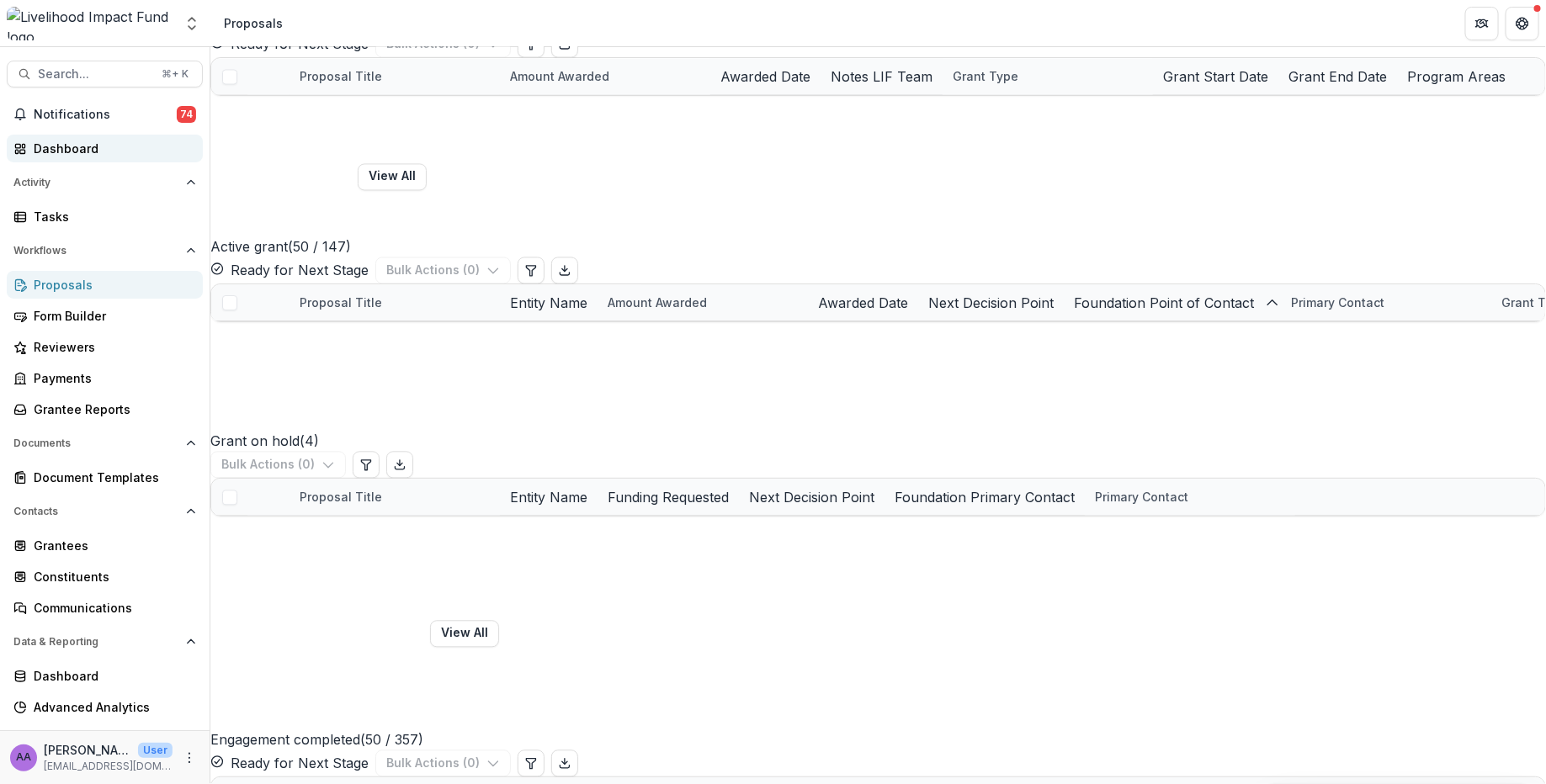
click at [67, 151] on div "Dashboard" at bounding box center [112, 149] width 156 height 18
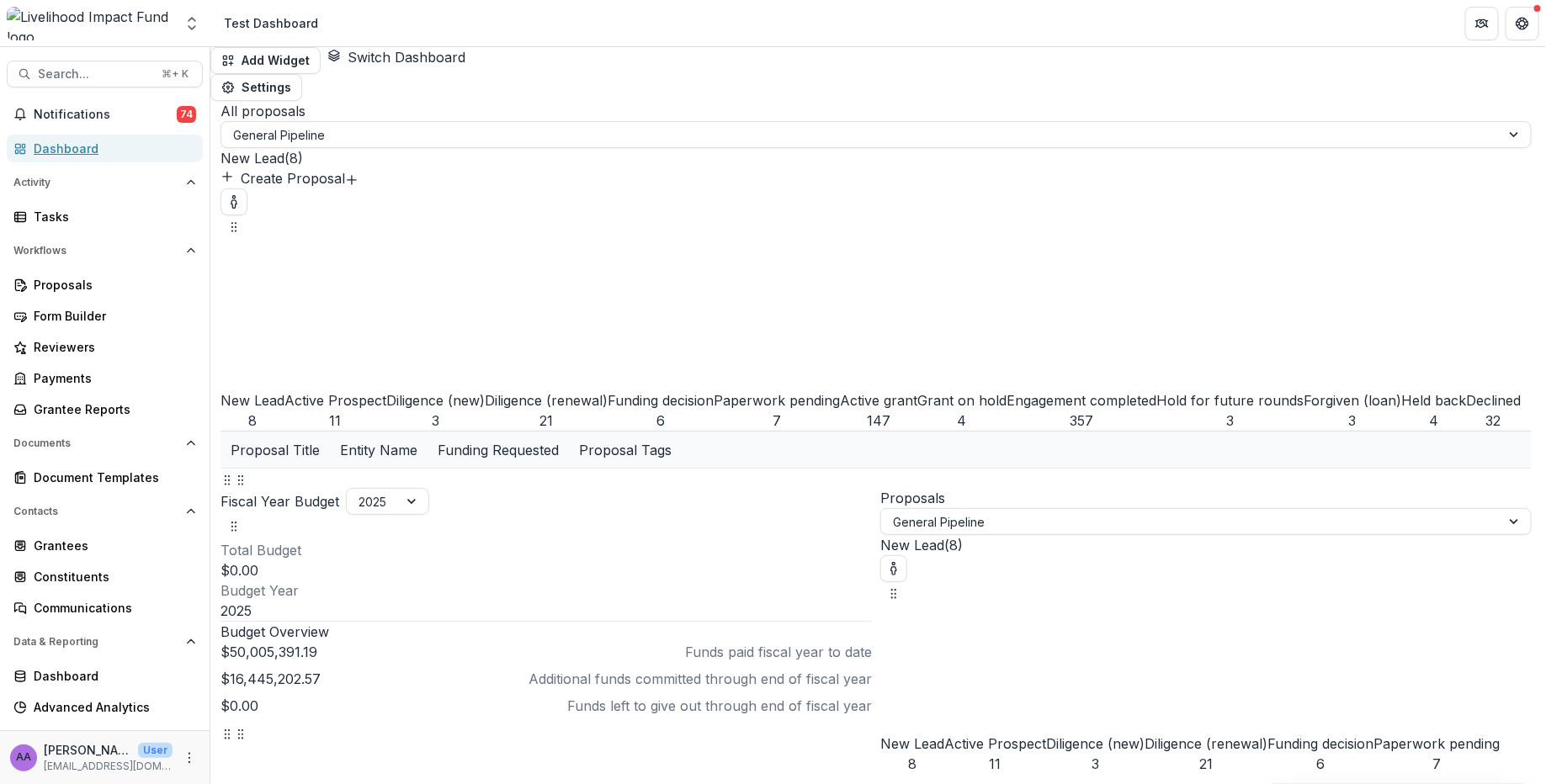
scroll to position [76, 0]
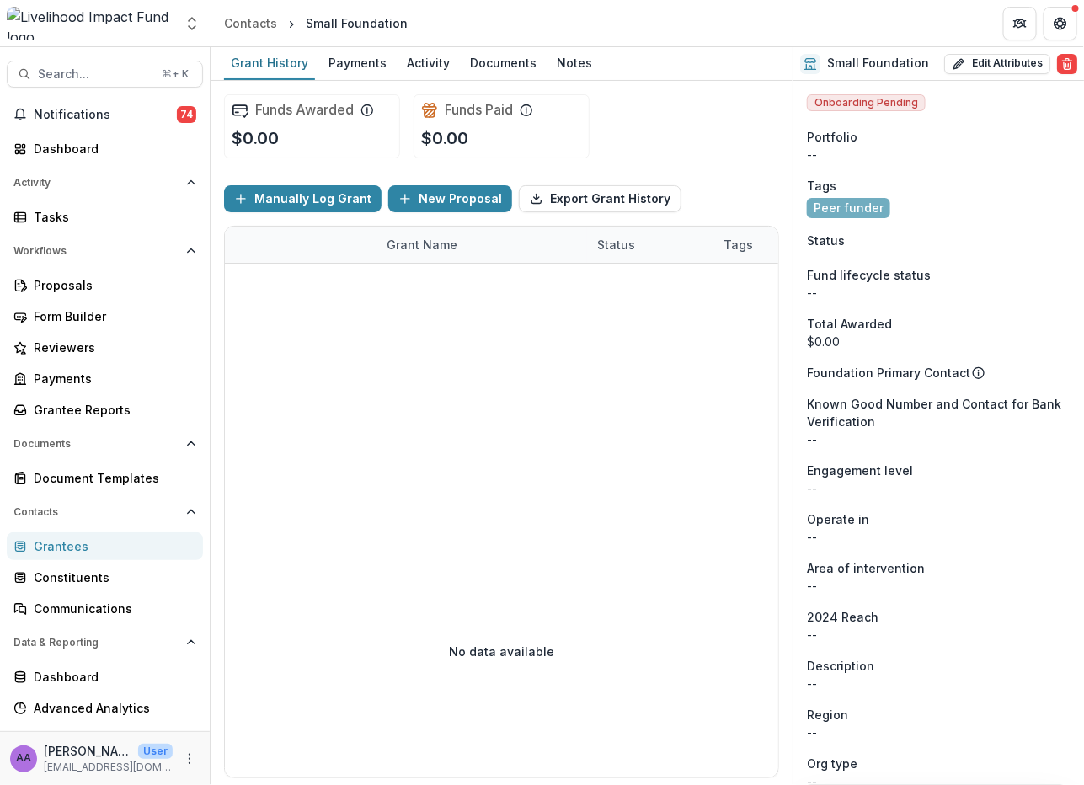
scroll to position [2733, 0]
